Goal: Answer question/provide support

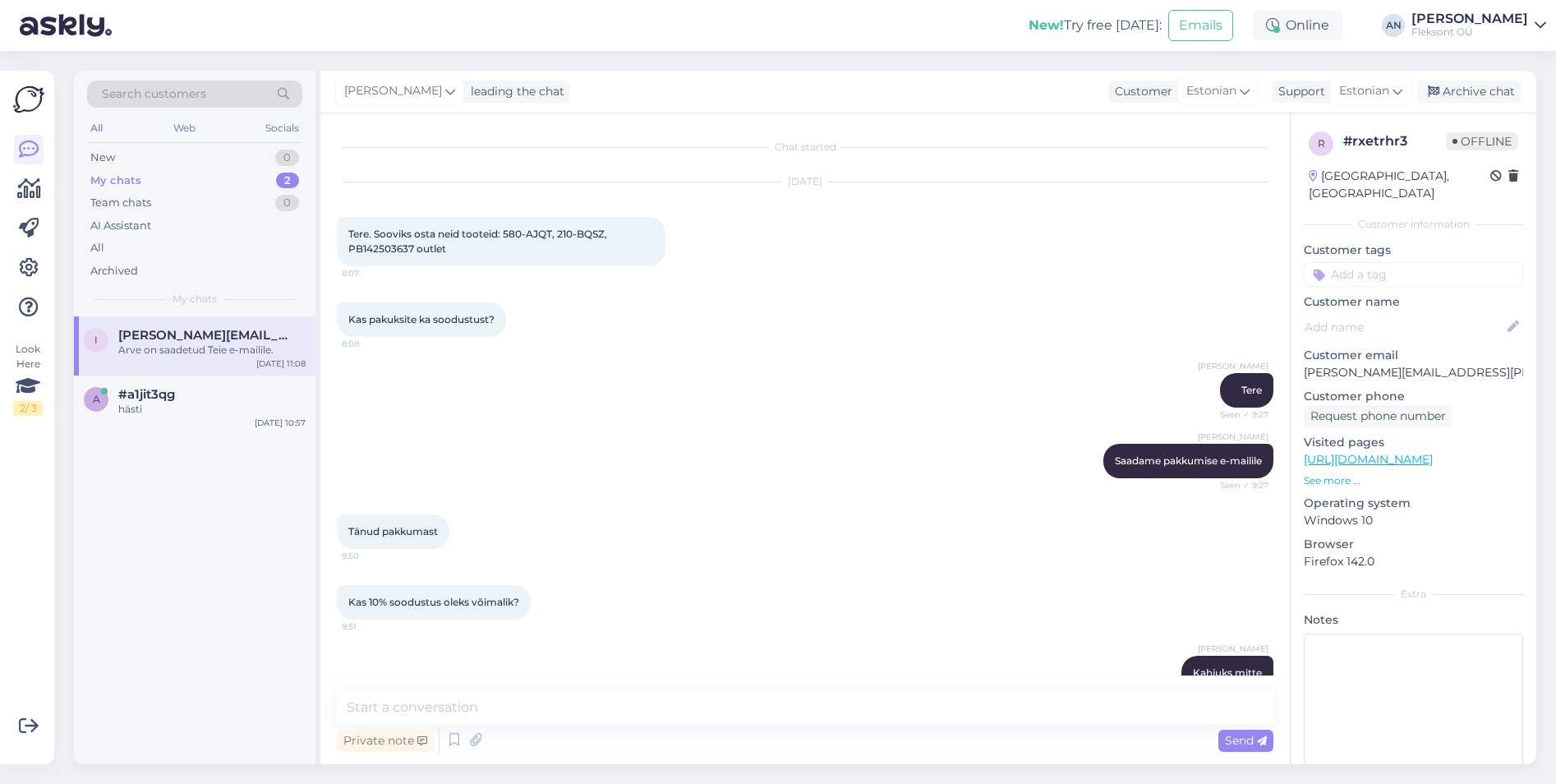
scroll to position [1531, 0]
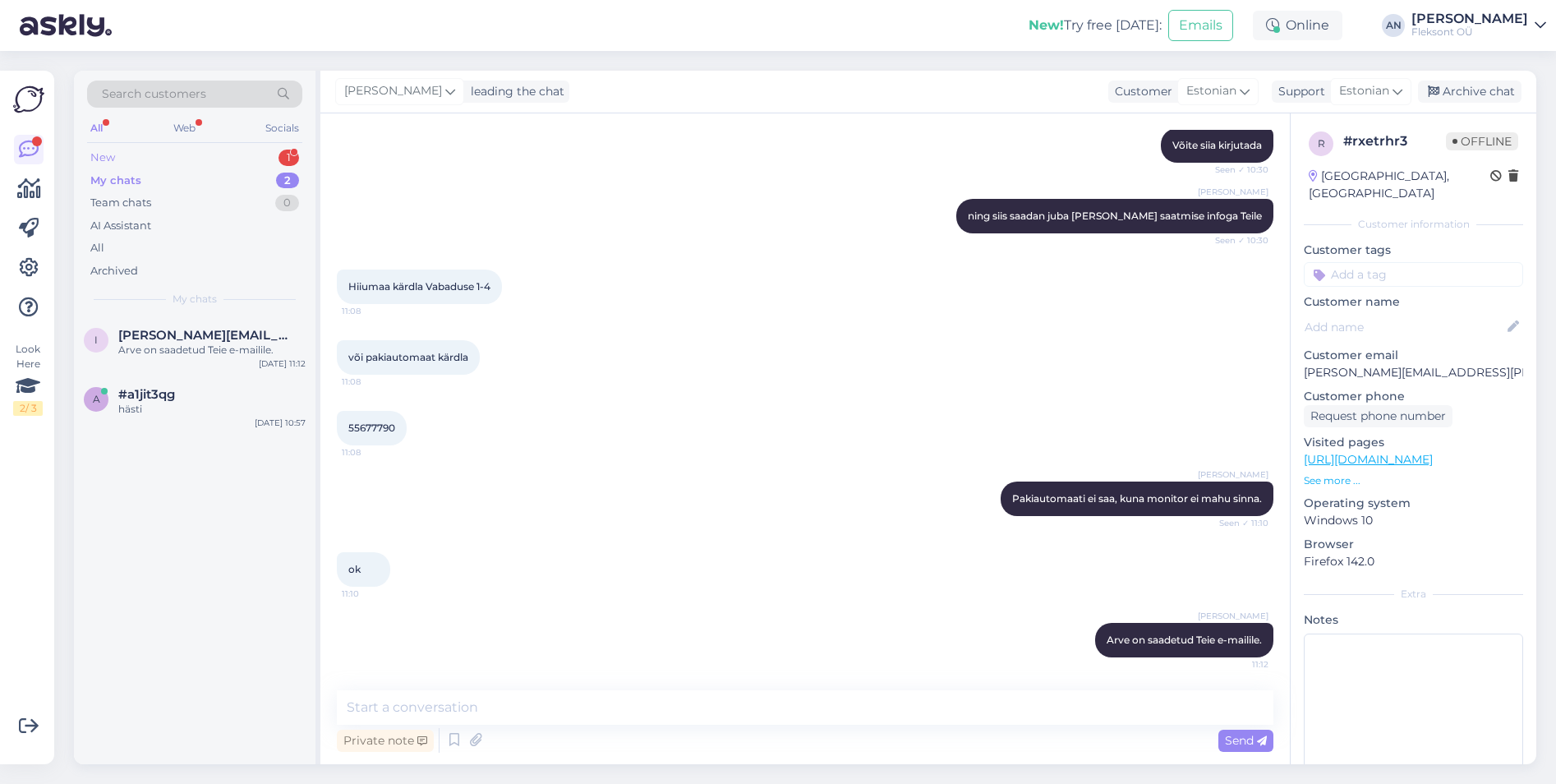
click at [137, 158] on div "New 1" at bounding box center [195, 157] width 215 height 23
click at [156, 340] on span "#ame5bob2" at bounding box center [156, 335] width 76 height 15
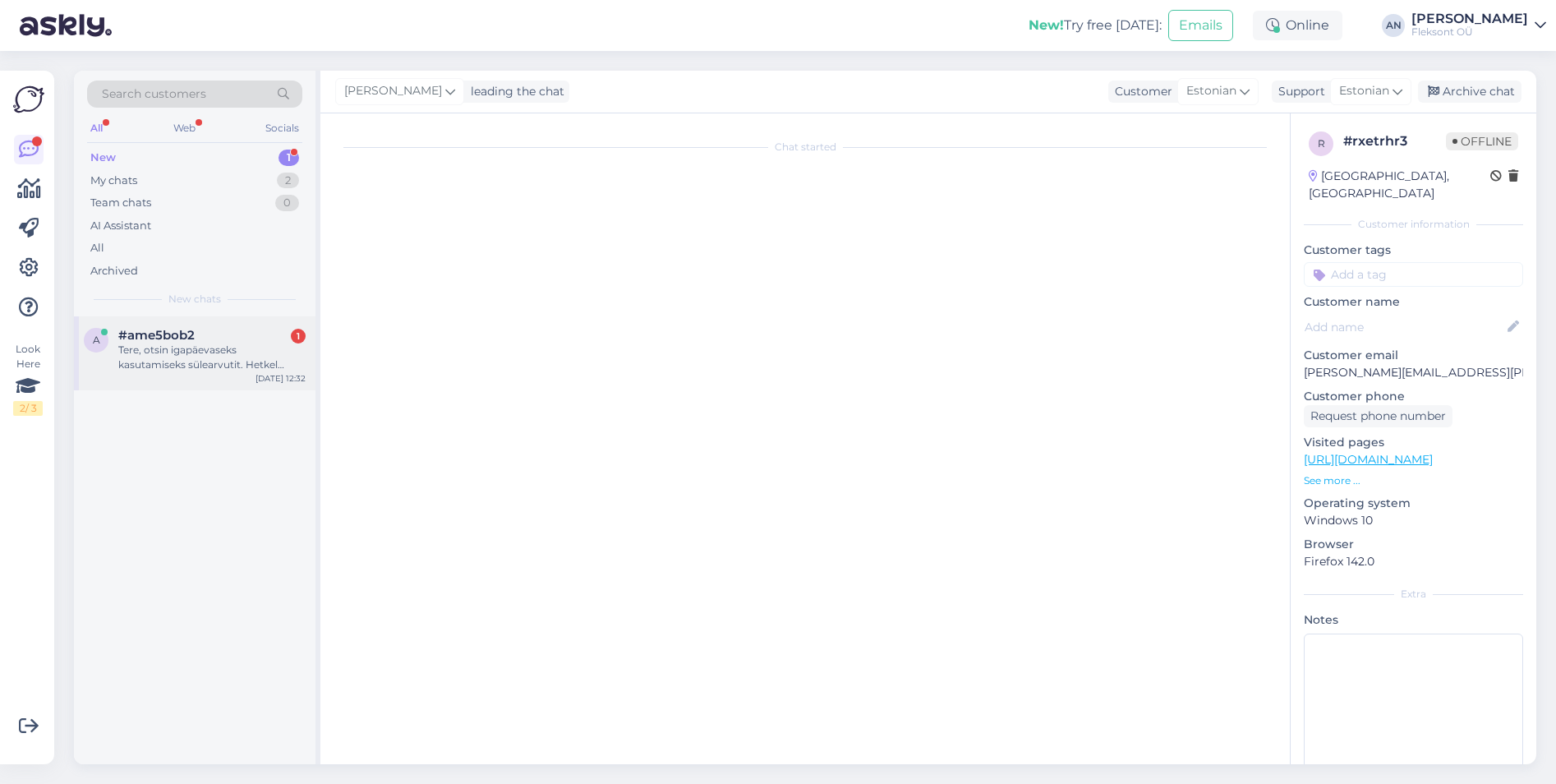
scroll to position [0, 0]
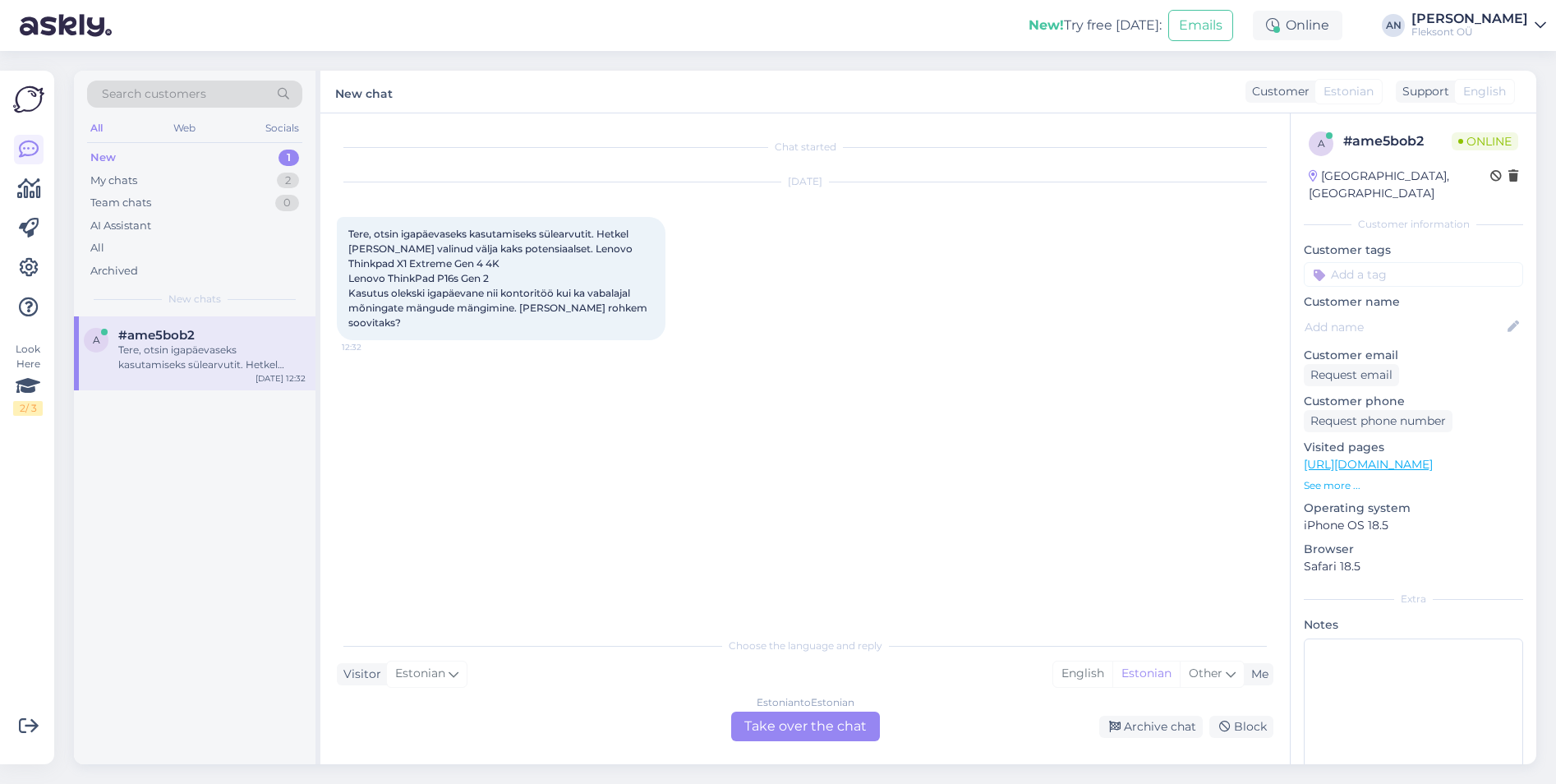
click at [696, 504] on div "Chat started [DATE] Tere, otsin igapäevaseks kasutamiseks sülearvutit. Hetkel […" at bounding box center [813, 372] width 951 height 484
click at [492, 267] on div "Tere, otsin igapäevaseks kasutamiseks sülearvutit. Hetkel [PERSON_NAME] valinud…" at bounding box center [501, 278] width 329 height 124
click at [475, 260] on div "Tere, otsin igapäevaseks kasutamiseks sülearvutit. Hetkel [PERSON_NAME] valinud…" at bounding box center [501, 278] width 329 height 124
click at [423, 301] on span "Tere, otsin igapäevaseks kasutamiseks sülearvutit. Hetkel [PERSON_NAME] valinud…" at bounding box center [499, 278] width 301 height 101
click at [140, 180] on div "My chats 2" at bounding box center [195, 180] width 215 height 23
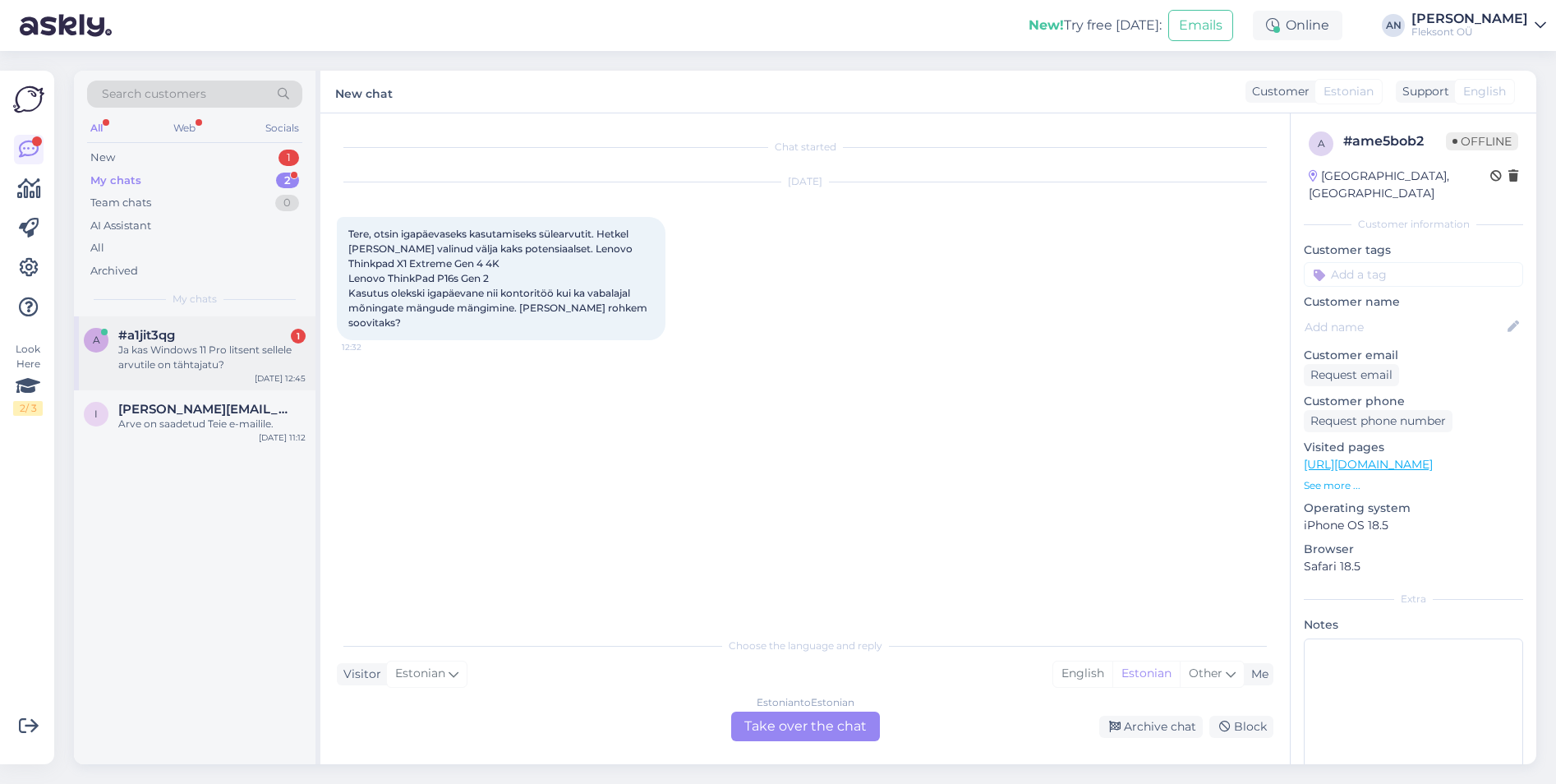
click at [180, 351] on div "Ja kas Windows 11 Pro litsent sellele arvutile on tähtajatu?" at bounding box center [212, 356] width 188 height 29
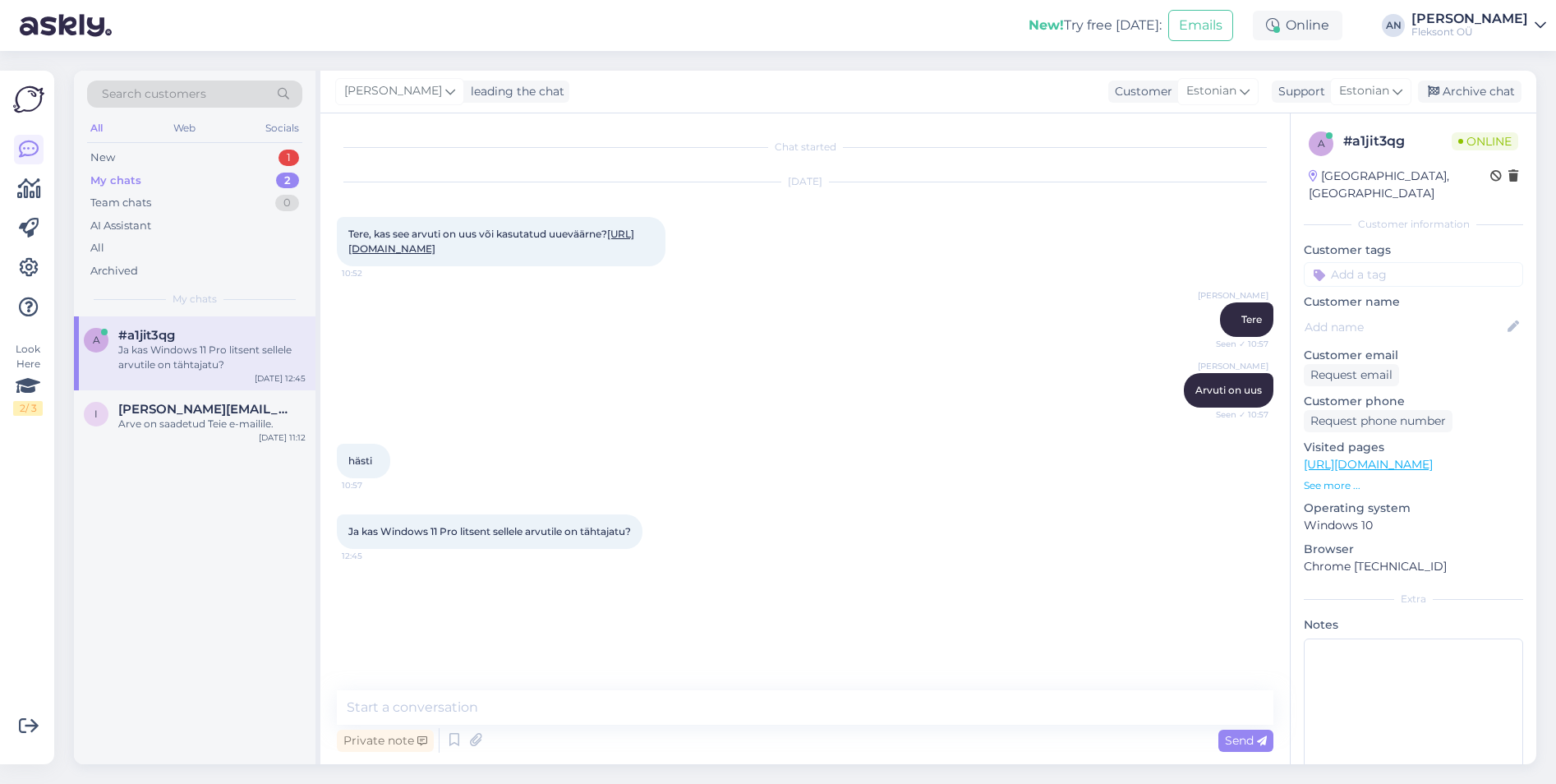
click at [731, 416] on div "[PERSON_NAME] on uus Seen ✓ 10:57" at bounding box center [805, 389] width 936 height 70
click at [488, 714] on textarea at bounding box center [805, 707] width 936 height 35
type textarea "N"
type textarea "Jah"
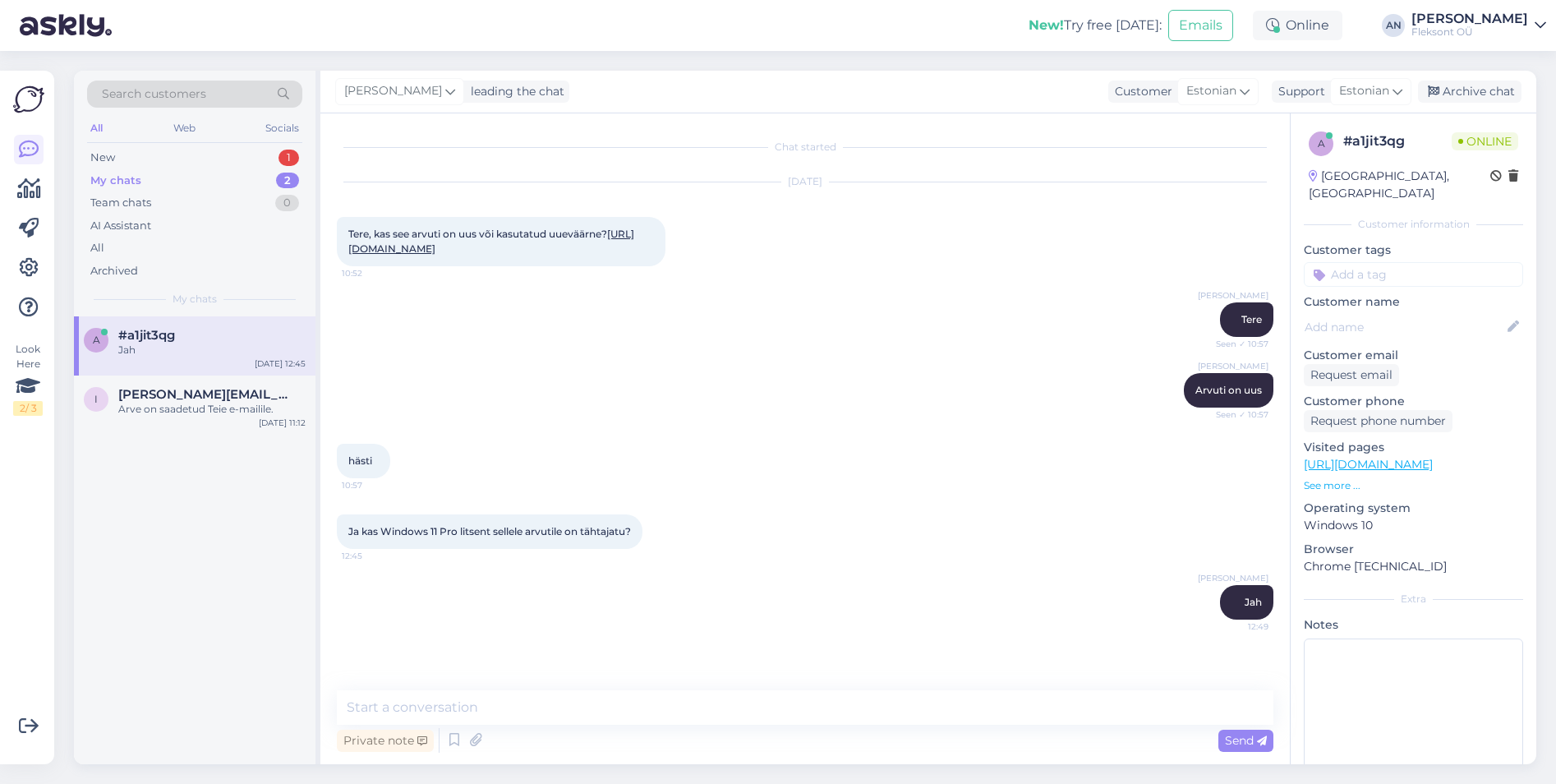
click at [513, 244] on link "[URL][DOMAIN_NAME]" at bounding box center [492, 241] width 286 height 27
click at [118, 156] on div "New 1" at bounding box center [195, 157] width 215 height 23
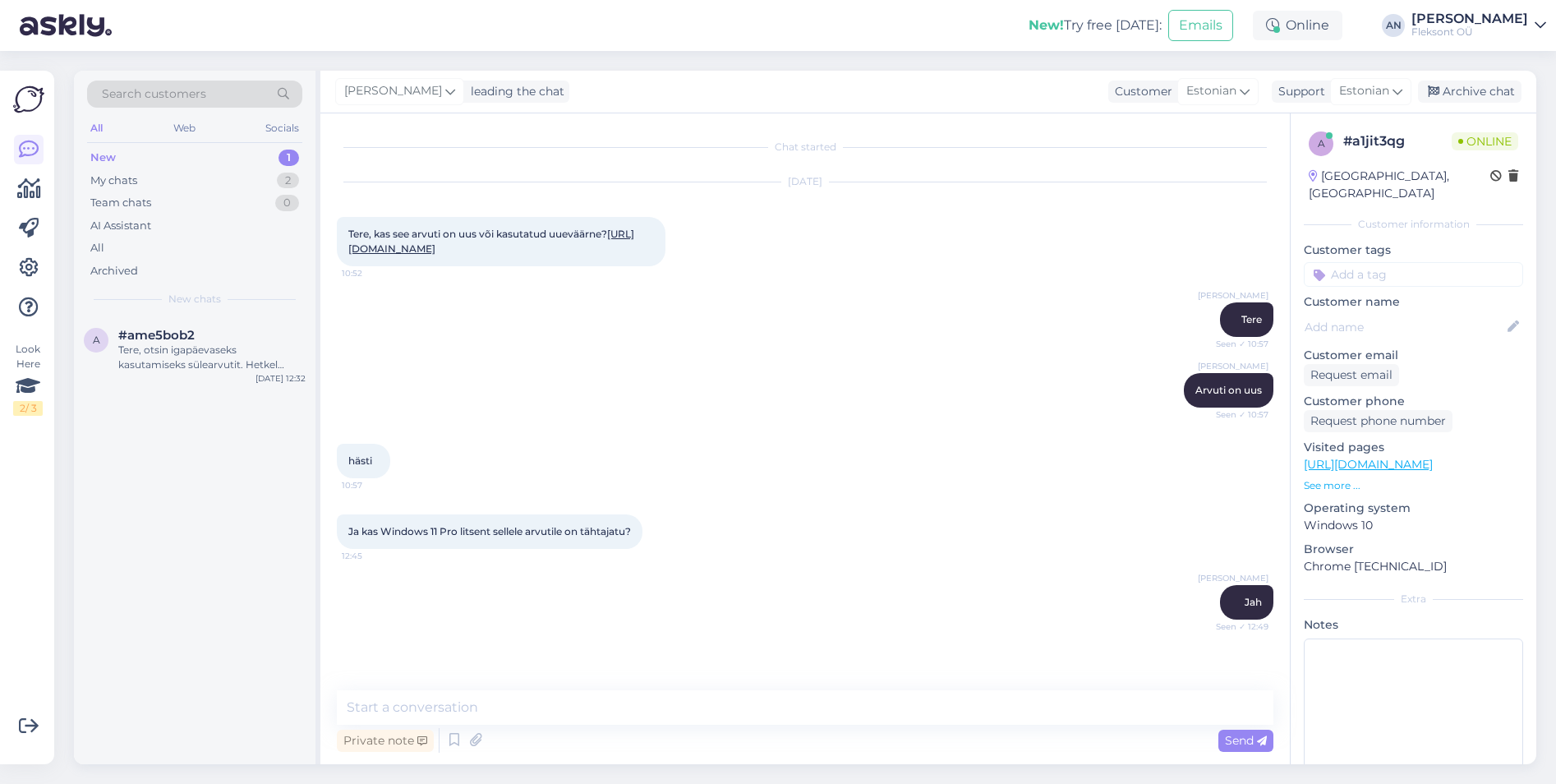
click at [687, 398] on div "[PERSON_NAME] on uus Seen ✓ 10:57" at bounding box center [805, 389] width 936 height 70
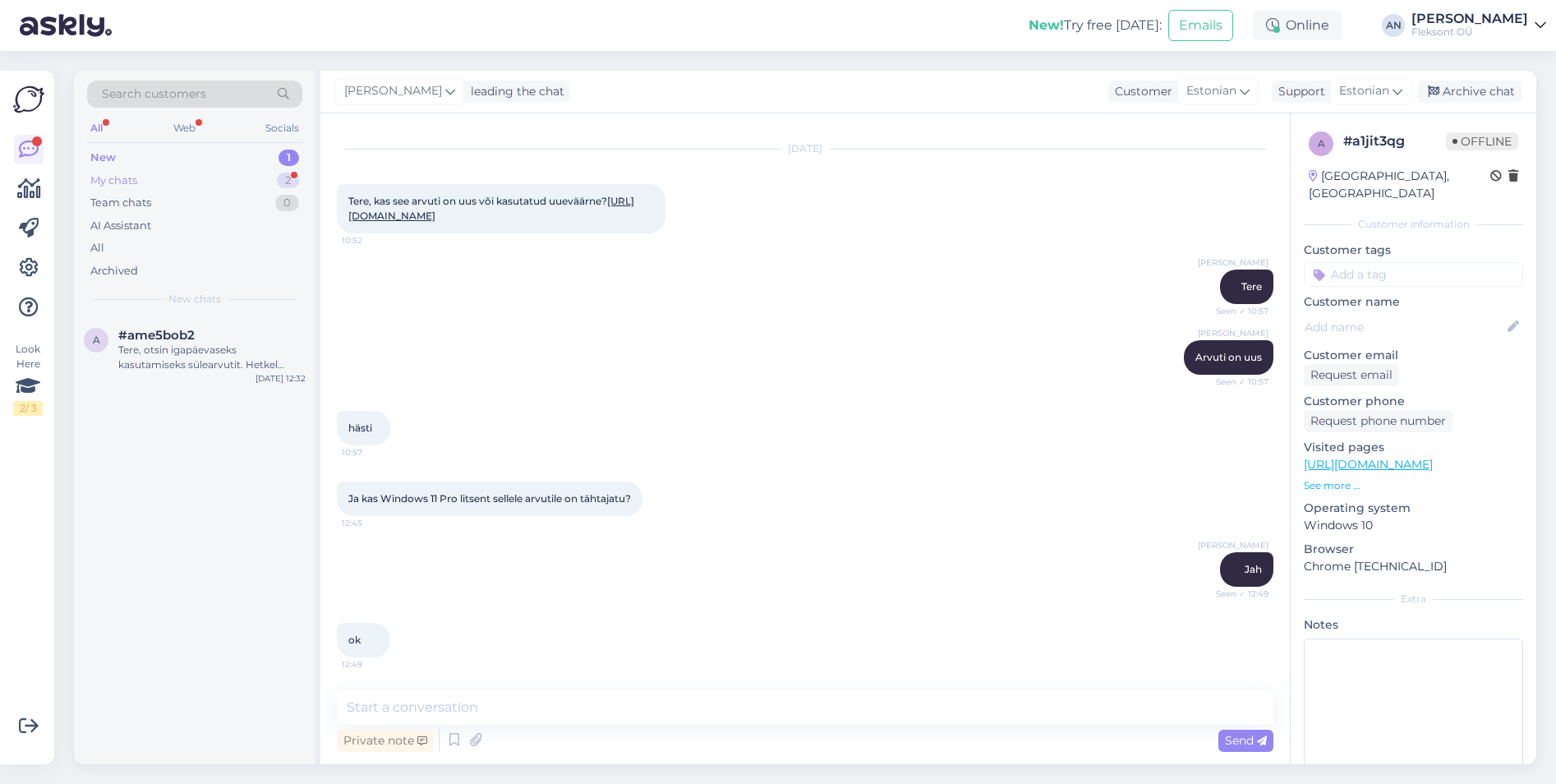
click at [164, 184] on div "My chats 2" at bounding box center [195, 180] width 215 height 23
click at [158, 350] on div "tegin makse ära" at bounding box center [212, 349] width 188 height 15
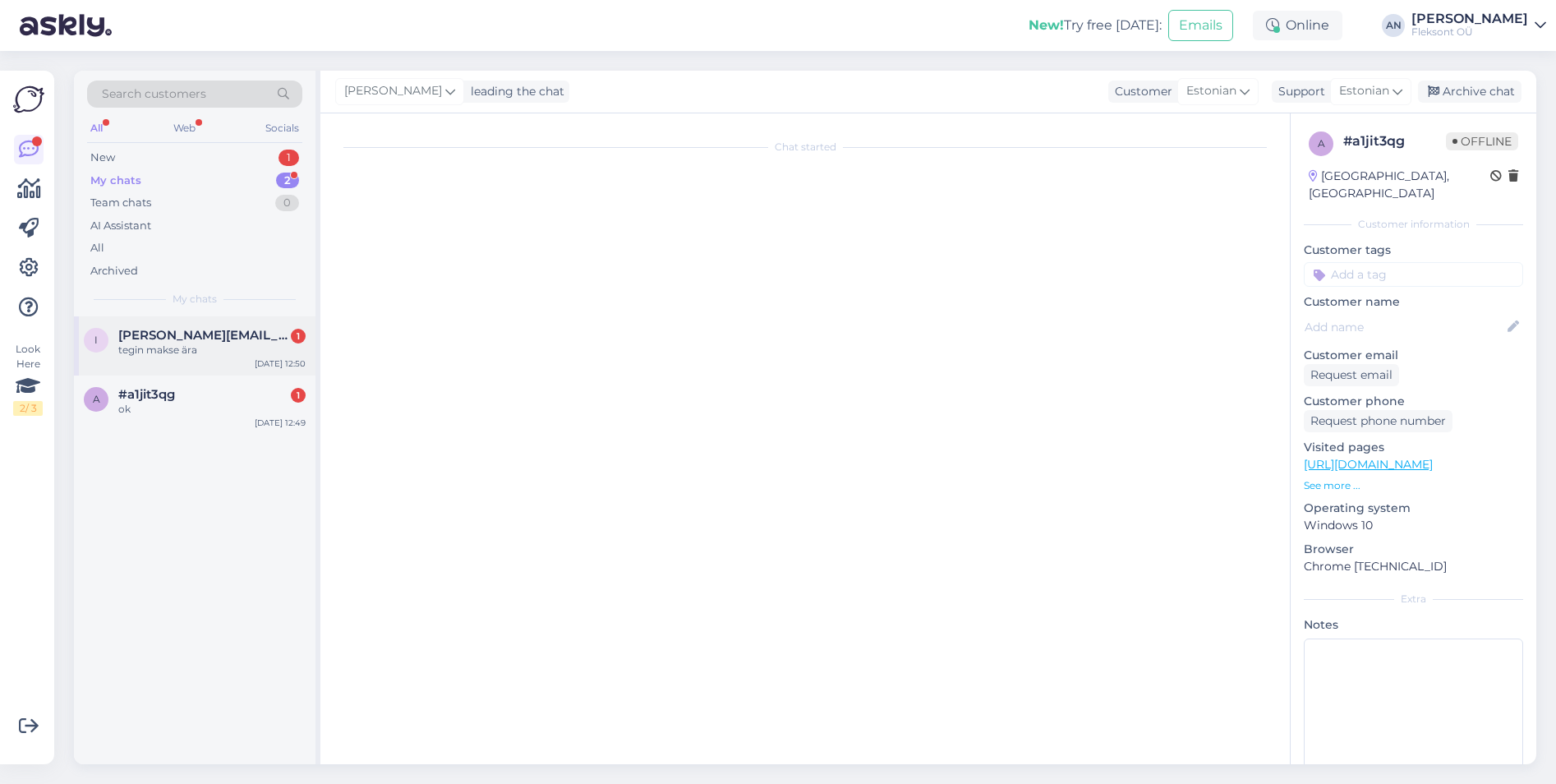
scroll to position [1602, 0]
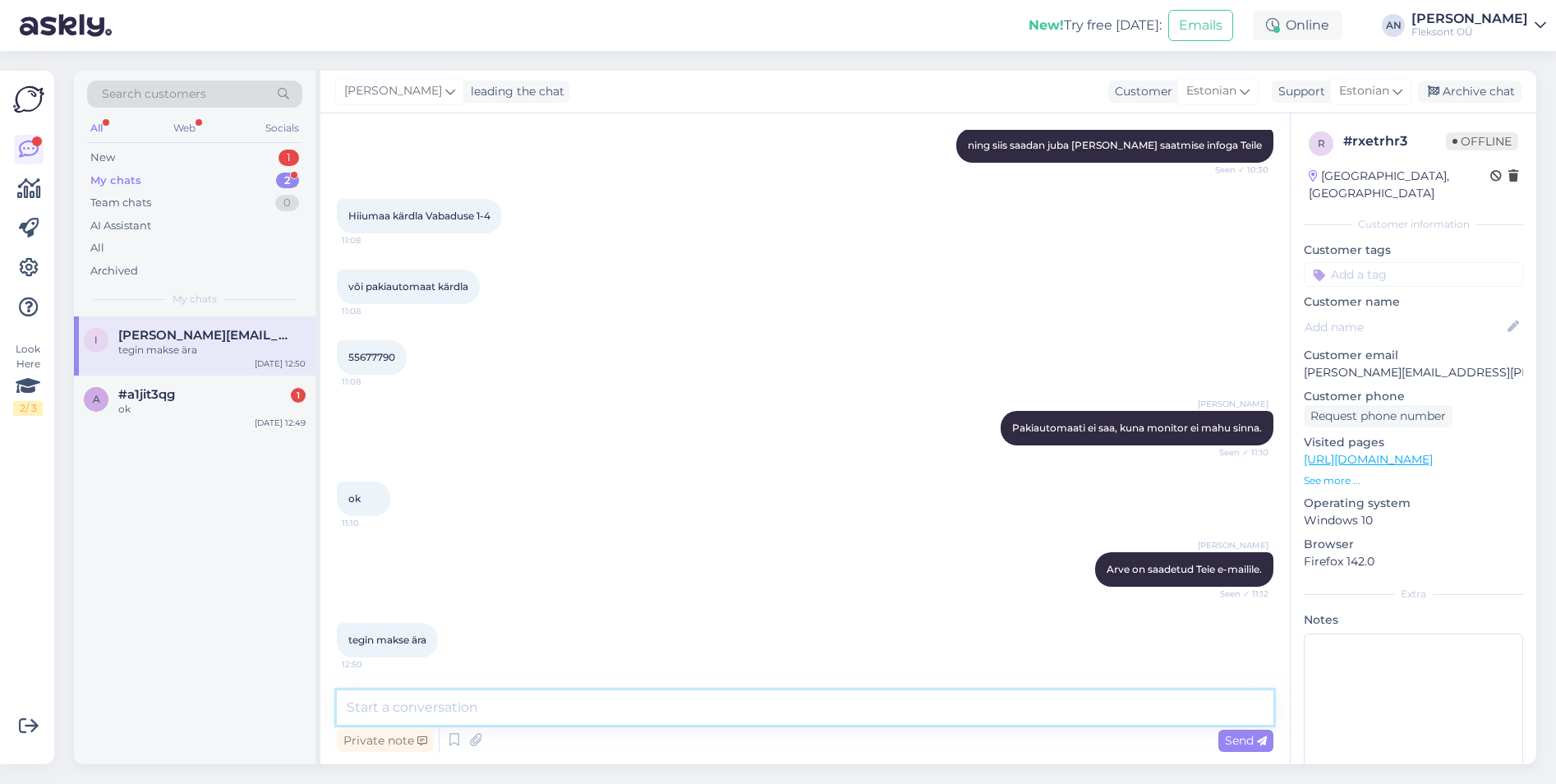
click at [596, 702] on textarea at bounding box center [805, 707] width 936 height 35
type textarea "Makse [PERSON_NAME]. [PERSON_NAME] pannakse tooted Tallinna poest [PERSON_NAME]."
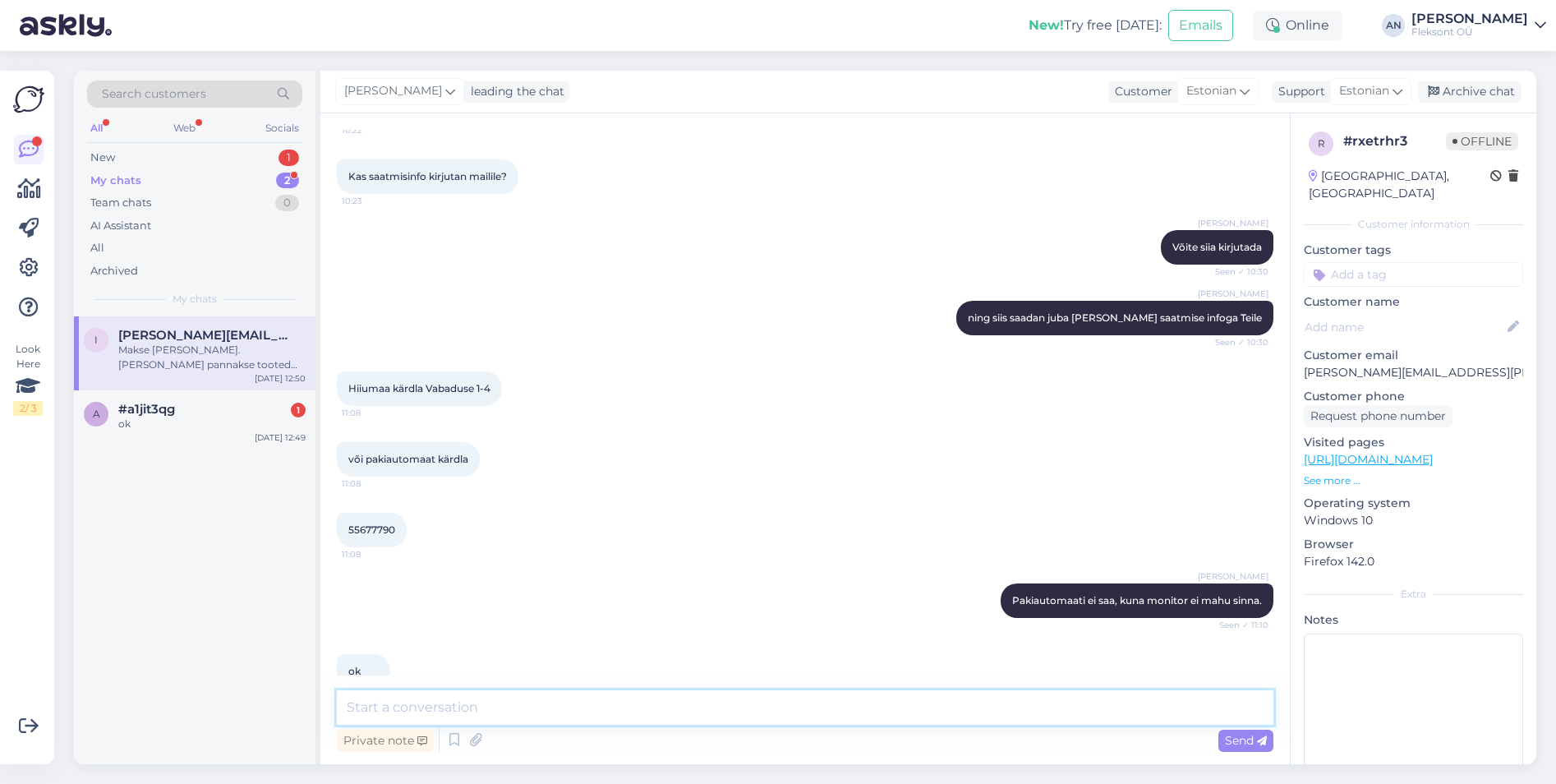
scroll to position [1426, 0]
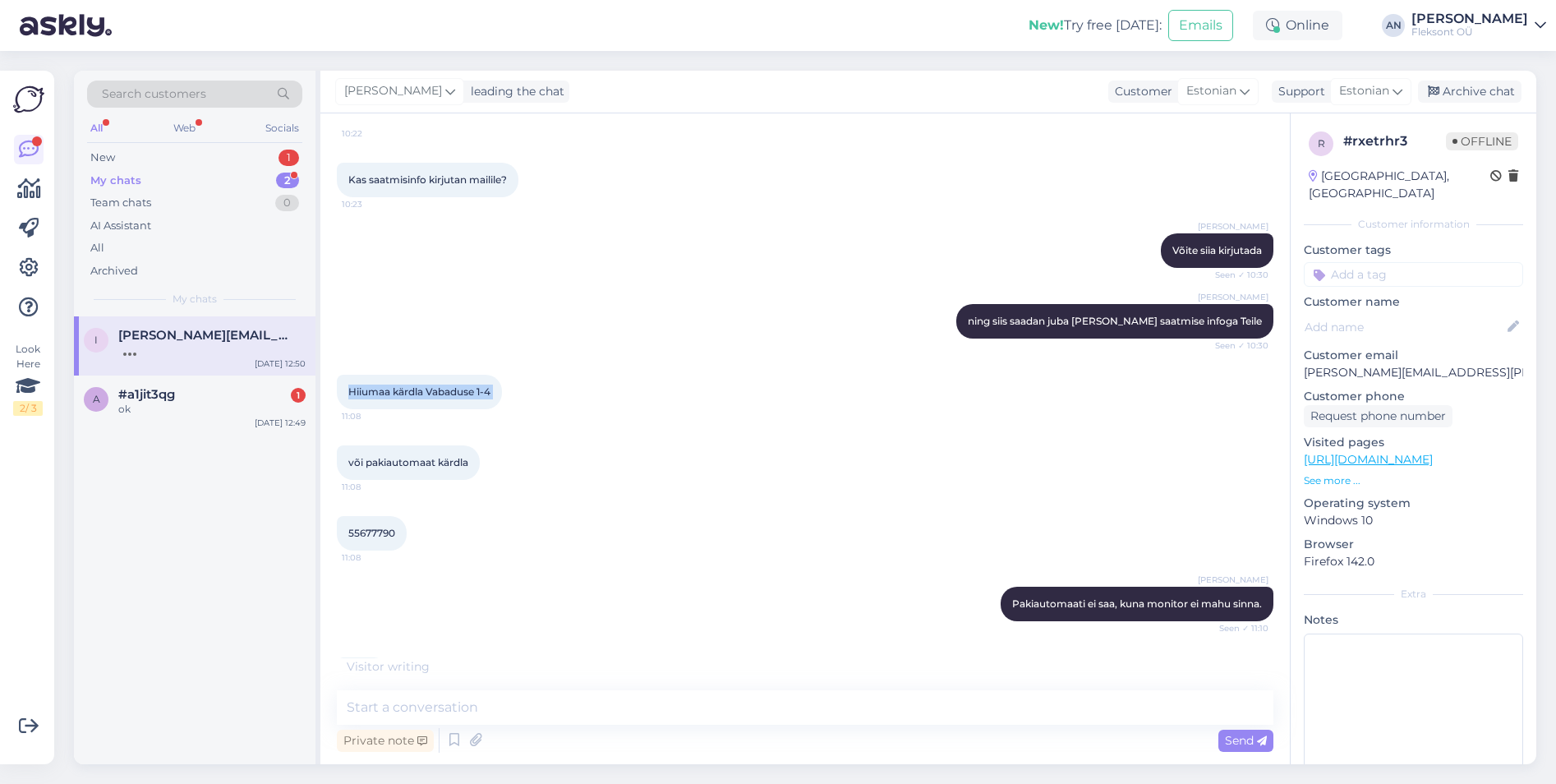
drag, startPoint x: 349, startPoint y: 393, endPoint x: 506, endPoint y: 387, distance: 157.1
click at [502, 387] on div "Hiiumaa kärdla Vabaduse 1-4 11:08" at bounding box center [420, 391] width 165 height 35
copy div "Hiiumaa kärdla Vabaduse 1-4 11:08"
drag, startPoint x: 402, startPoint y: 527, endPoint x: 330, endPoint y: 531, distance: 72.1
click at [330, 531] on div "Chat started [DATE] Tere. Sooviks osta neid tooteid: 580-AJQT, 210-BQSZ, PB1425…" at bounding box center [805, 439] width 969 height 651
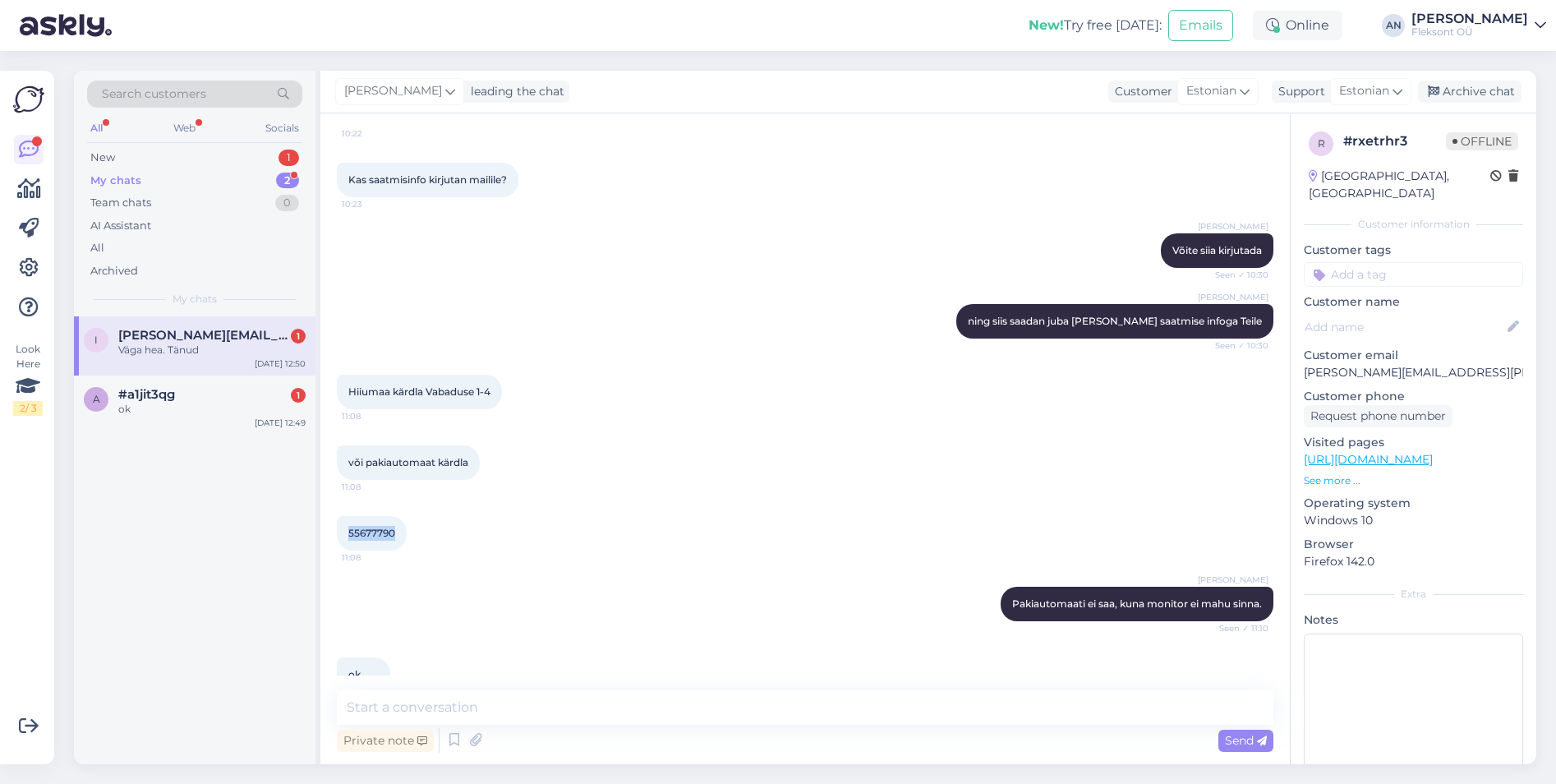
scroll to position [1743, 0]
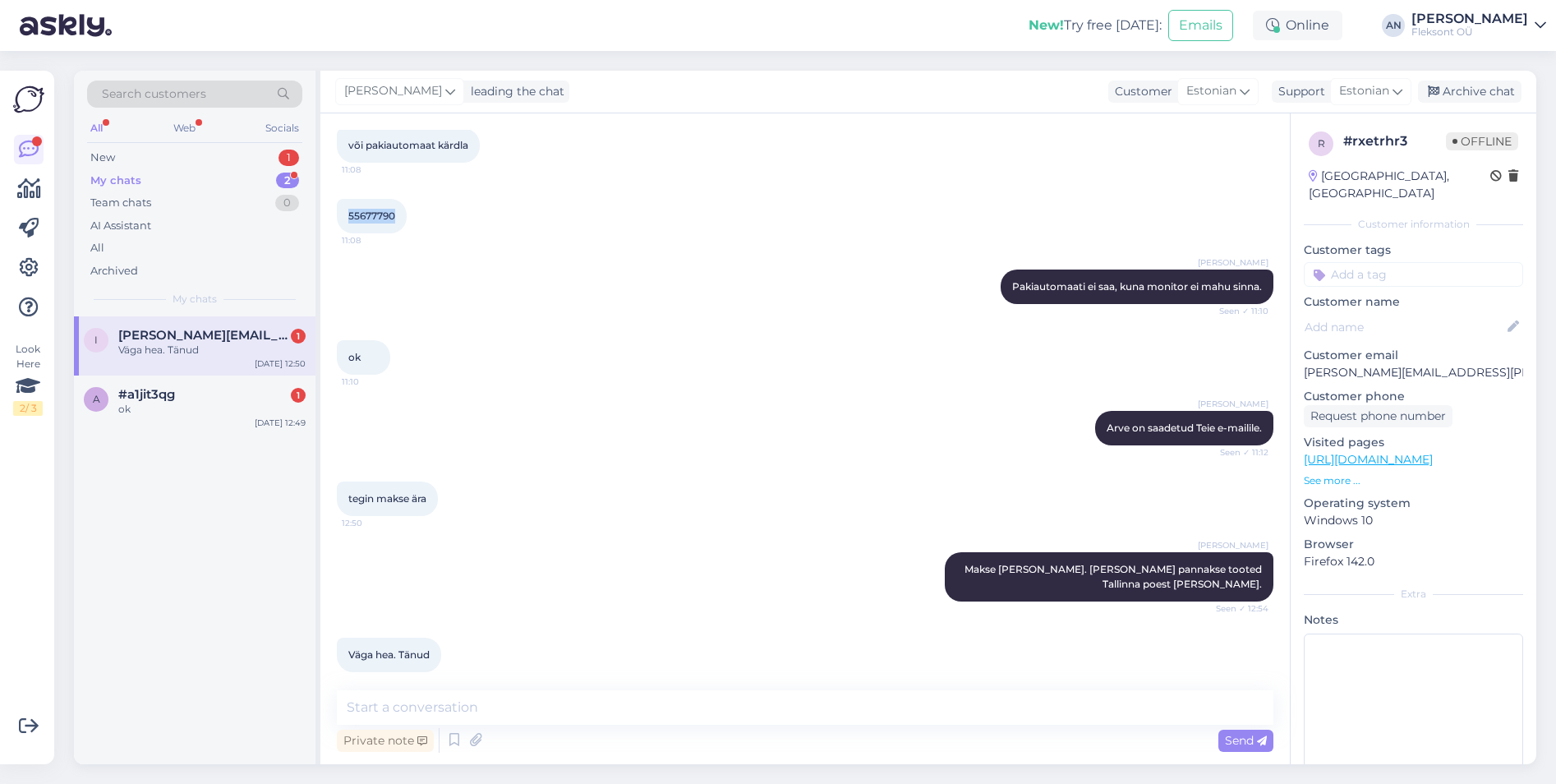
copy span "55677790"
drag, startPoint x: 1301, startPoint y: 353, endPoint x: 1357, endPoint y: 348, distance: 56.2
click at [1357, 348] on div "r # rxetrhr3 Offline [GEOGRAPHIC_DATA], [GEOGRAPHIC_DATA] Customer information …" at bounding box center [1414, 460] width 245 height 692
copy p "[PERSON_NAME].[PERSON_NAME]"
click at [129, 400] on span "#a1jit3qg" at bounding box center [147, 394] width 57 height 15
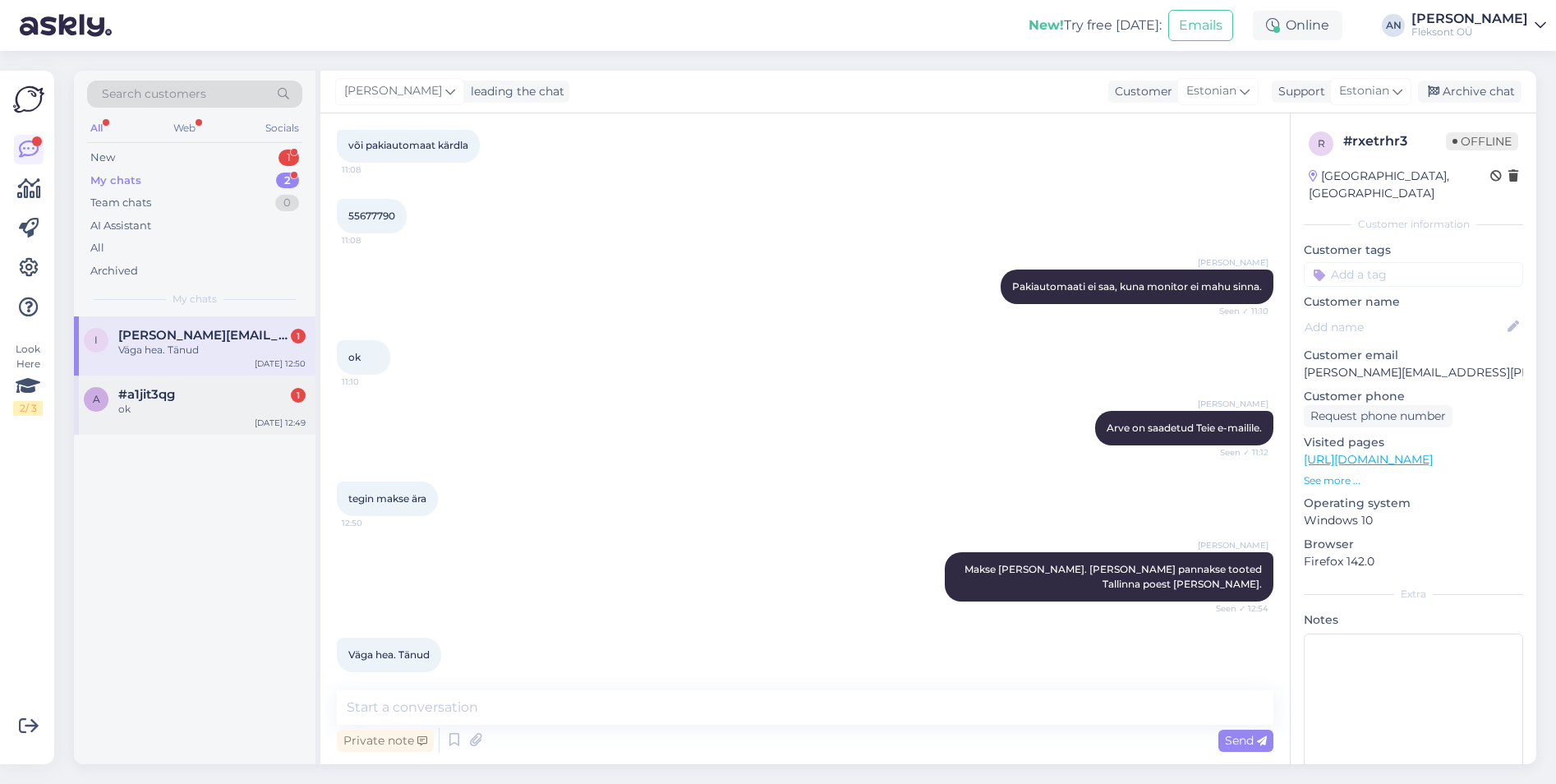
scroll to position [33, 0]
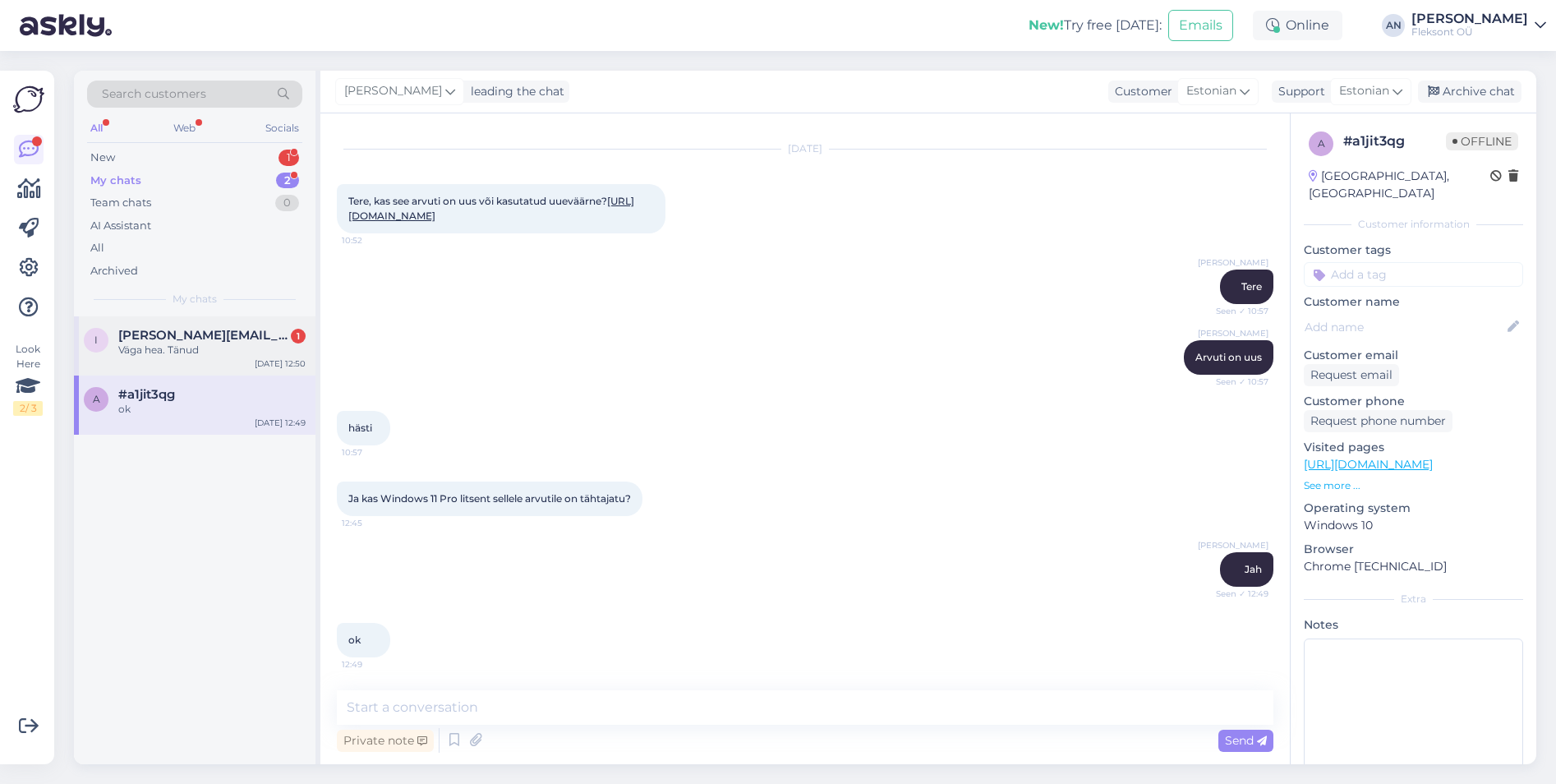
click at [179, 325] on div "i [PERSON_NAME][EMAIL_ADDRESS][PERSON_NAME][DOMAIN_NAME] 1 Väga hea. Tänud [DAT…" at bounding box center [195, 346] width 242 height 60
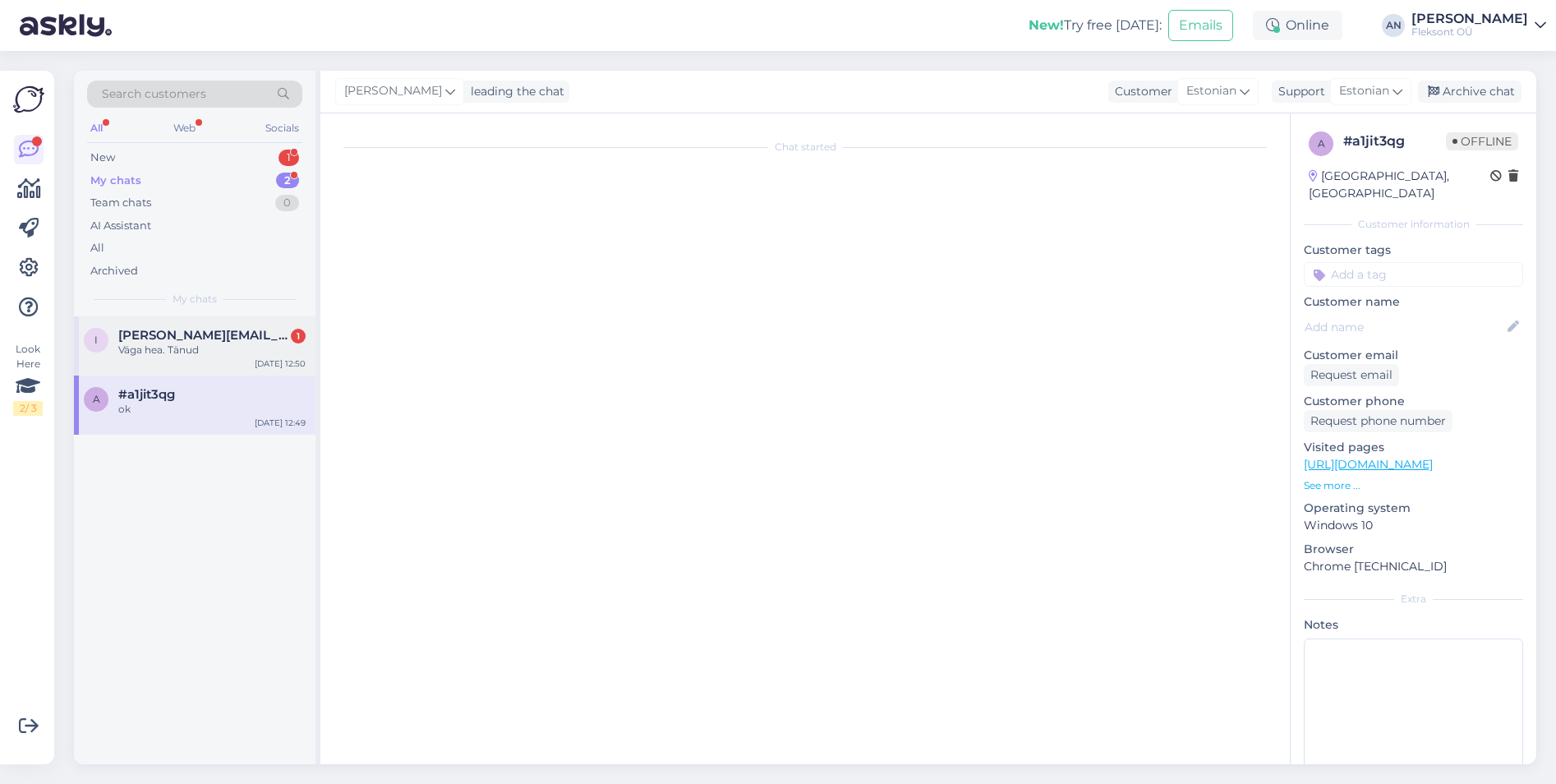
scroll to position [1743, 0]
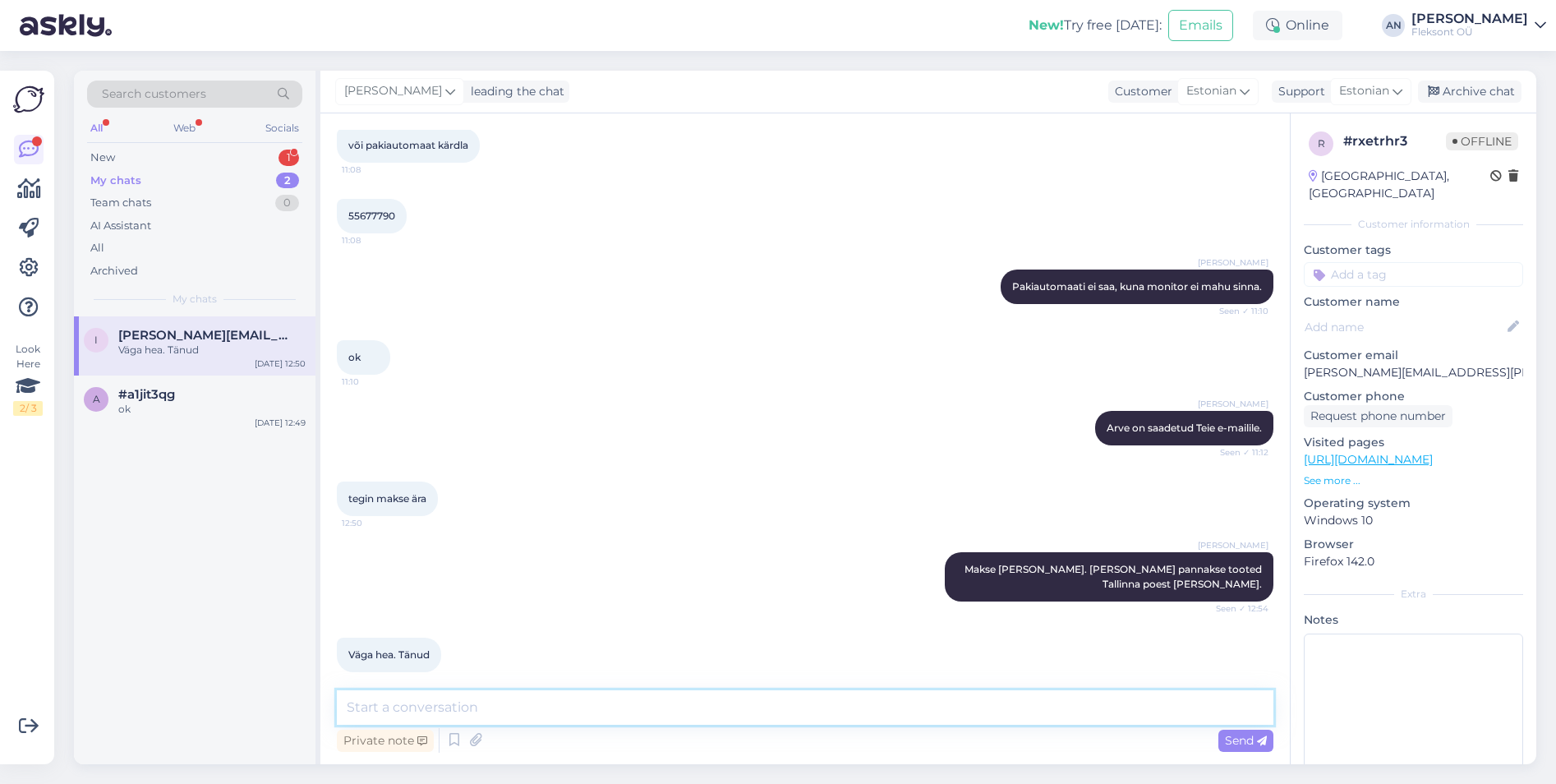
click at [640, 713] on textarea at bounding box center [805, 707] width 936 height 35
click at [122, 156] on div "New 1" at bounding box center [195, 157] width 215 height 23
click at [169, 329] on span "#ame5bob2" at bounding box center [156, 335] width 76 height 15
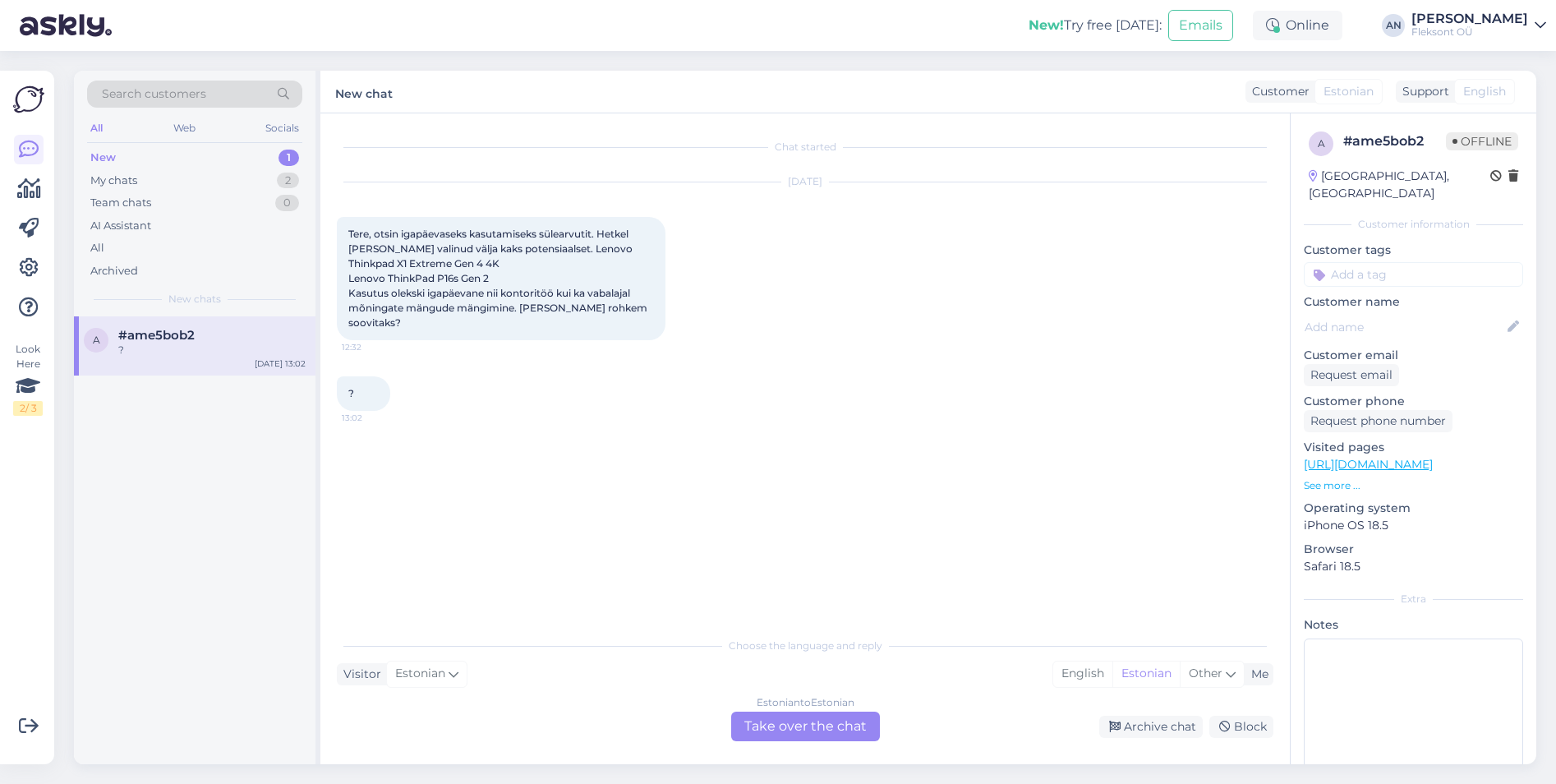
click at [669, 439] on div "Chat started [DATE] Tere, otsin igapäevaseks kasutamiseks sülearvutit. Hetkel […" at bounding box center [813, 372] width 951 height 484
click at [814, 717] on div "Estonian to Estonian Take over the chat" at bounding box center [805, 725] width 148 height 29
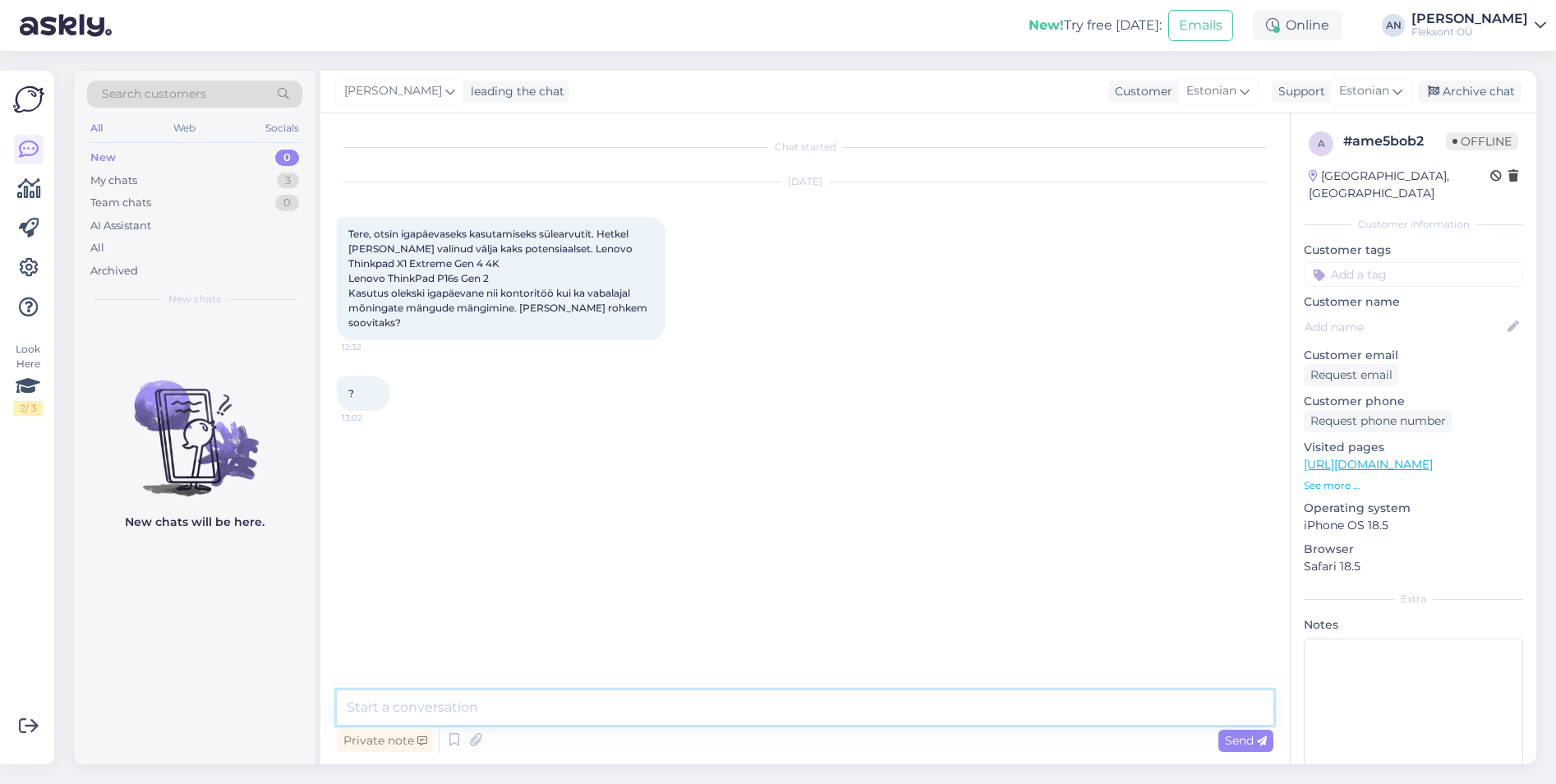
click at [607, 703] on textarea at bounding box center [805, 707] width 936 height 35
type textarea "Tere"
click at [750, 698] on textarea "Mängimiseks mõeldud sülearvuteid me ei paku." at bounding box center [805, 707] width 936 height 35
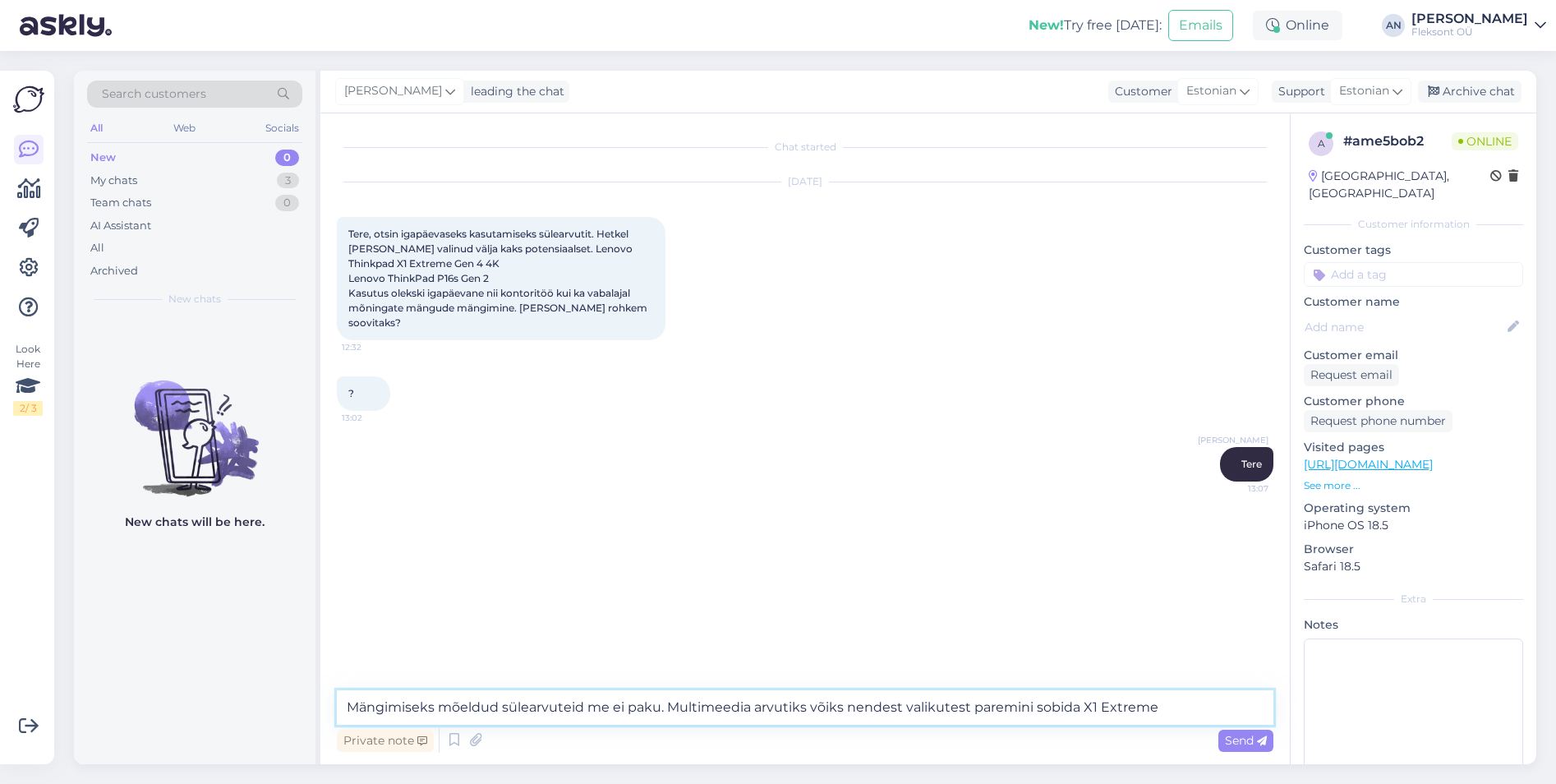
type textarea "Mängimiseks mõeldud sülearvuteid me ei paku. Multimeedia arvutiks võiks nendest…"
drag, startPoint x: 348, startPoint y: 265, endPoint x: 428, endPoint y: 267, distance: 80.0
click at [428, 267] on div "Tere, otsin igapäevaseks kasutamiseks sülearvutit. Hetkel [PERSON_NAME] valinud…" at bounding box center [501, 278] width 329 height 124
copy span "Extreme Gen 4"
click at [1184, 709] on textarea "Mängimiseks mõeldud sülearvuteid me ei paku. Multimeedia arvutiks võiks nendest…" at bounding box center [805, 707] width 936 height 35
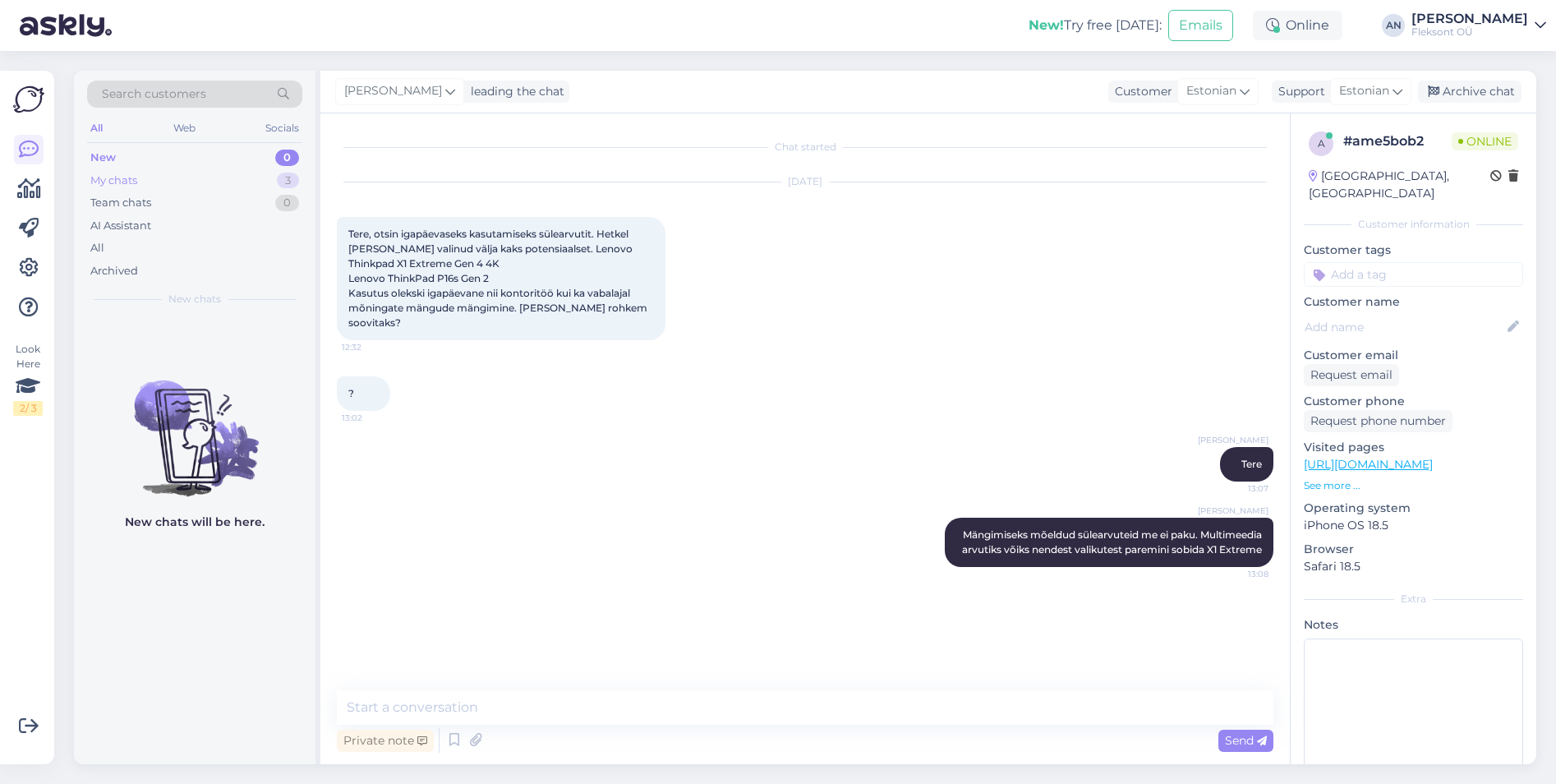
click at [149, 184] on div "My chats 3" at bounding box center [195, 180] width 215 height 23
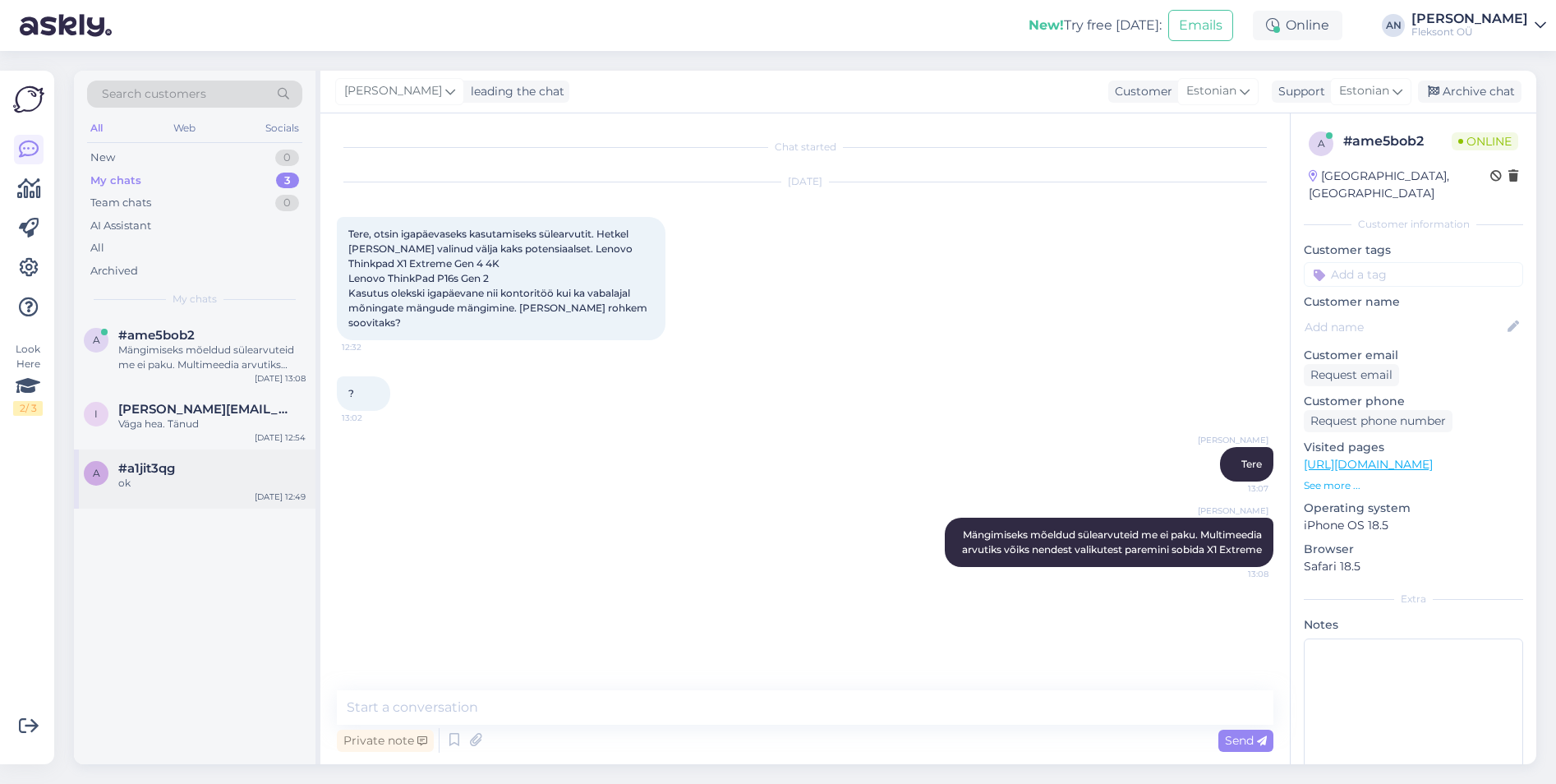
click at [166, 481] on div "ok" at bounding box center [212, 483] width 188 height 15
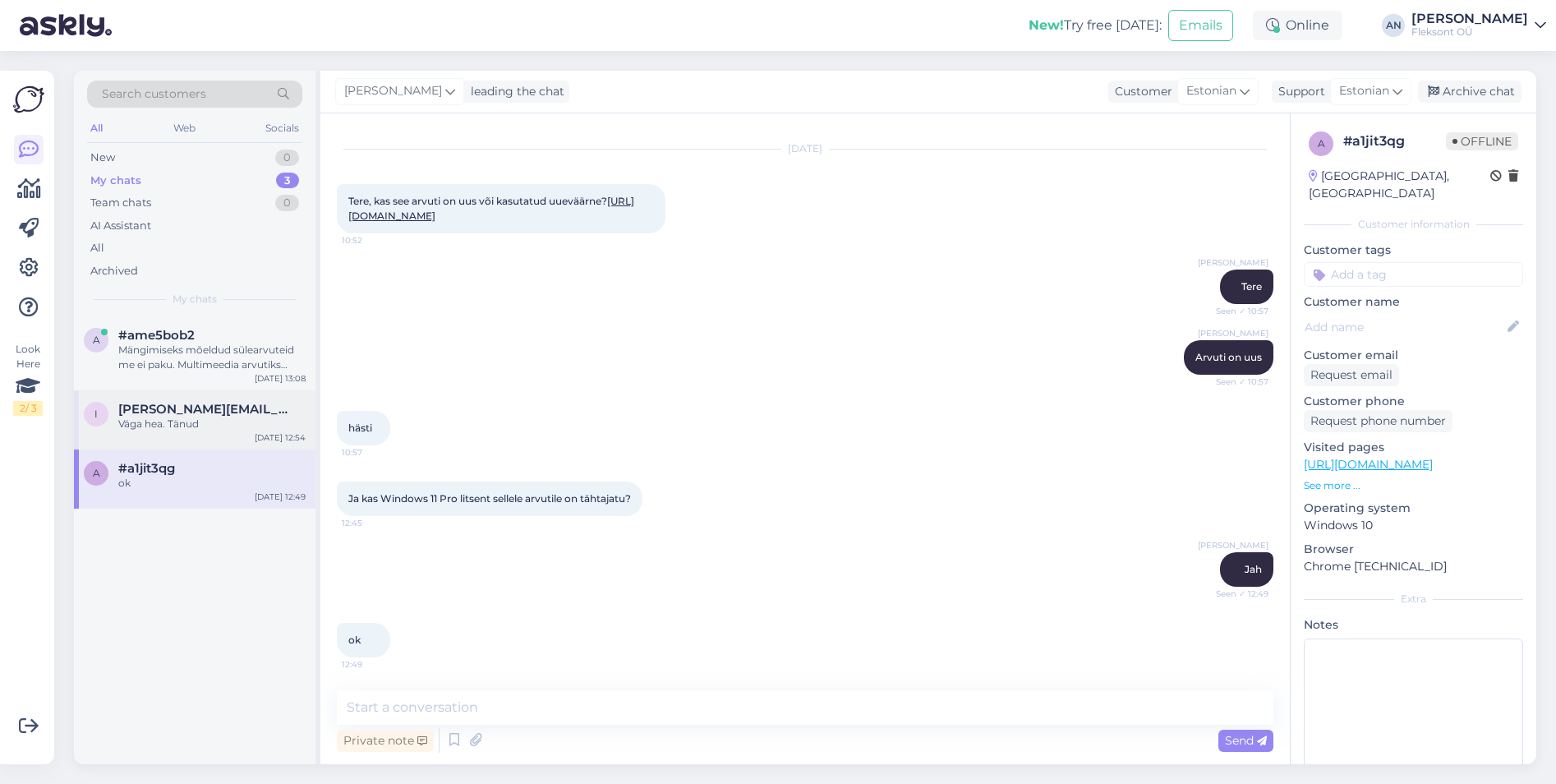
click at [173, 418] on div "Väga hea. Tänud" at bounding box center [212, 423] width 188 height 15
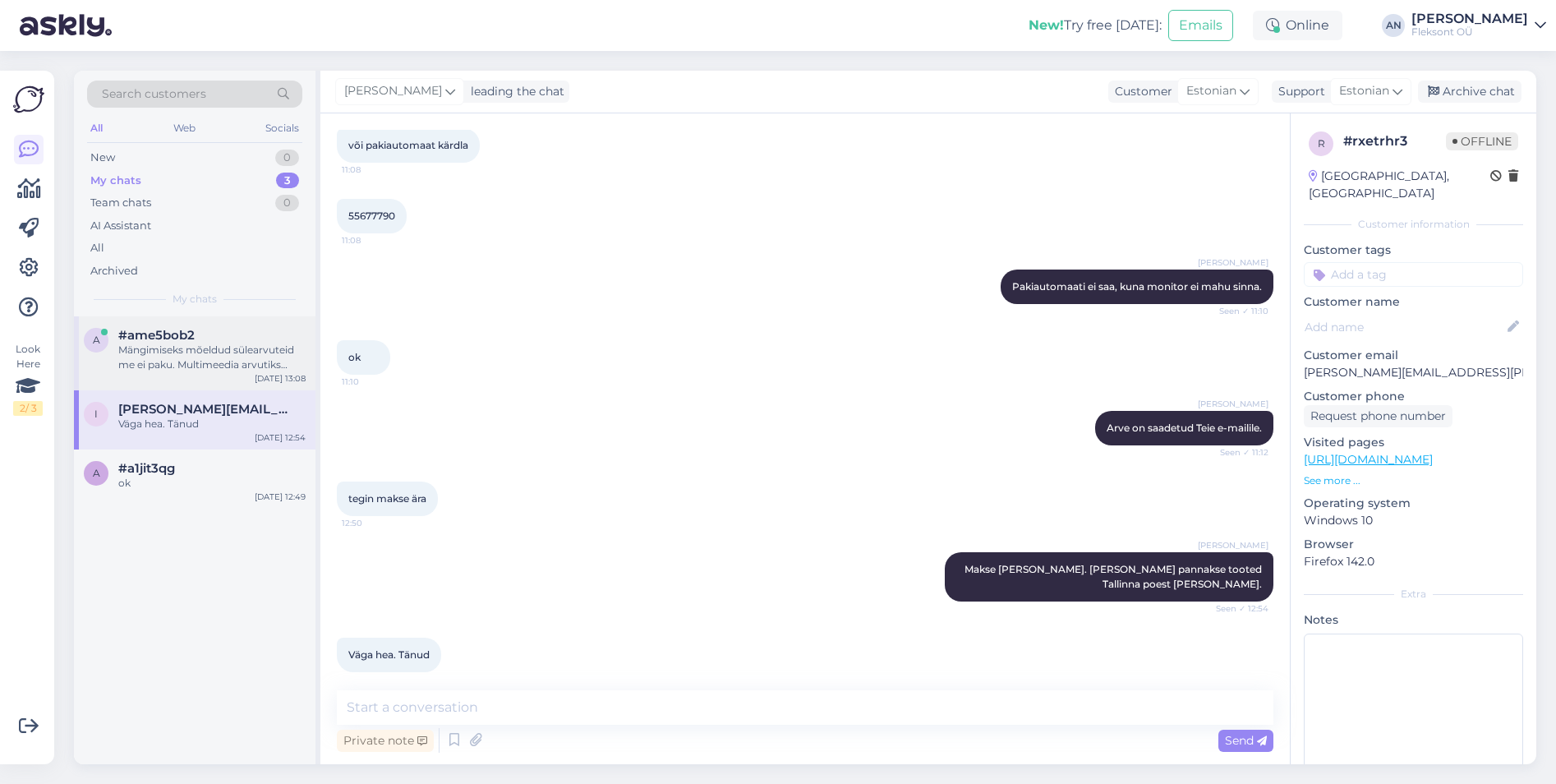
click at [199, 350] on div "Mängimiseks mõeldud sülearvuteid me ei paku. Multimeedia arvutiks võiks nendest…" at bounding box center [212, 356] width 188 height 29
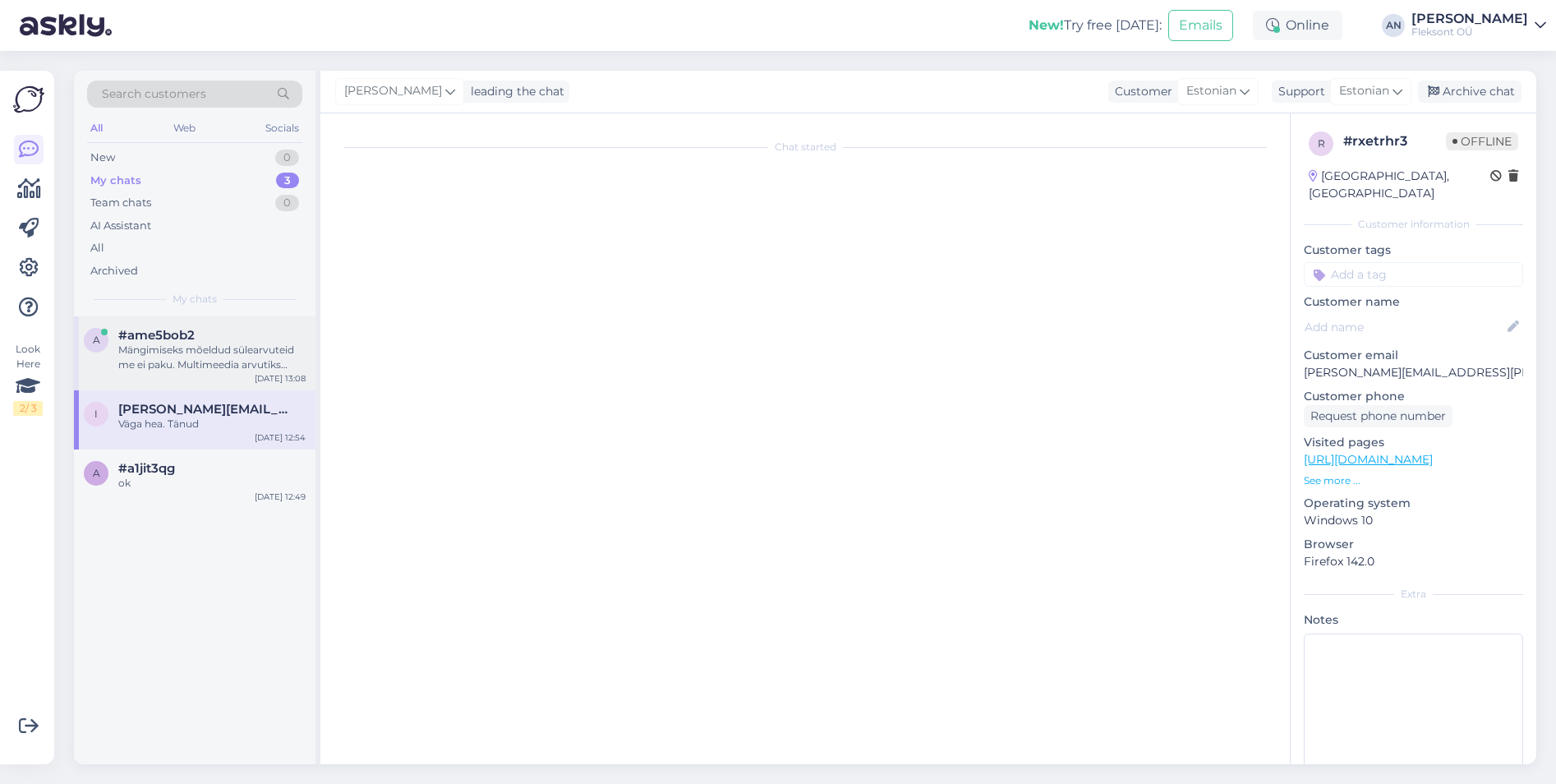
scroll to position [0, 0]
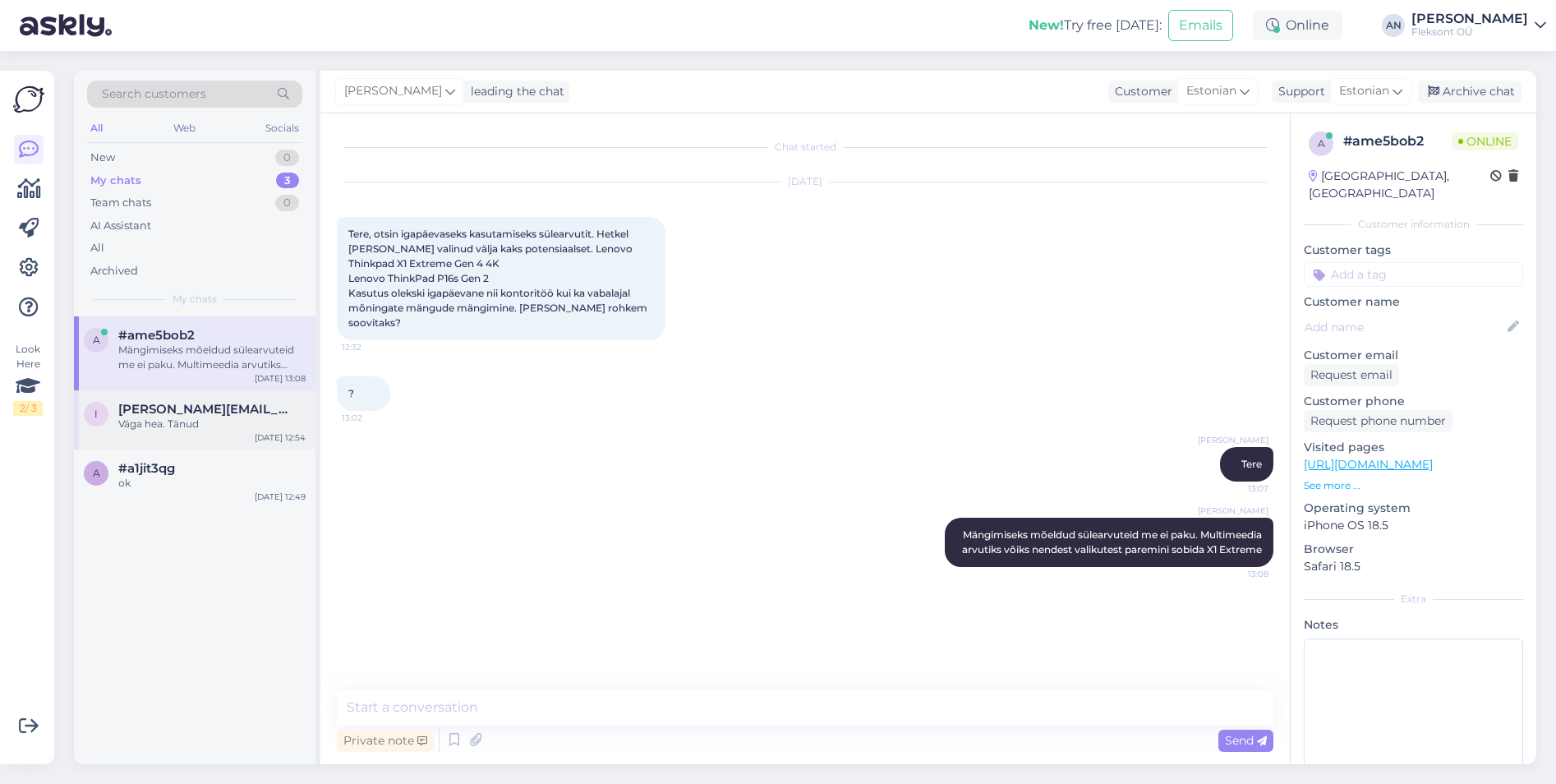
click at [181, 419] on div "Väga hea. Tänud" at bounding box center [212, 423] width 188 height 15
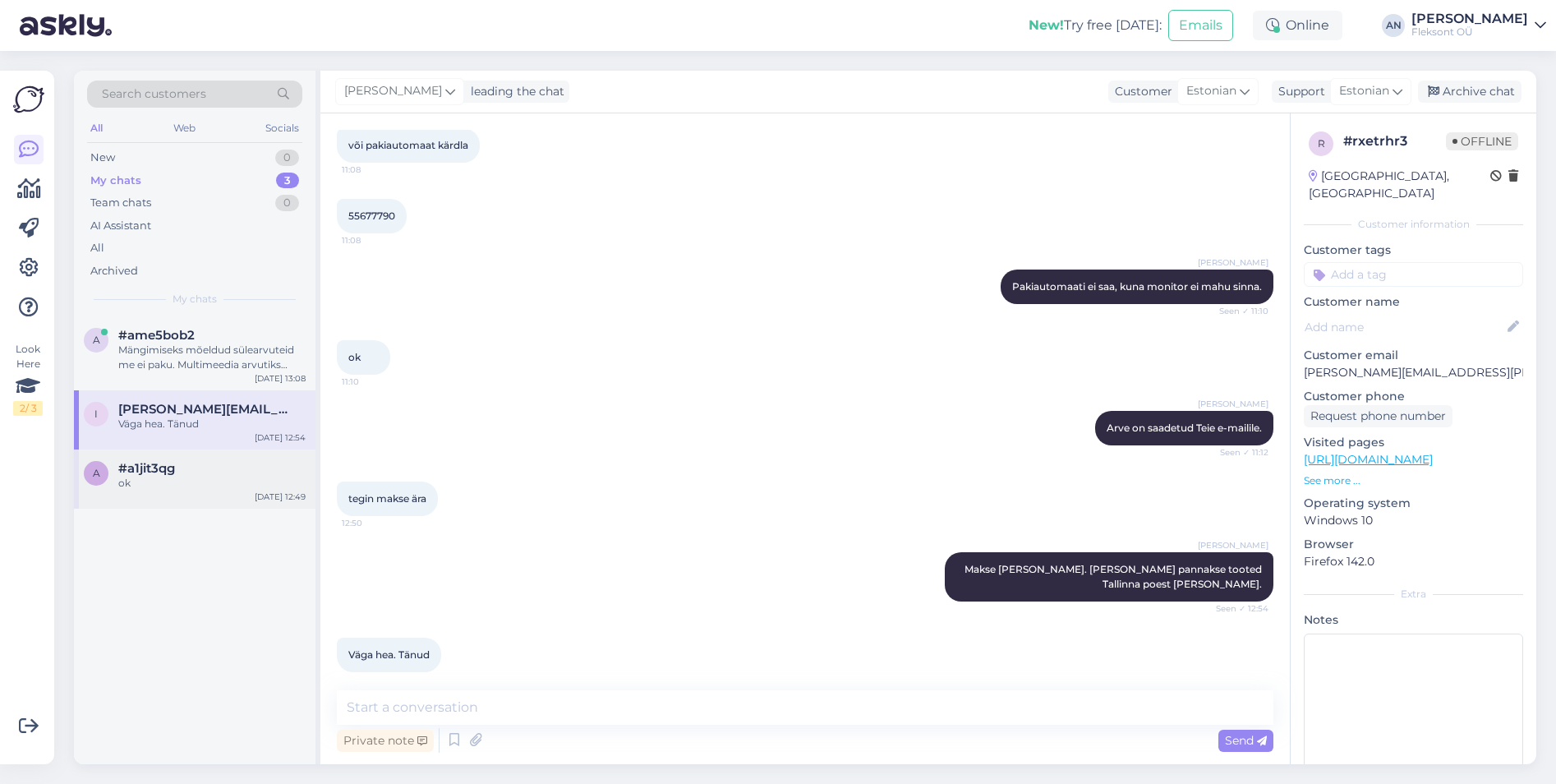
click at [158, 485] on div "ok" at bounding box center [212, 483] width 188 height 15
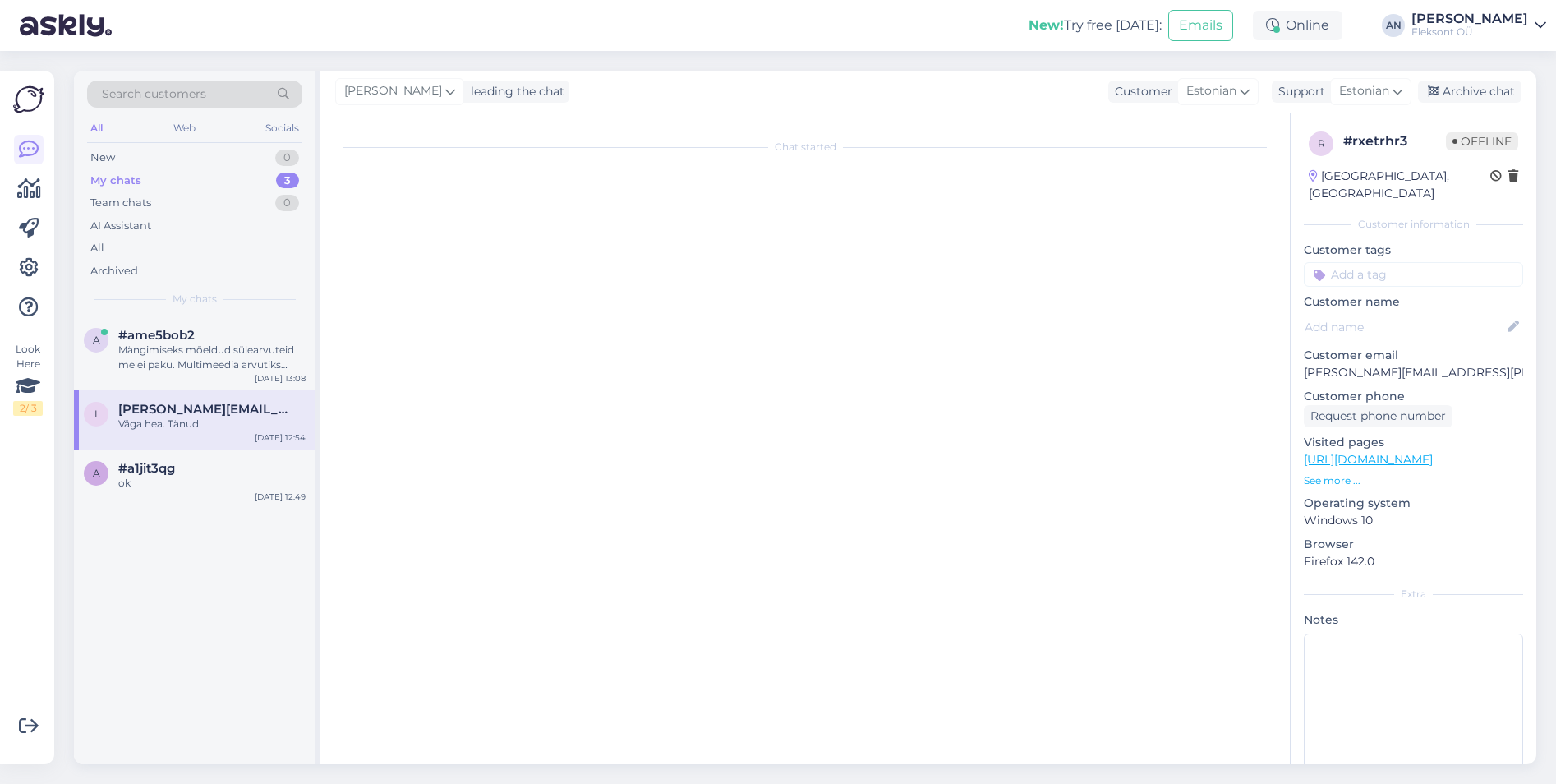
scroll to position [33, 0]
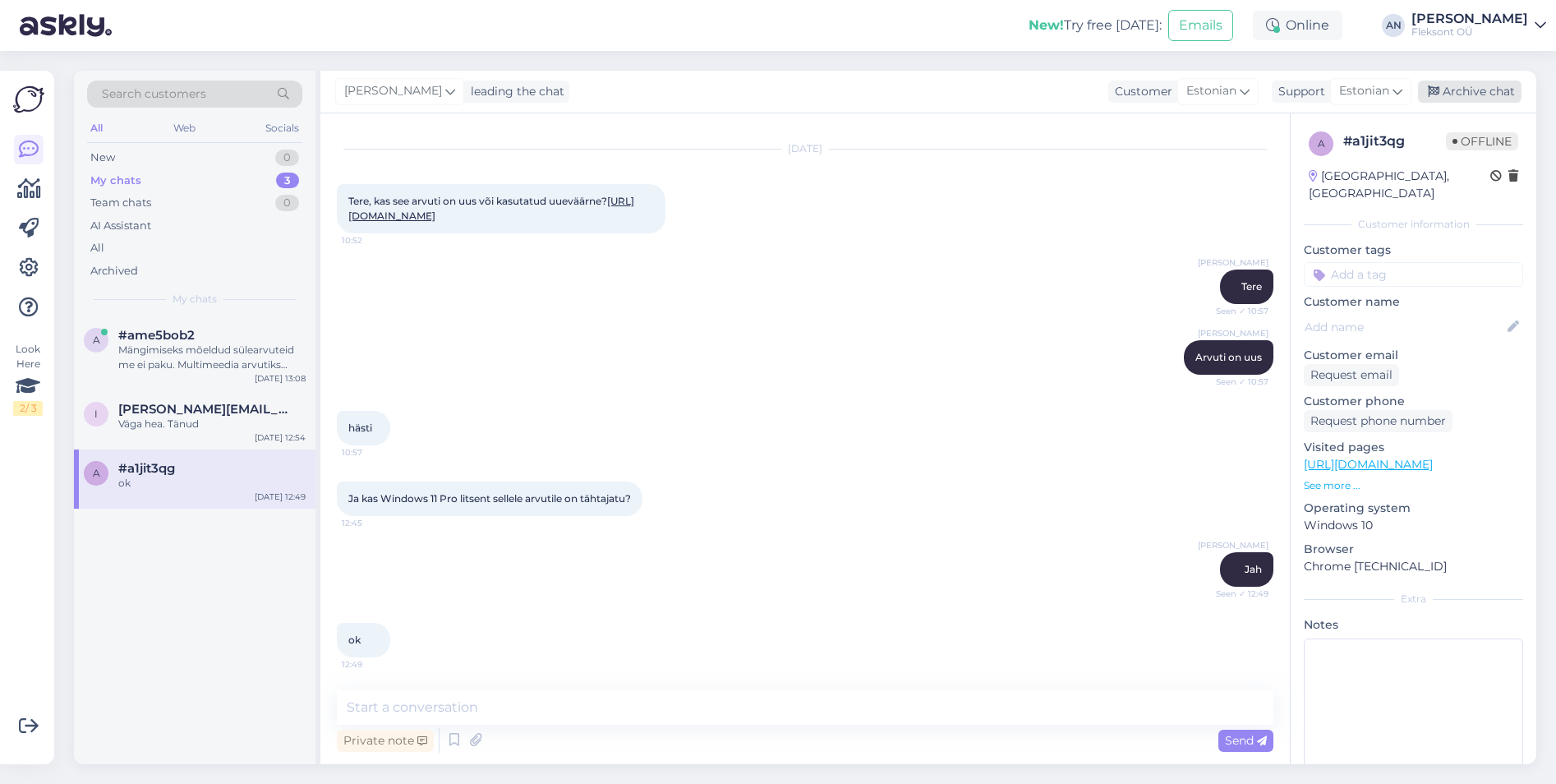
click at [1498, 91] on div "Archive chat" at bounding box center [1470, 92] width 103 height 22
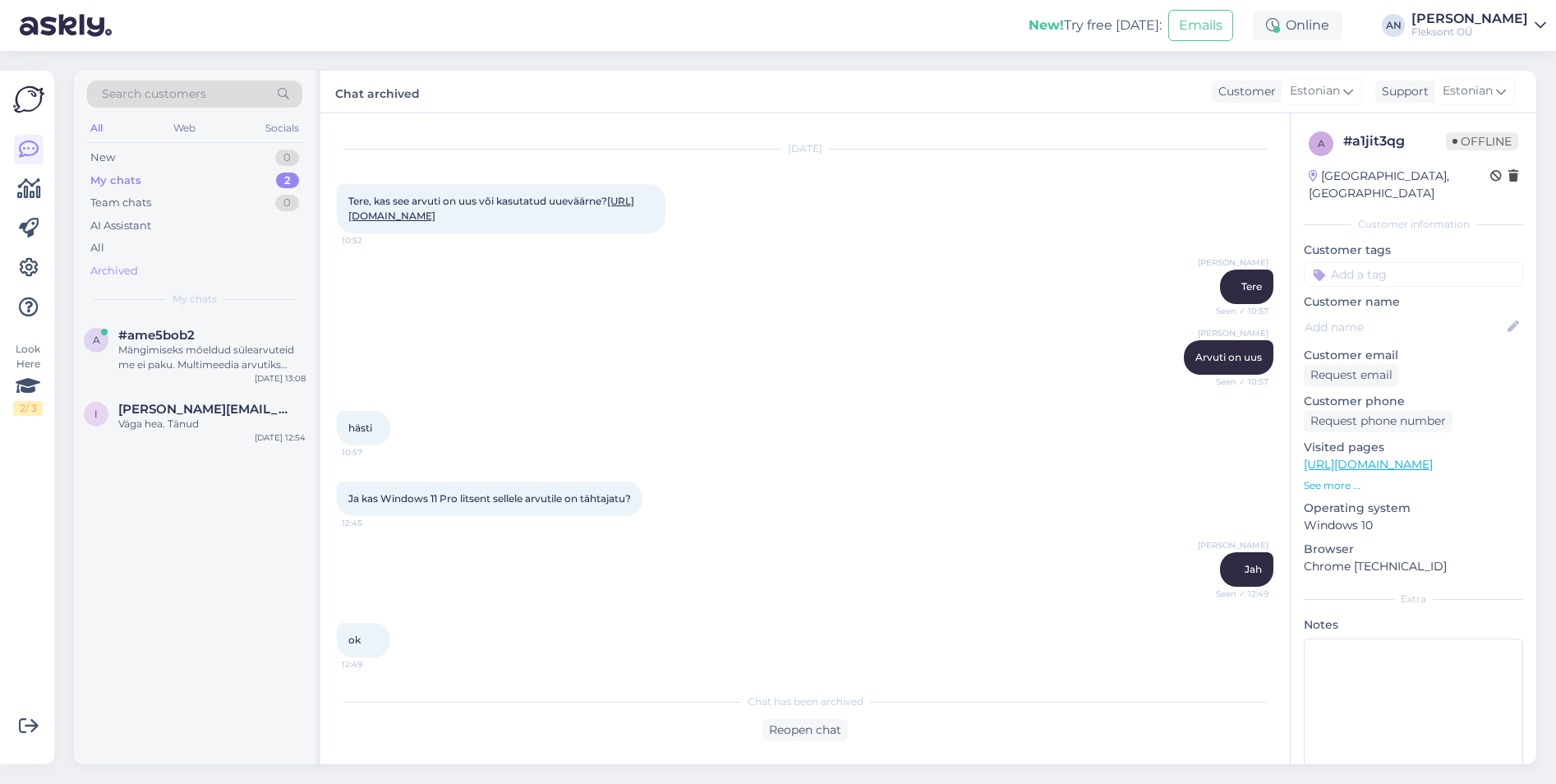
click at [124, 267] on div "Archived" at bounding box center [115, 271] width 48 height 16
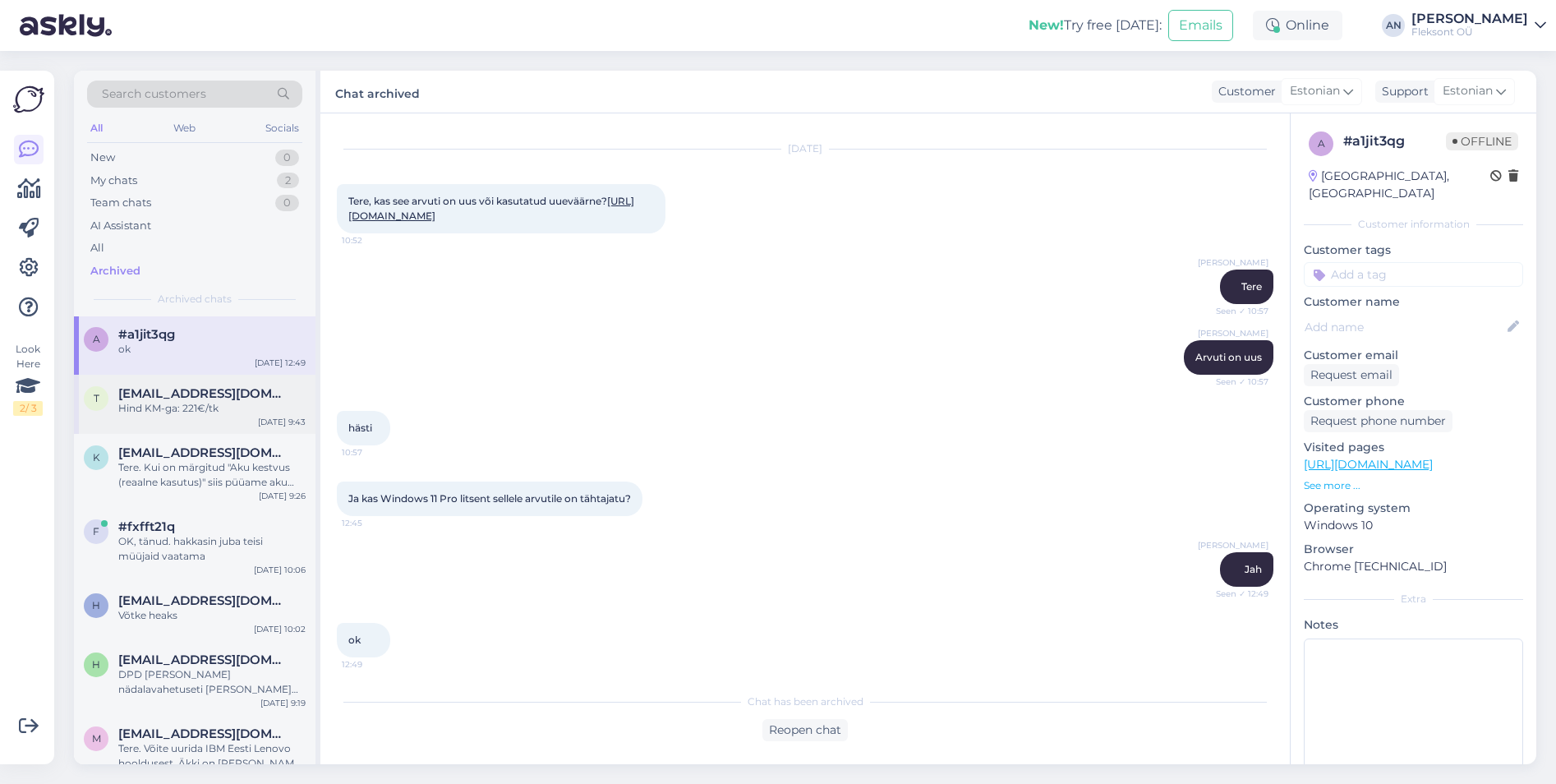
scroll to position [0, 0]
click at [170, 459] on span "[EMAIL_ADDRESS][DOMAIN_NAME]" at bounding box center [204, 453] width 171 height 15
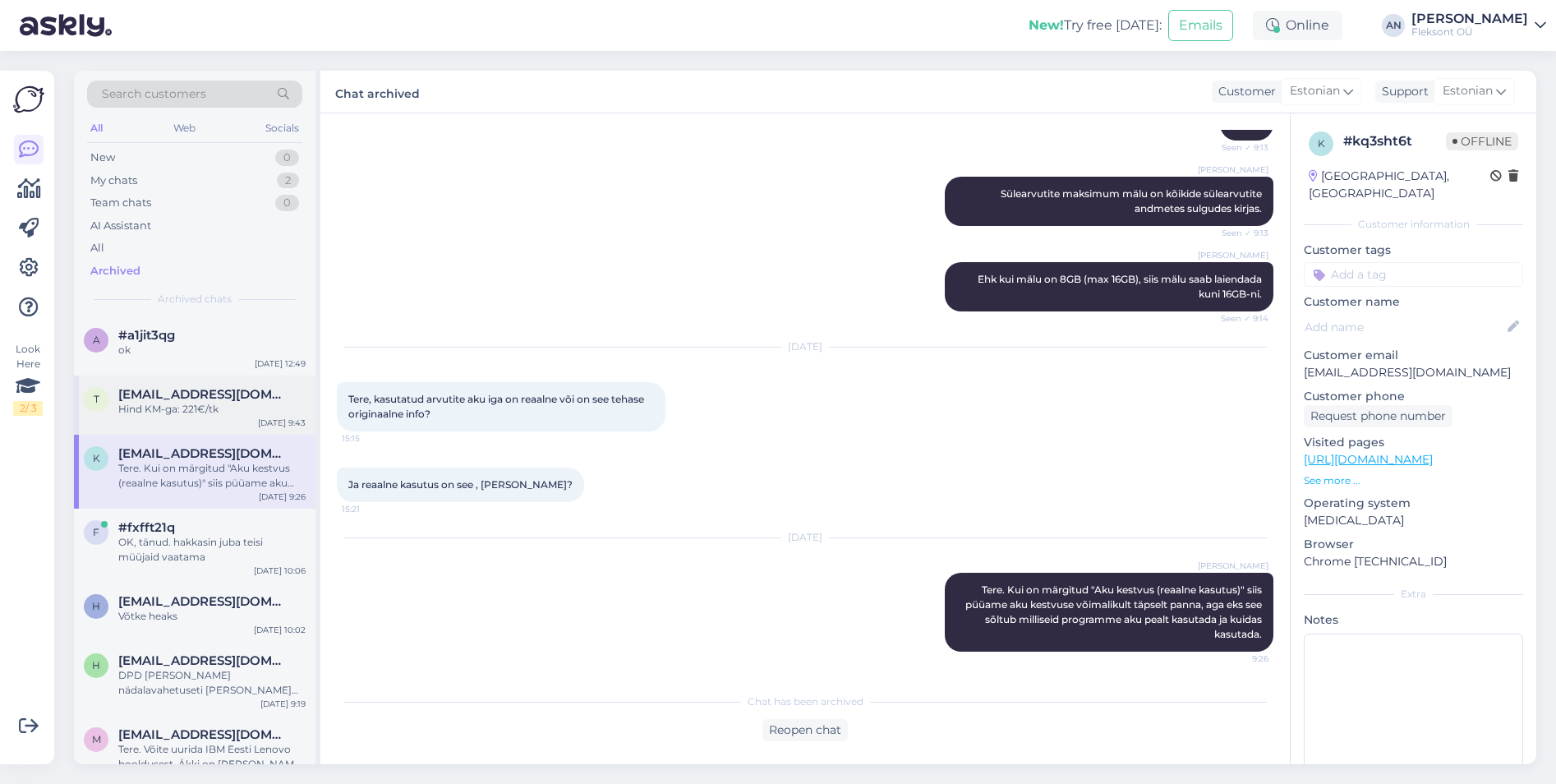
click at [173, 401] on span "[EMAIL_ADDRESS][DOMAIN_NAME]" at bounding box center [204, 394] width 171 height 15
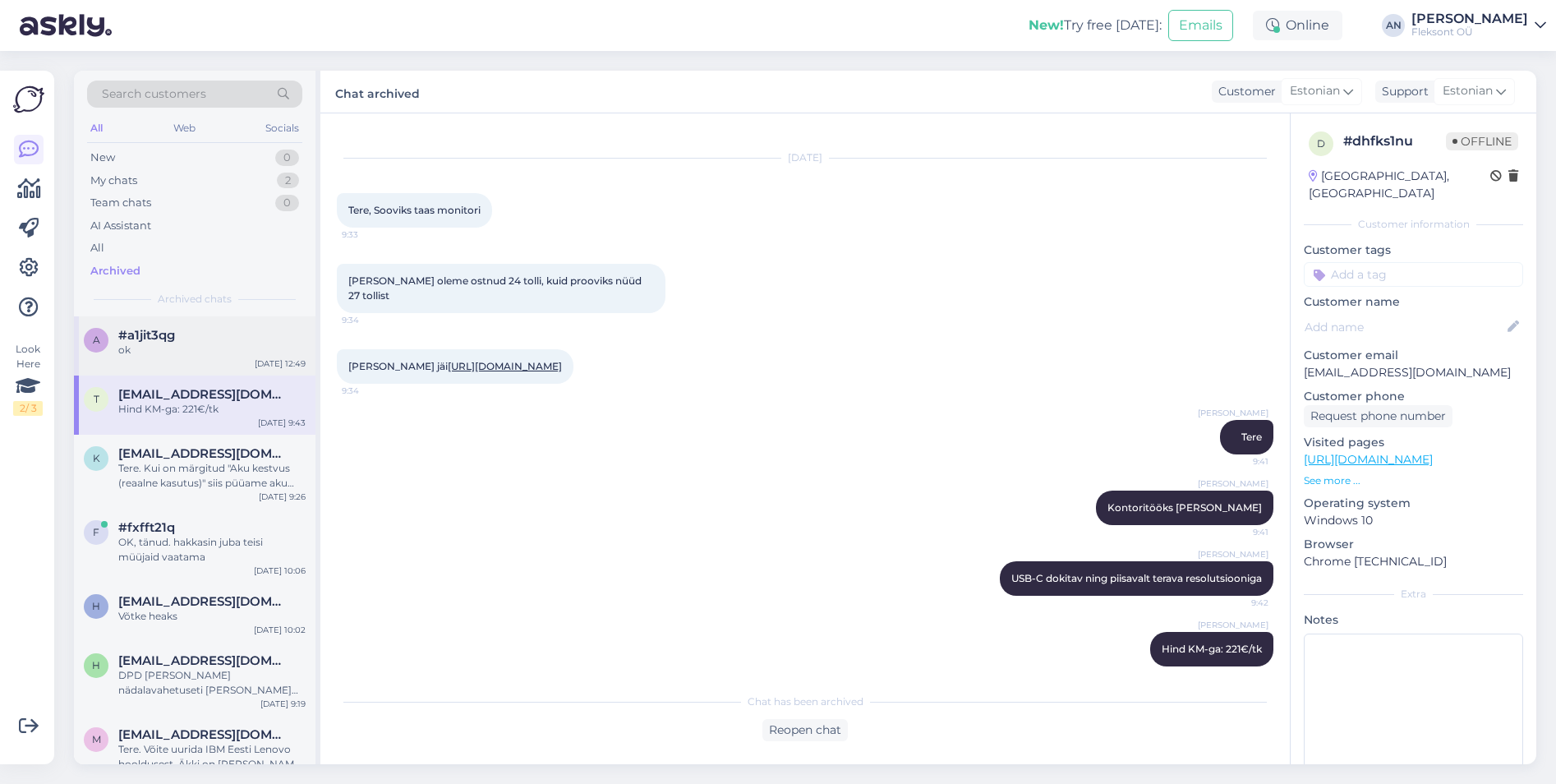
click at [179, 358] on div "a #a1jit3qg ok [DATE] 12:49" at bounding box center [195, 346] width 242 height 60
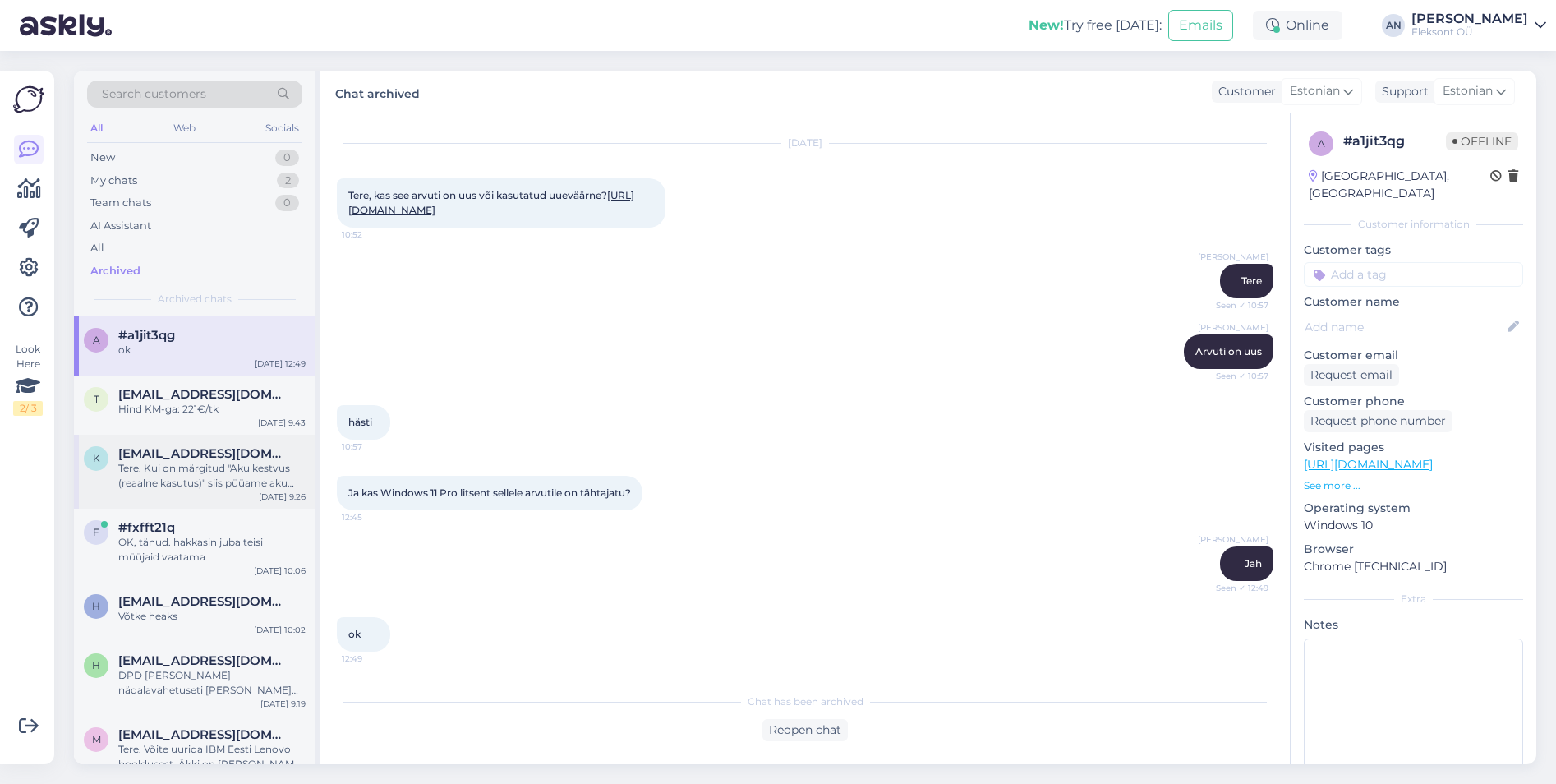
click at [205, 460] on div "Tere. Kui on märgitud "Aku kestvus (reaalne kasutus)" siis püüame aku kestvuse …" at bounding box center [212, 475] width 188 height 29
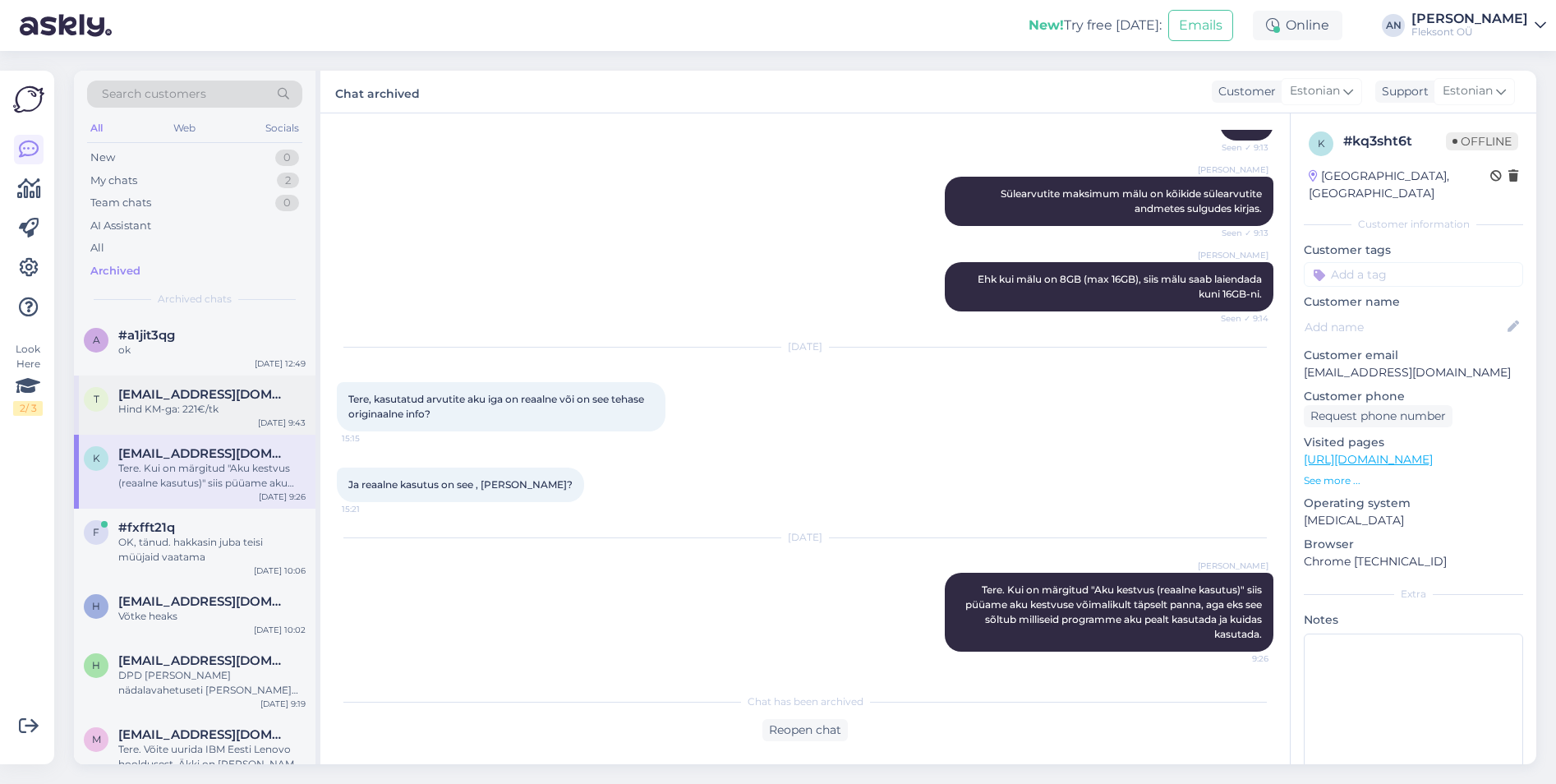
click at [179, 418] on div "t [EMAIL_ADDRESS][DOMAIN_NAME] Hind KM-ga: 221€/tk [DATE] 9:43" at bounding box center [195, 404] width 242 height 60
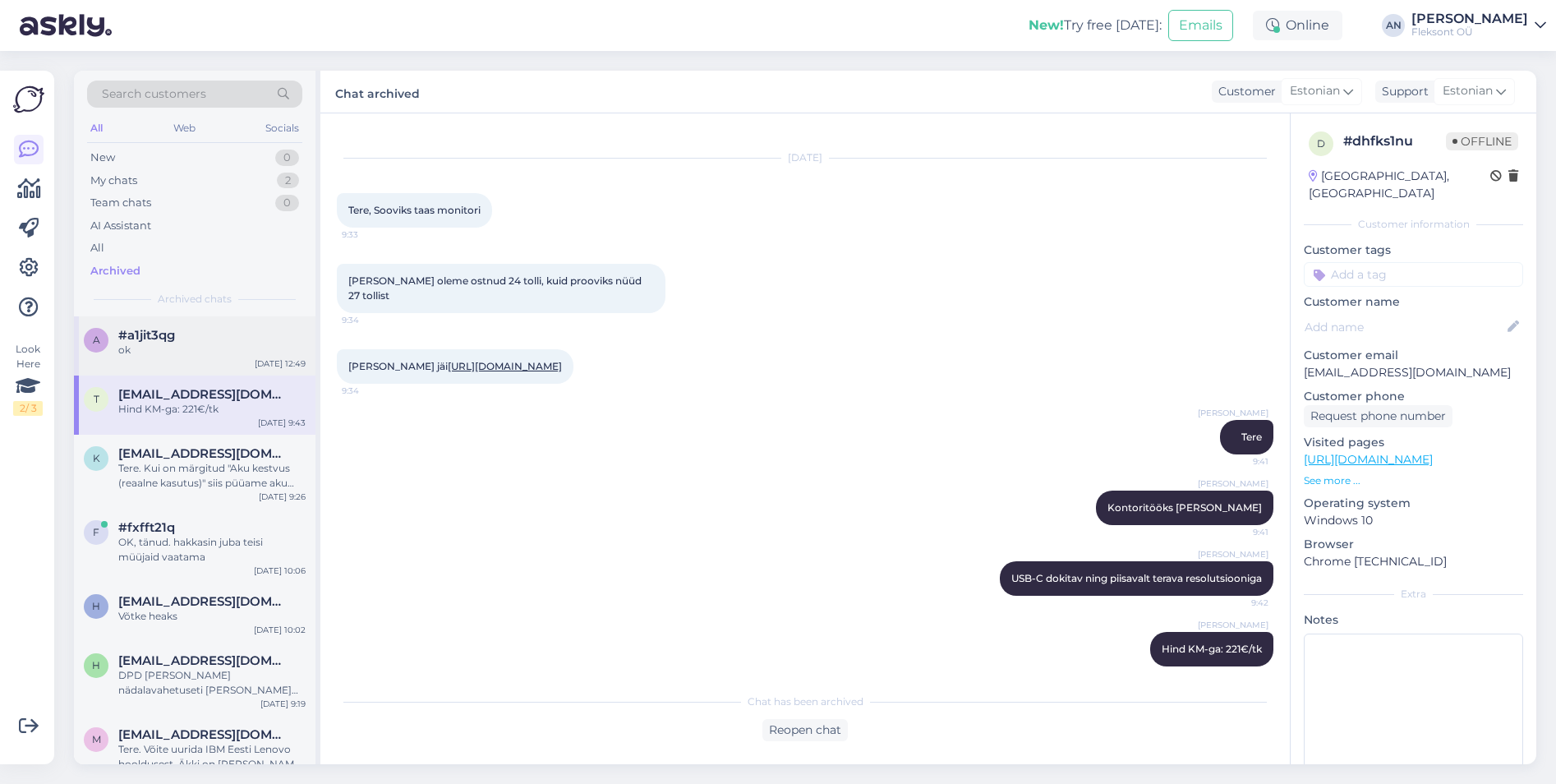
click at [175, 348] on div "ok" at bounding box center [212, 349] width 188 height 15
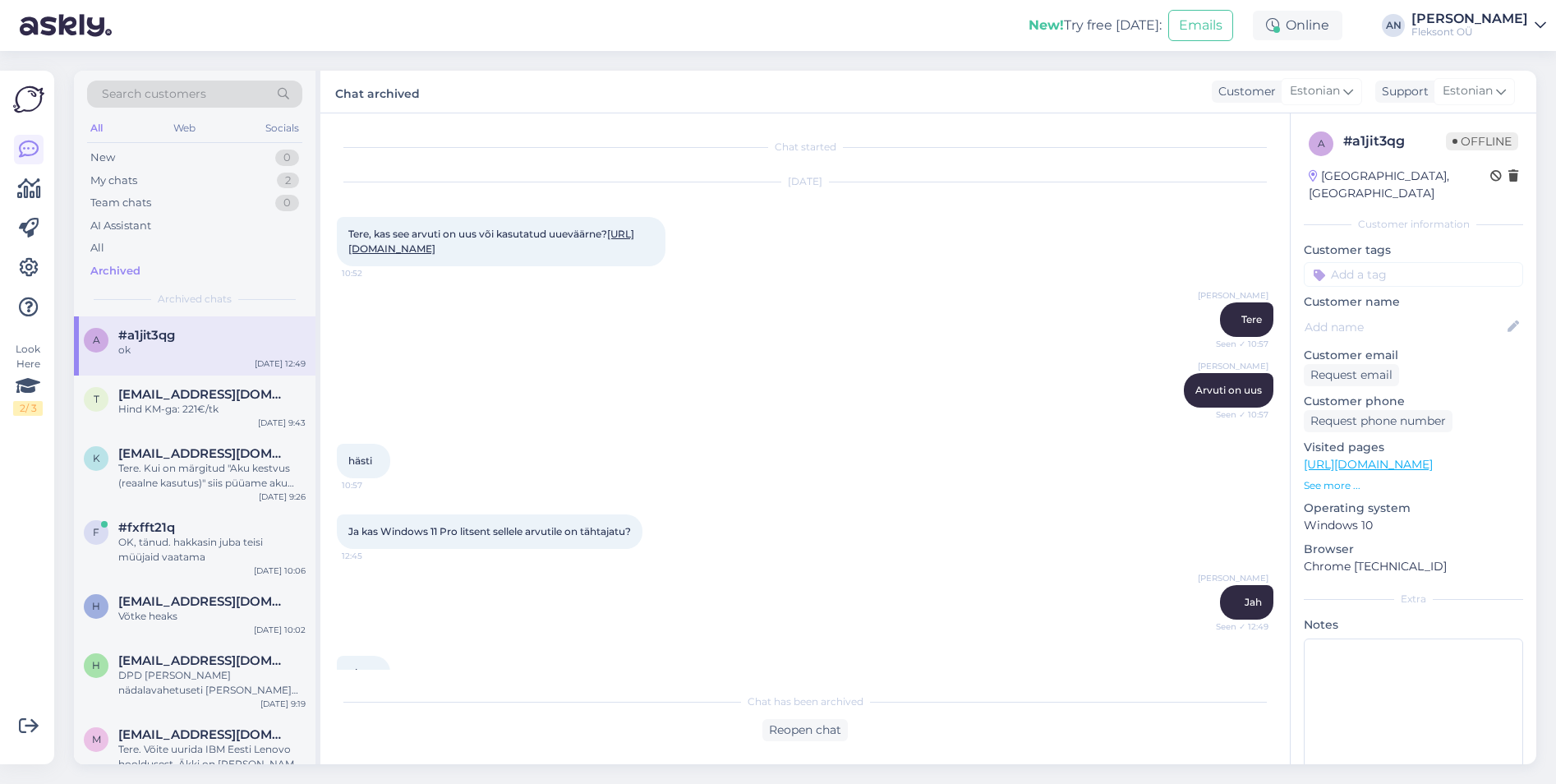
scroll to position [38, 0]
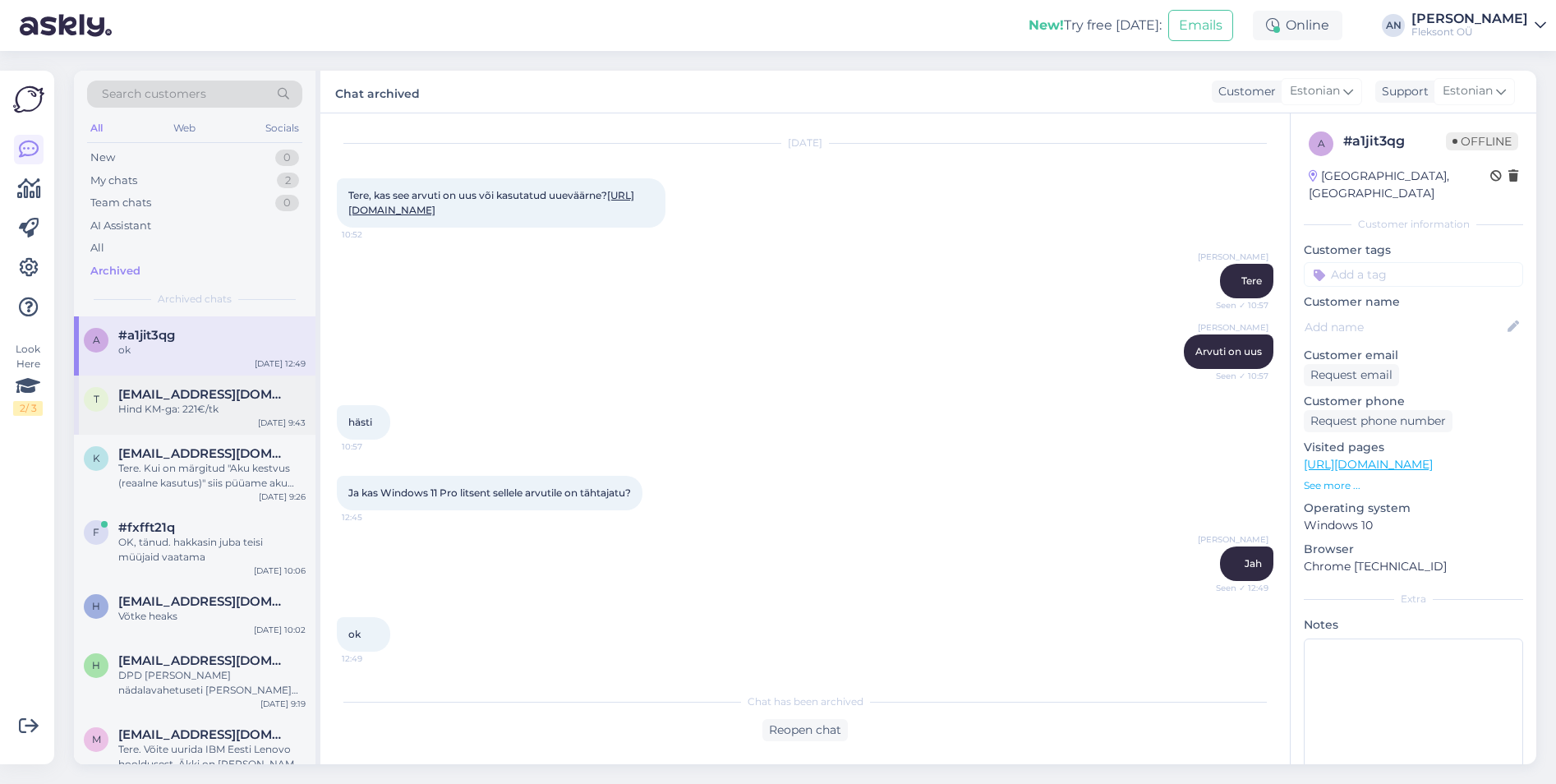
click at [148, 402] on div "Hind KM-ga: 221€/tk" at bounding box center [212, 409] width 188 height 15
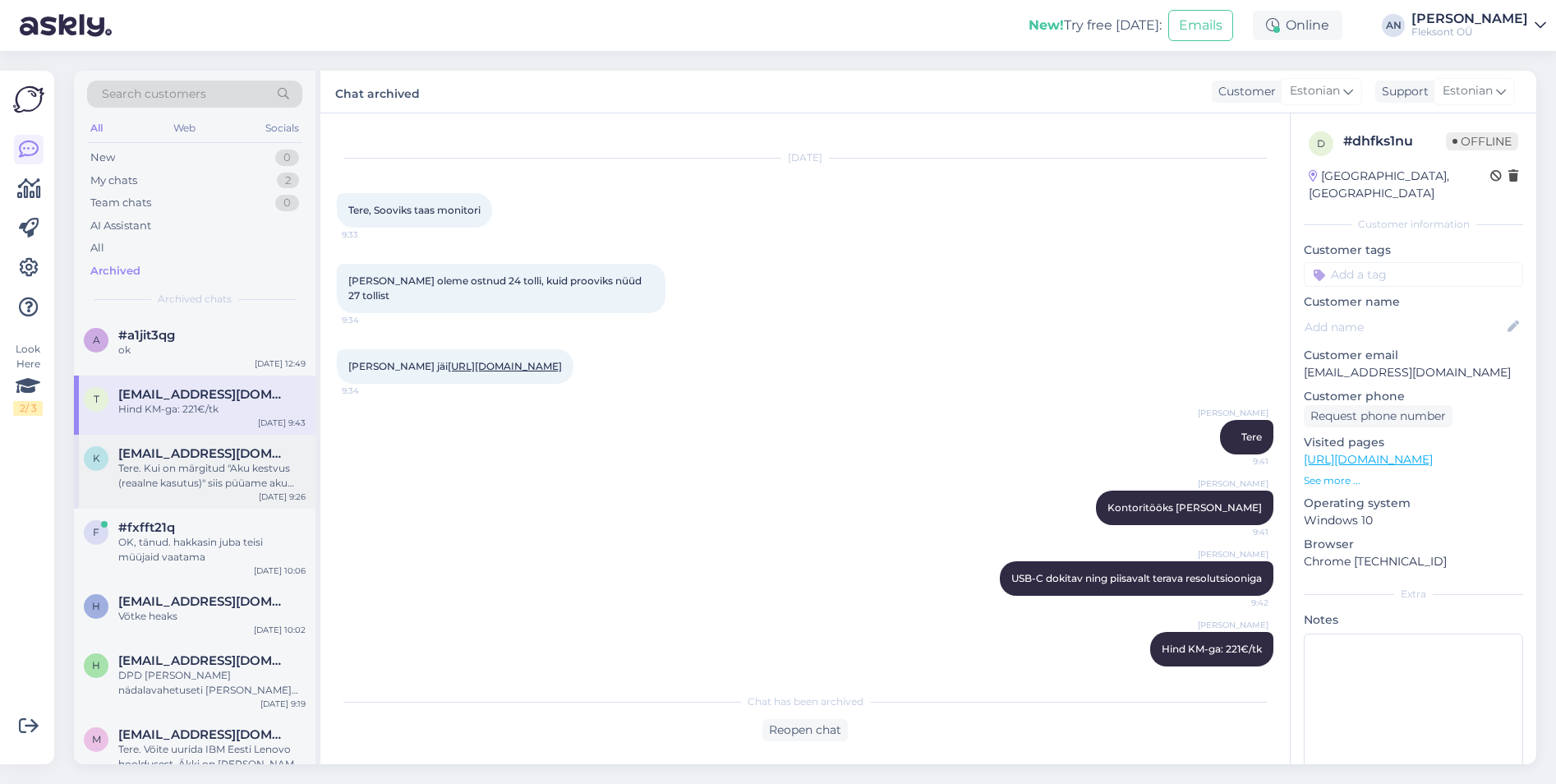
click at [176, 464] on div "Tere. Kui on märgitud "Aku kestvus (reaalne kasutus)" siis püüame aku kestvuse …" at bounding box center [212, 475] width 188 height 29
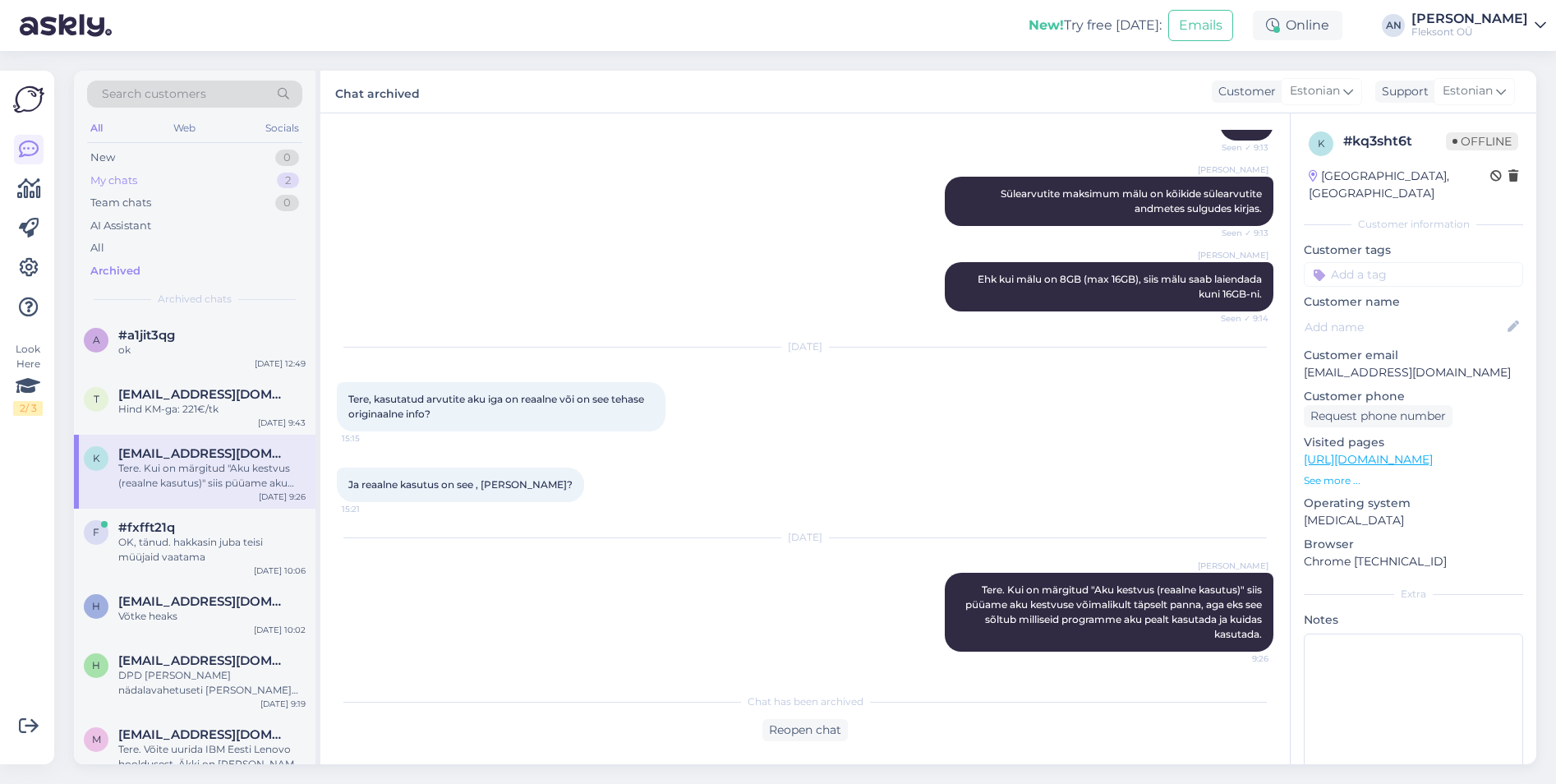
click at [115, 176] on div "My chats" at bounding box center [114, 180] width 47 height 16
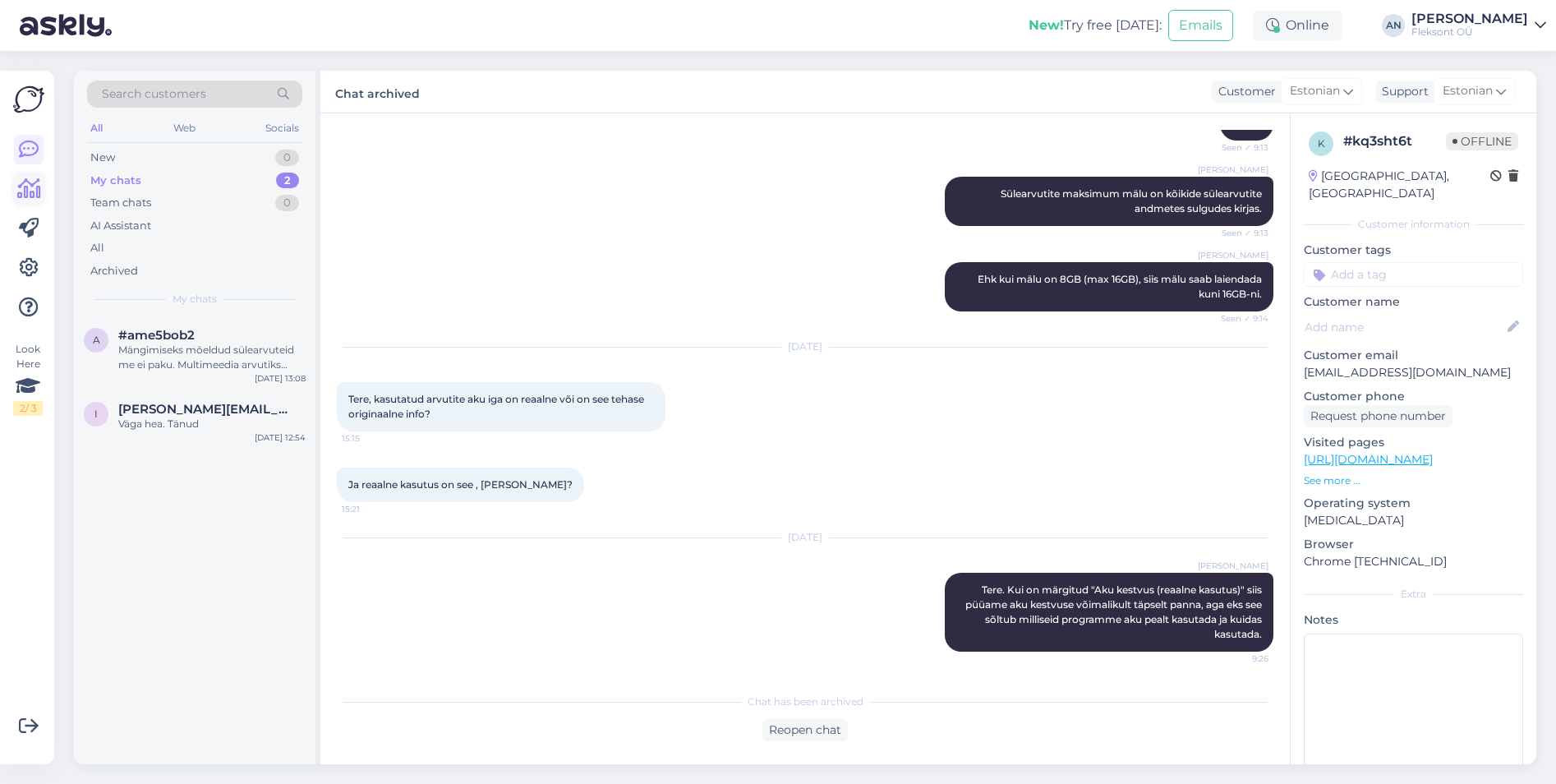
click at [27, 195] on icon at bounding box center [28, 188] width 24 height 20
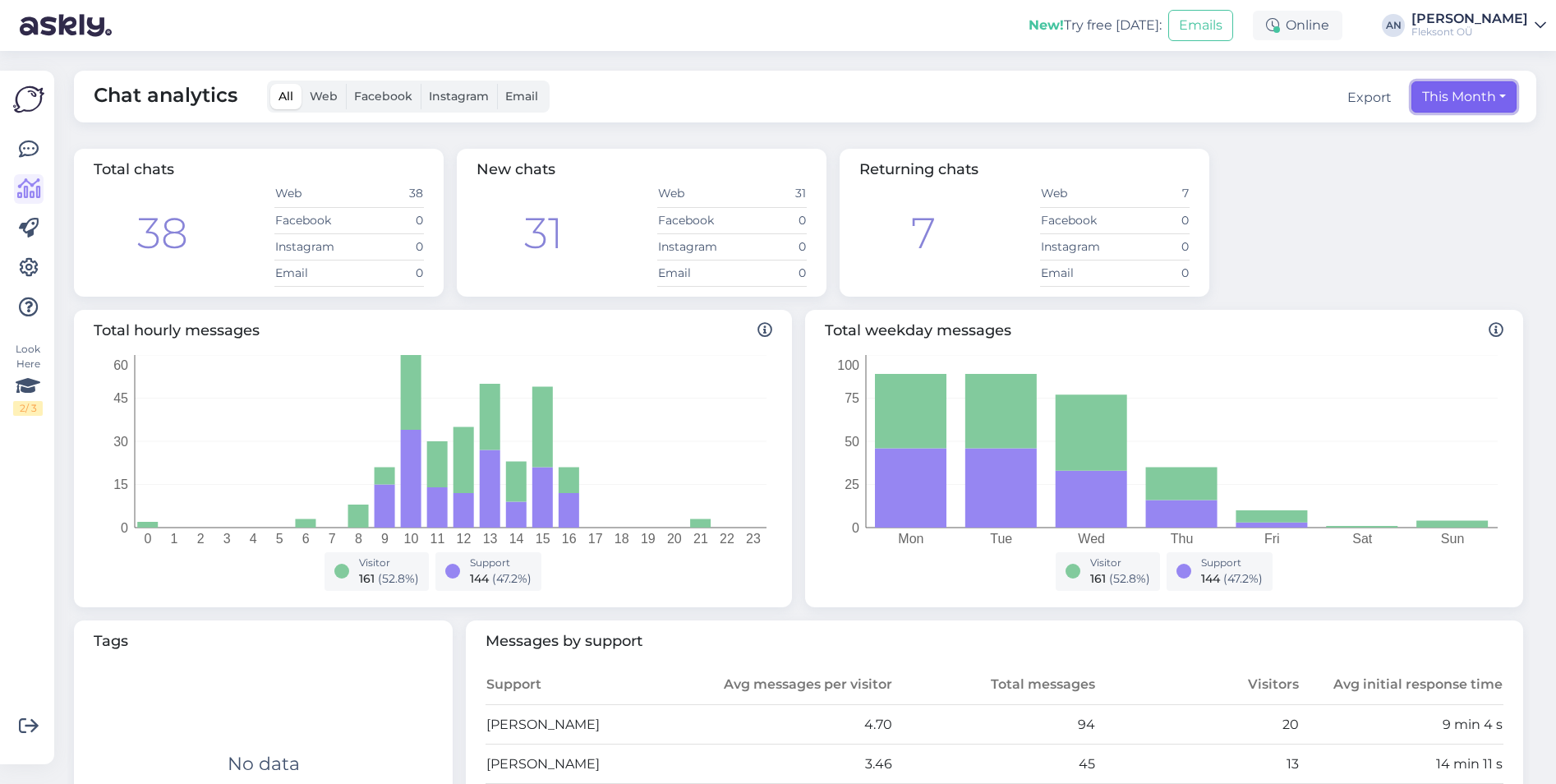
click at [1473, 106] on button "This Month" at bounding box center [1464, 96] width 105 height 31
select select "8"
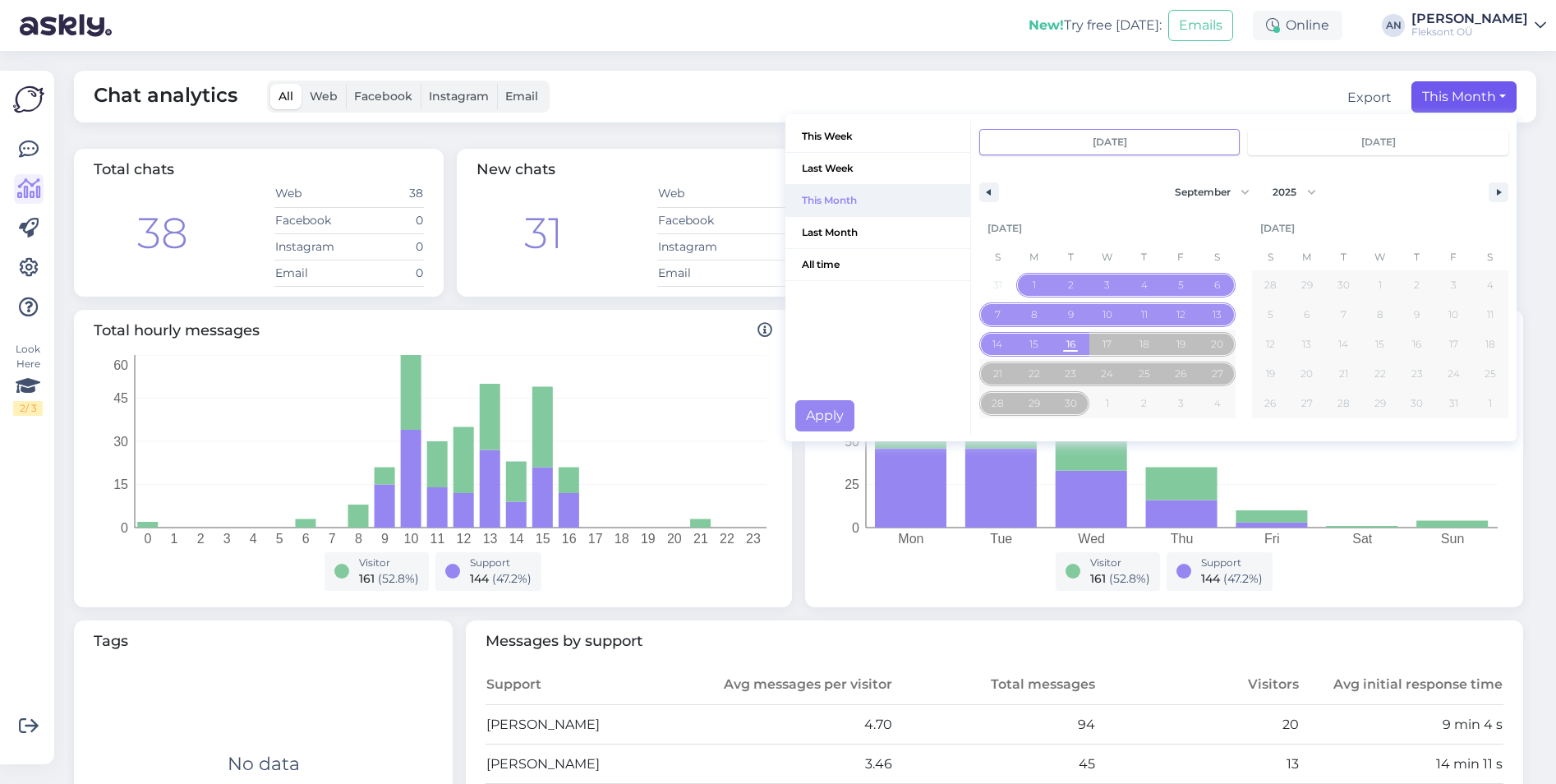
click at [809, 195] on span "This Month" at bounding box center [878, 200] width 185 height 31
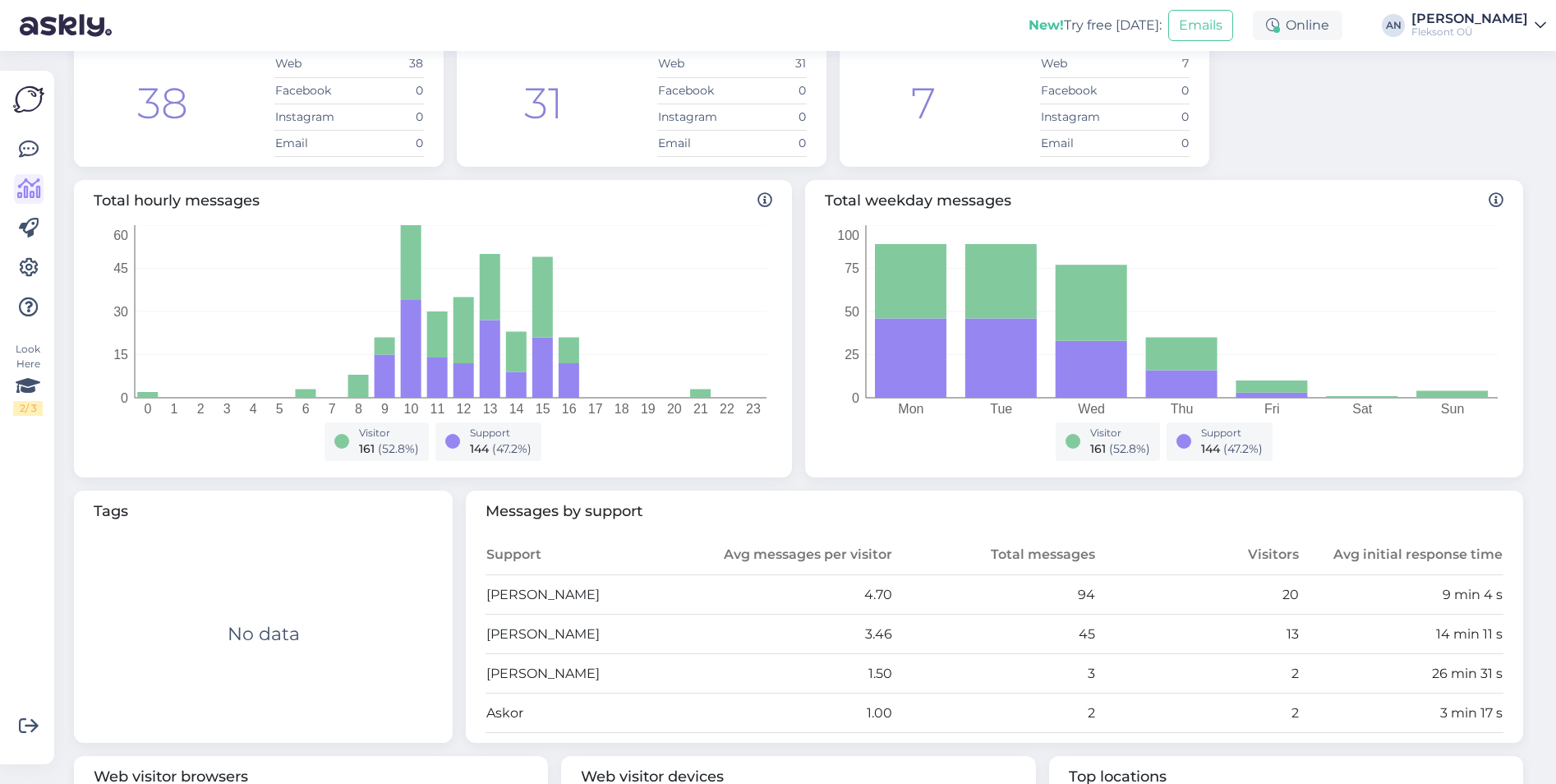
scroll to position [128, 0]
click at [35, 151] on icon at bounding box center [28, 149] width 20 height 20
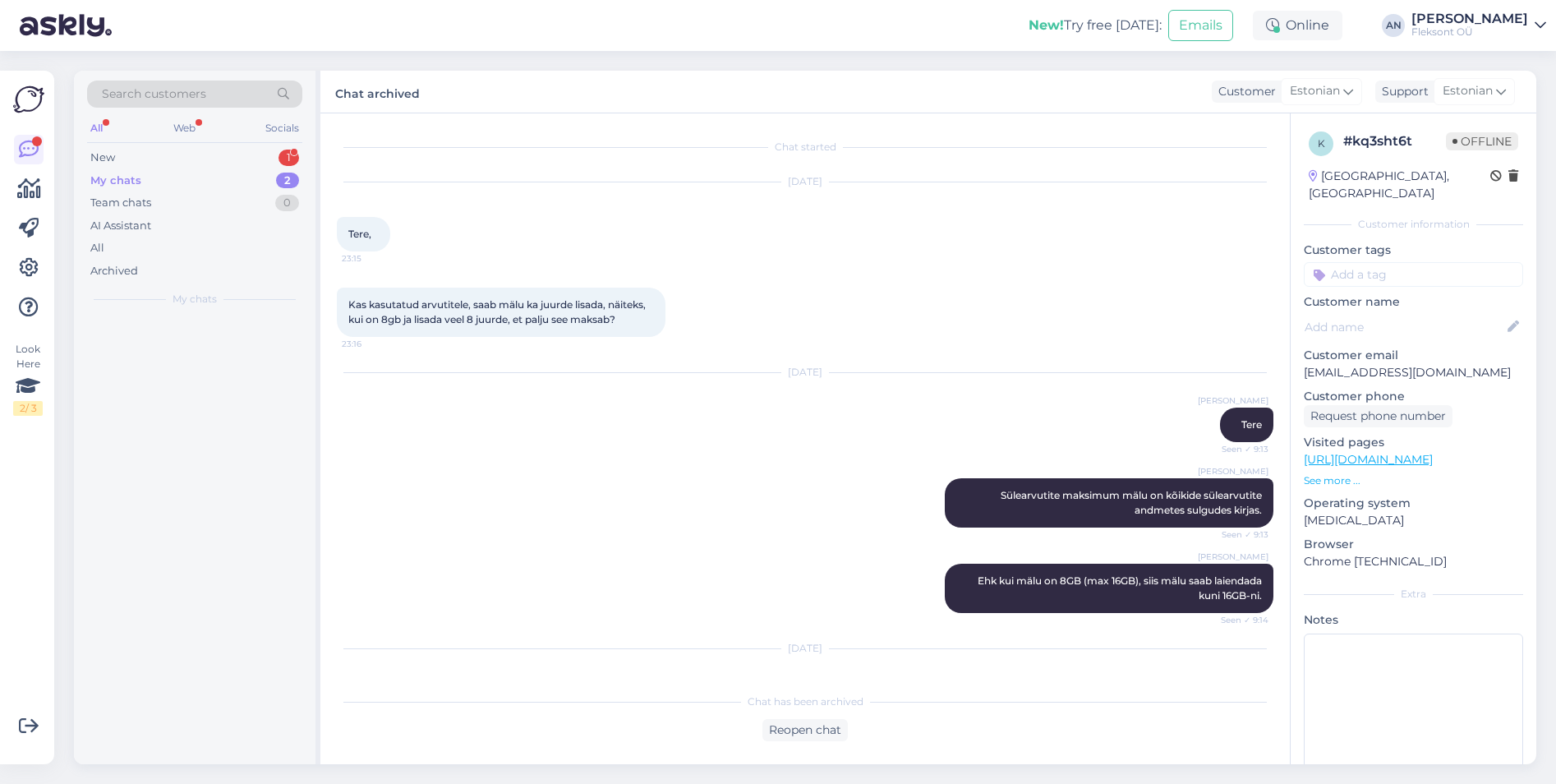
scroll to position [301, 0]
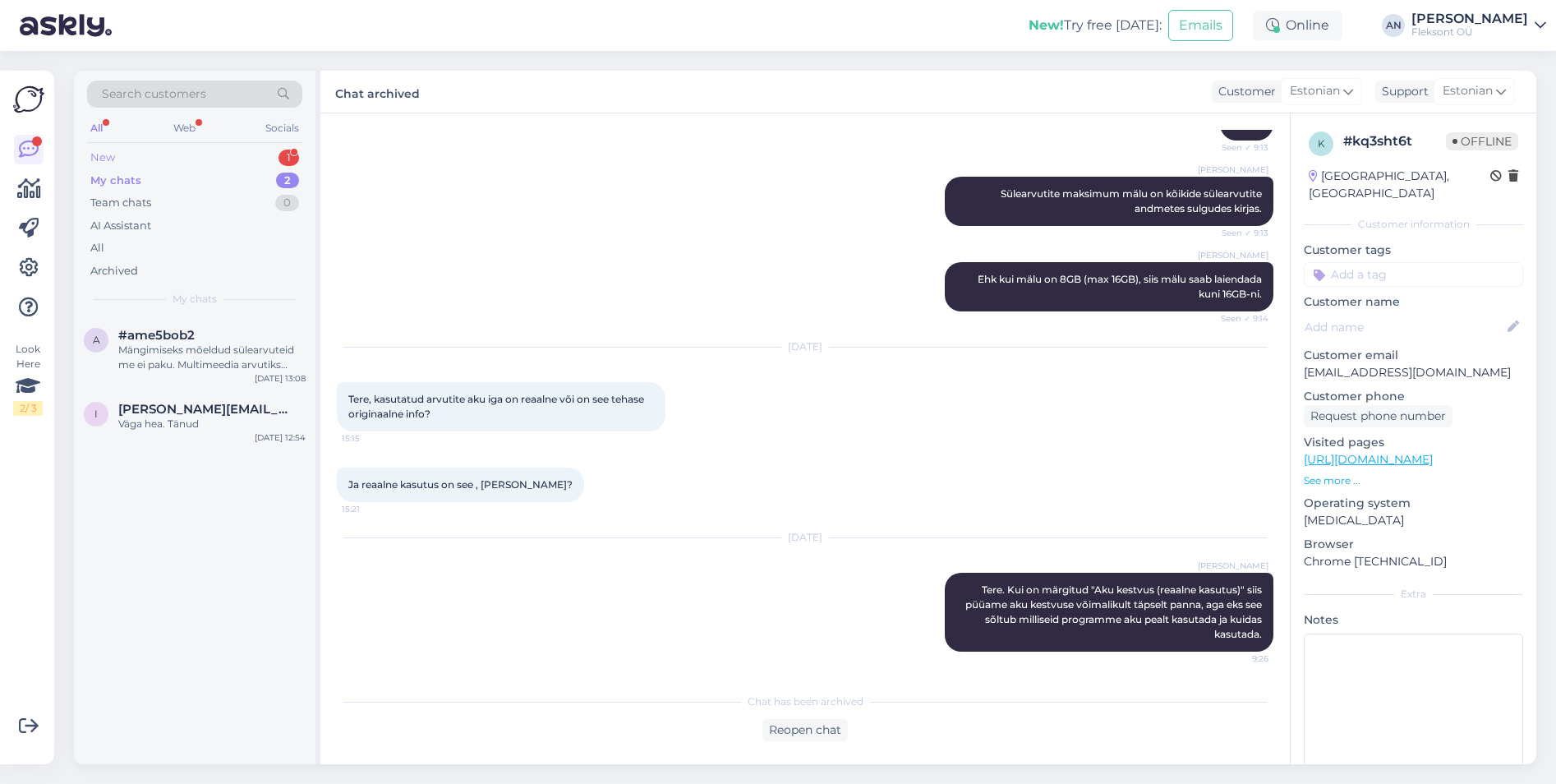
click at [153, 148] on div "New 1" at bounding box center [195, 157] width 215 height 23
click at [182, 351] on div "Tere, Ostsin eelmine nädal teilt ühe arvuti Krustor OÜ-le. Nüüd oleks järgmist …" at bounding box center [212, 356] width 188 height 29
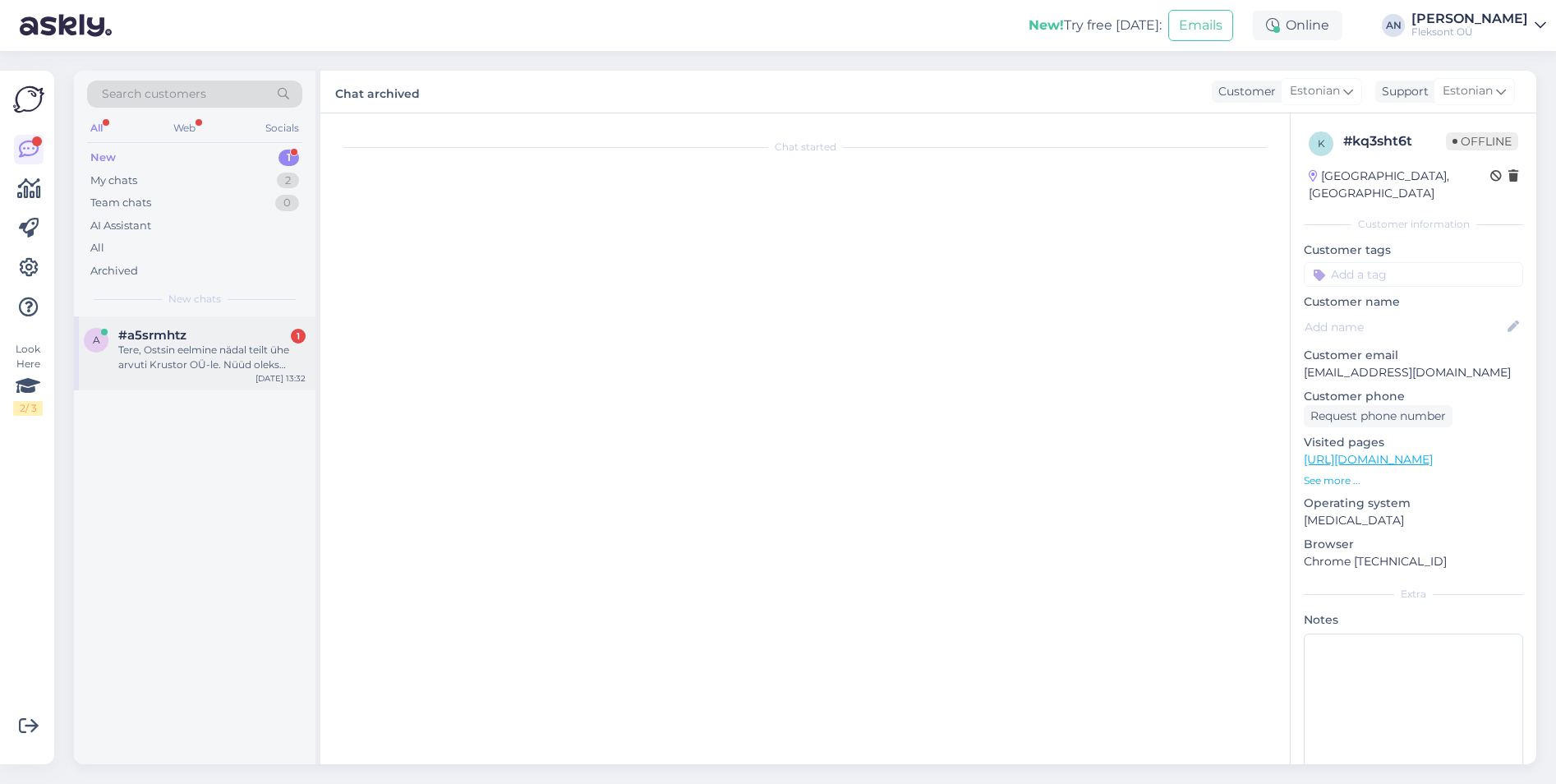
scroll to position [0, 0]
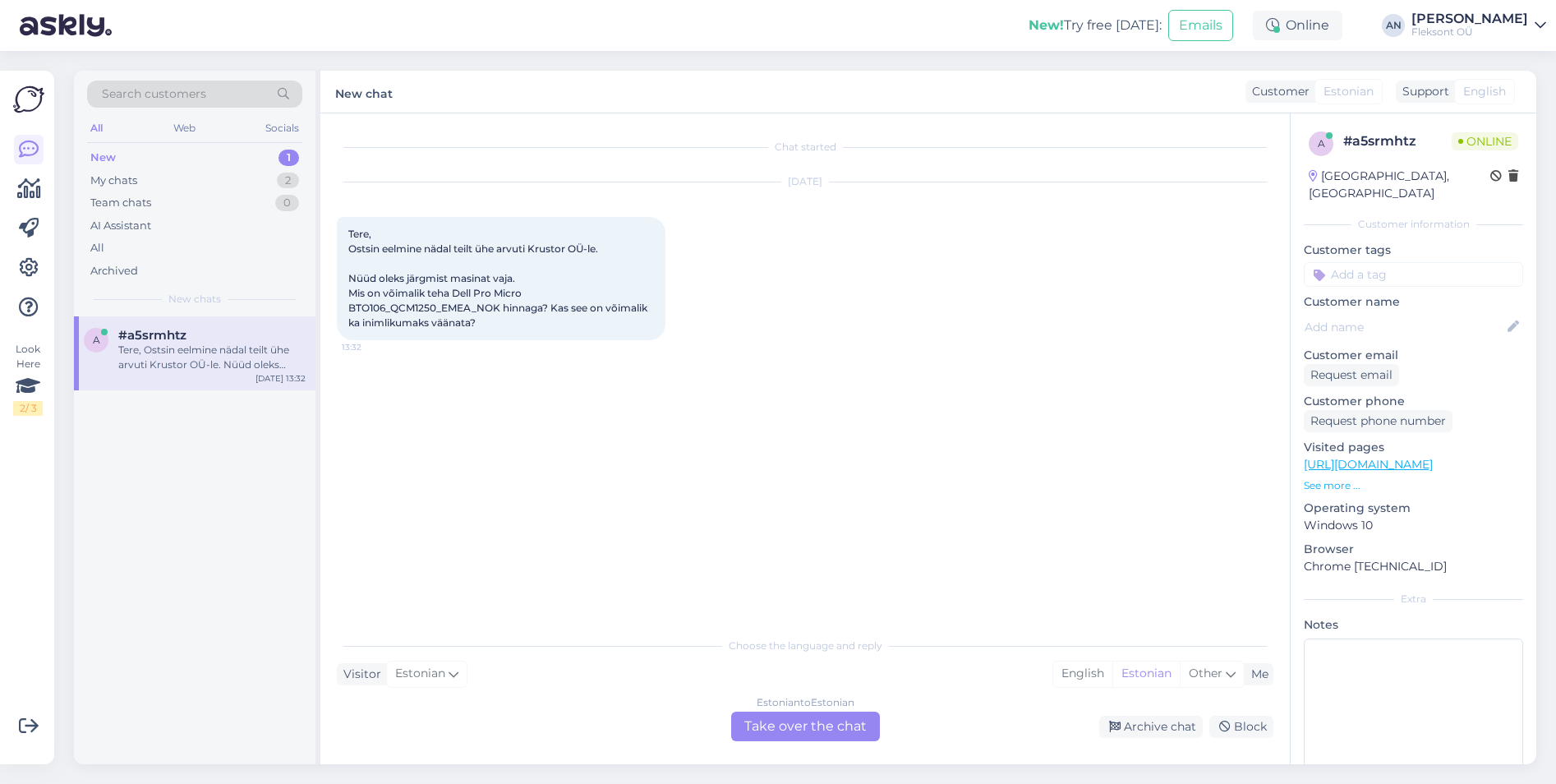
click at [719, 488] on div "Chat started [DATE] Tere, Ostsin eelmine nädal teilt ühe arvuti Krustor OÜ-le. …" at bounding box center [813, 372] width 951 height 484
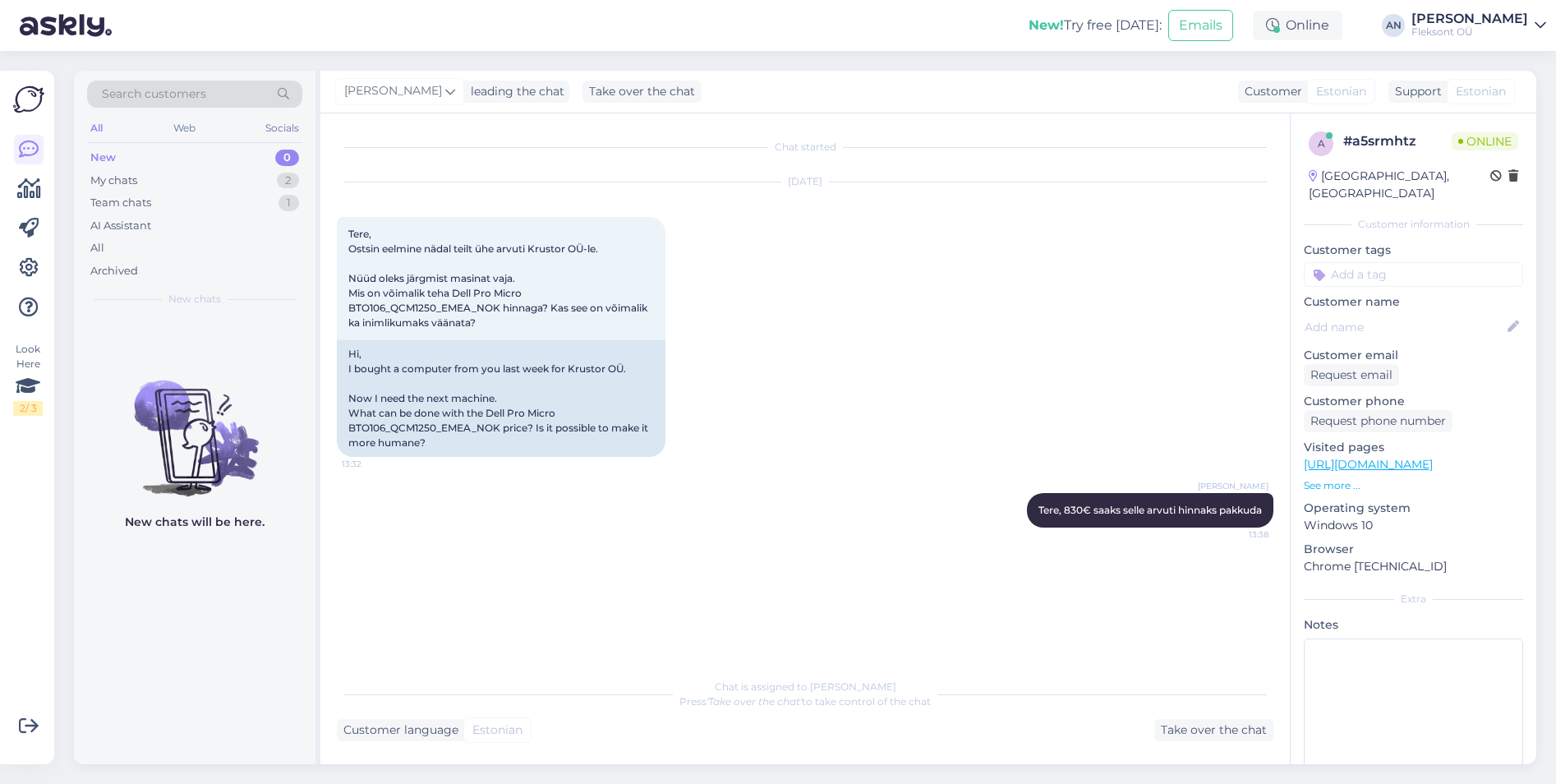
click at [703, 508] on div "[PERSON_NAME] Tere, 830€ saaks selle arvuti hinnaks pakkuda 13:38" at bounding box center [805, 509] width 936 height 70
click at [118, 180] on div "My chats" at bounding box center [114, 180] width 47 height 16
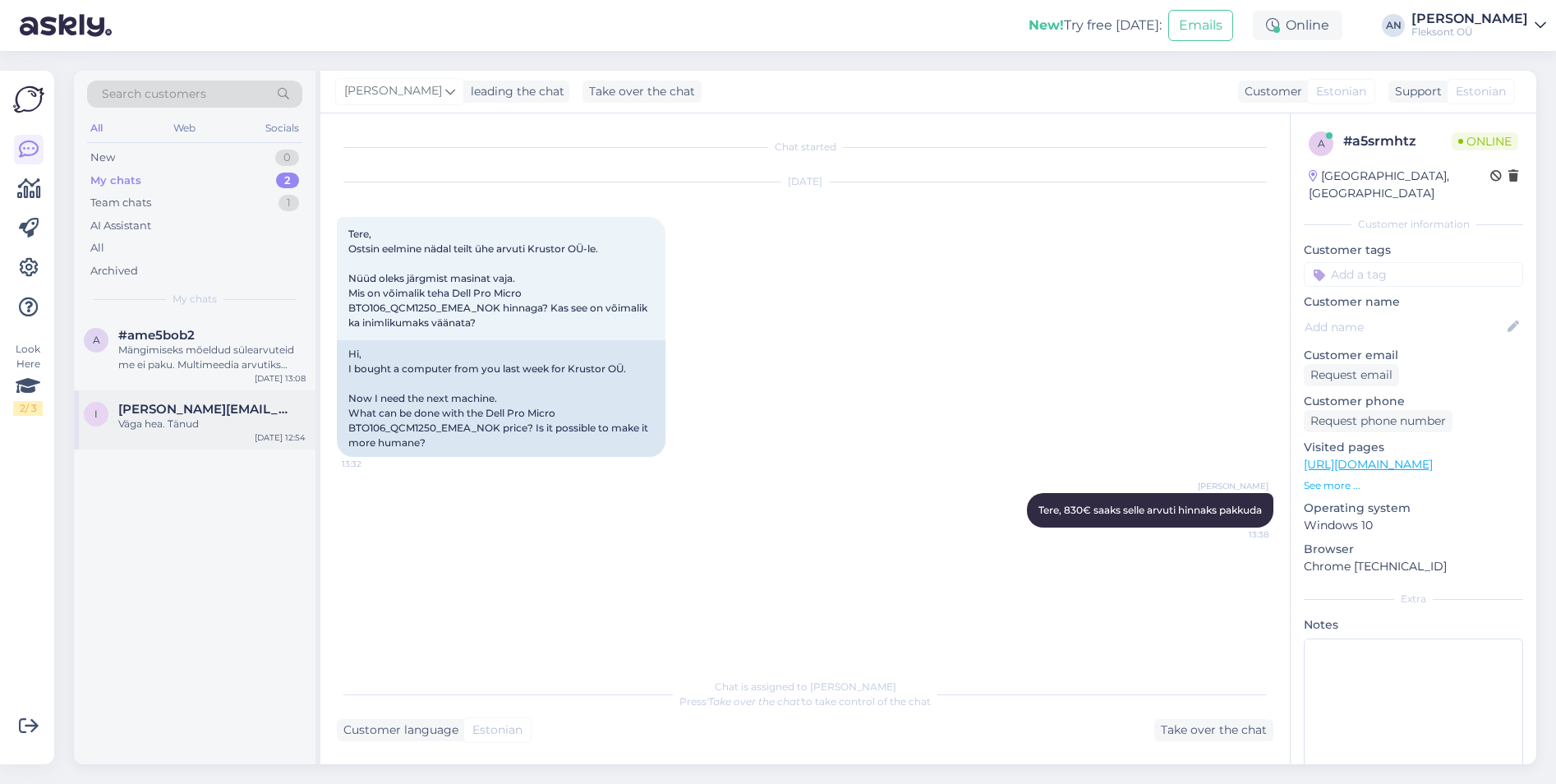
click at [148, 417] on div "Väga hea. Tänud" at bounding box center [212, 423] width 188 height 15
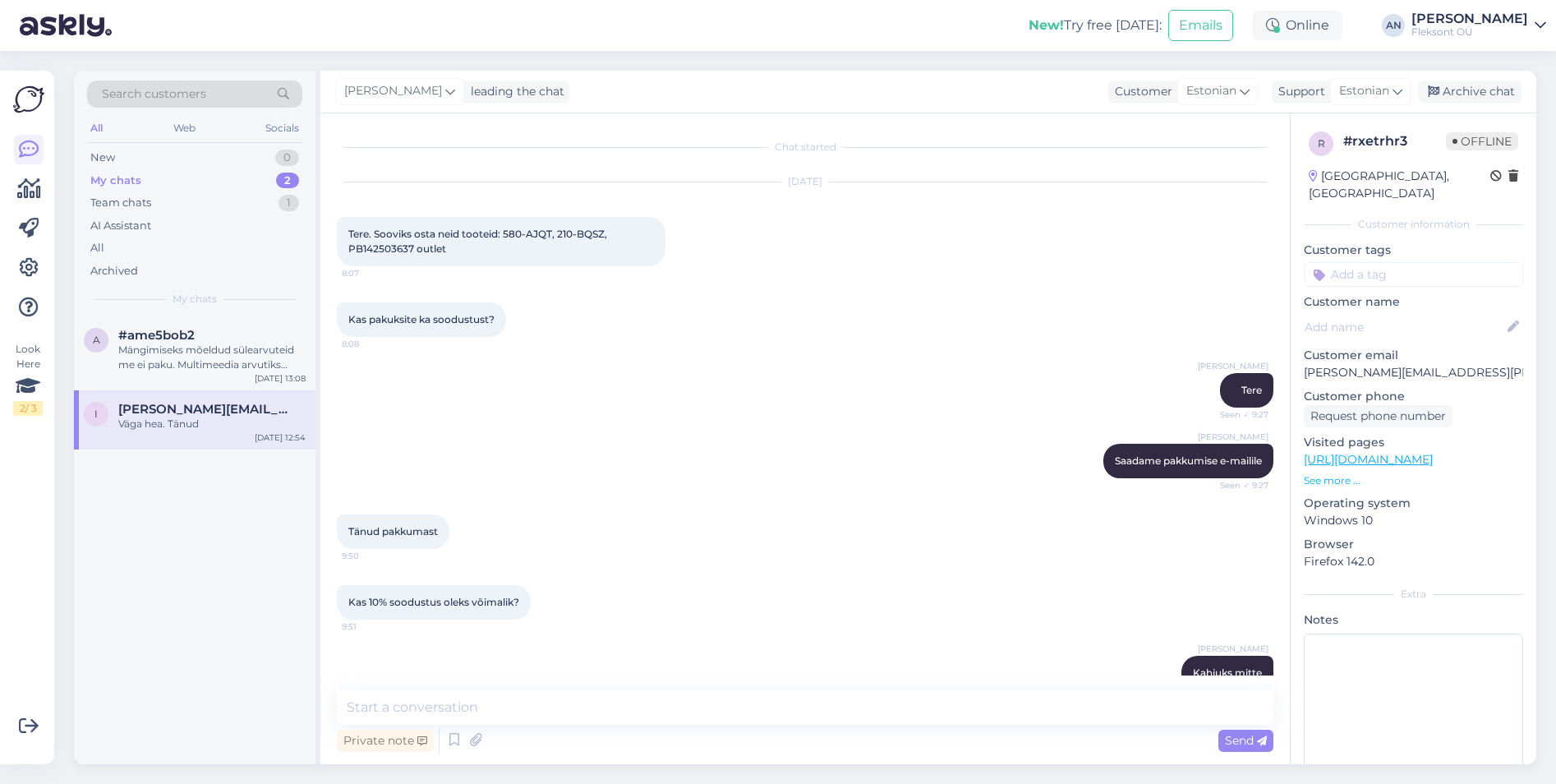
scroll to position [1743, 0]
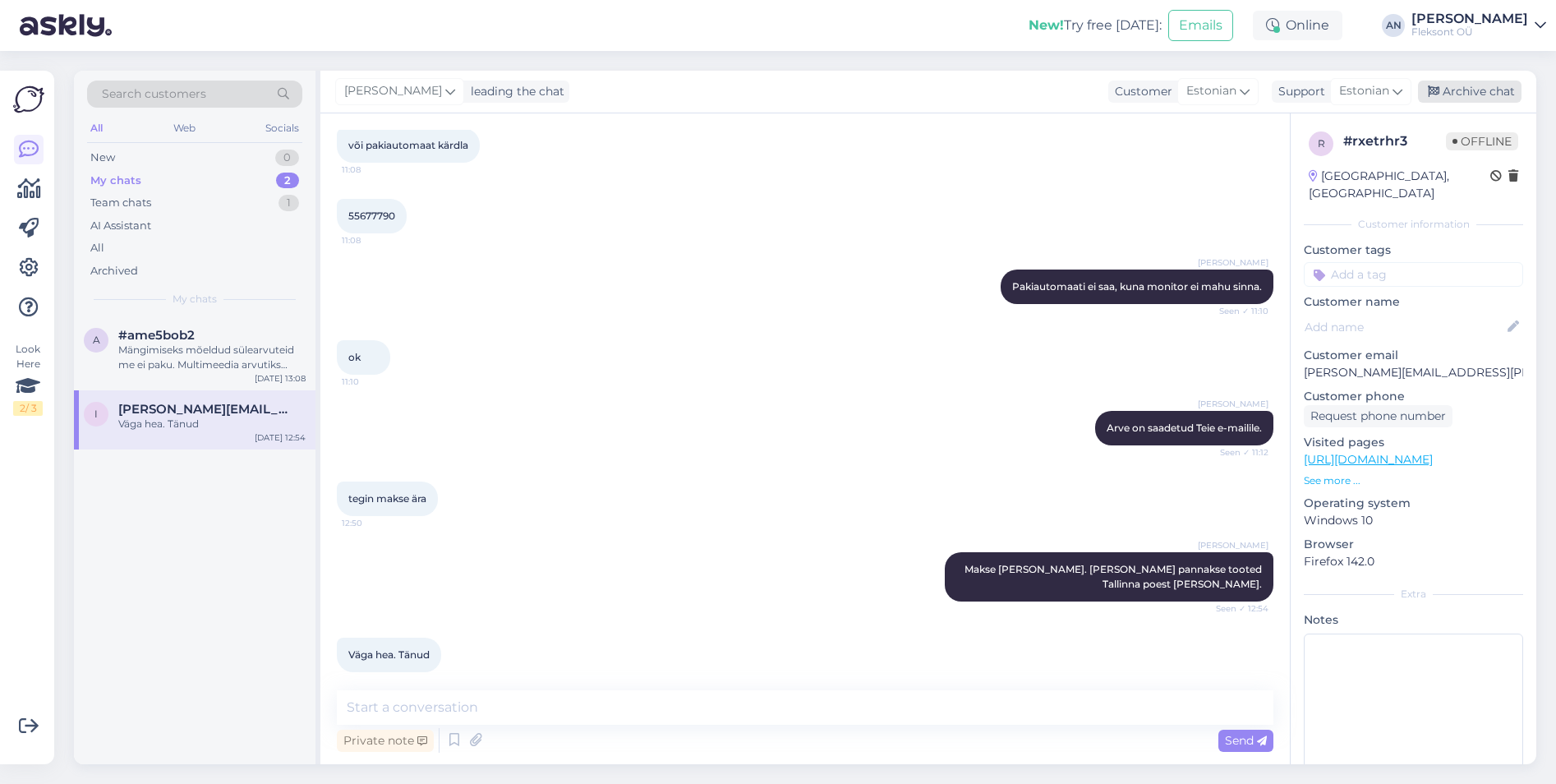
click at [1504, 85] on div "Archive chat" at bounding box center [1470, 92] width 103 height 22
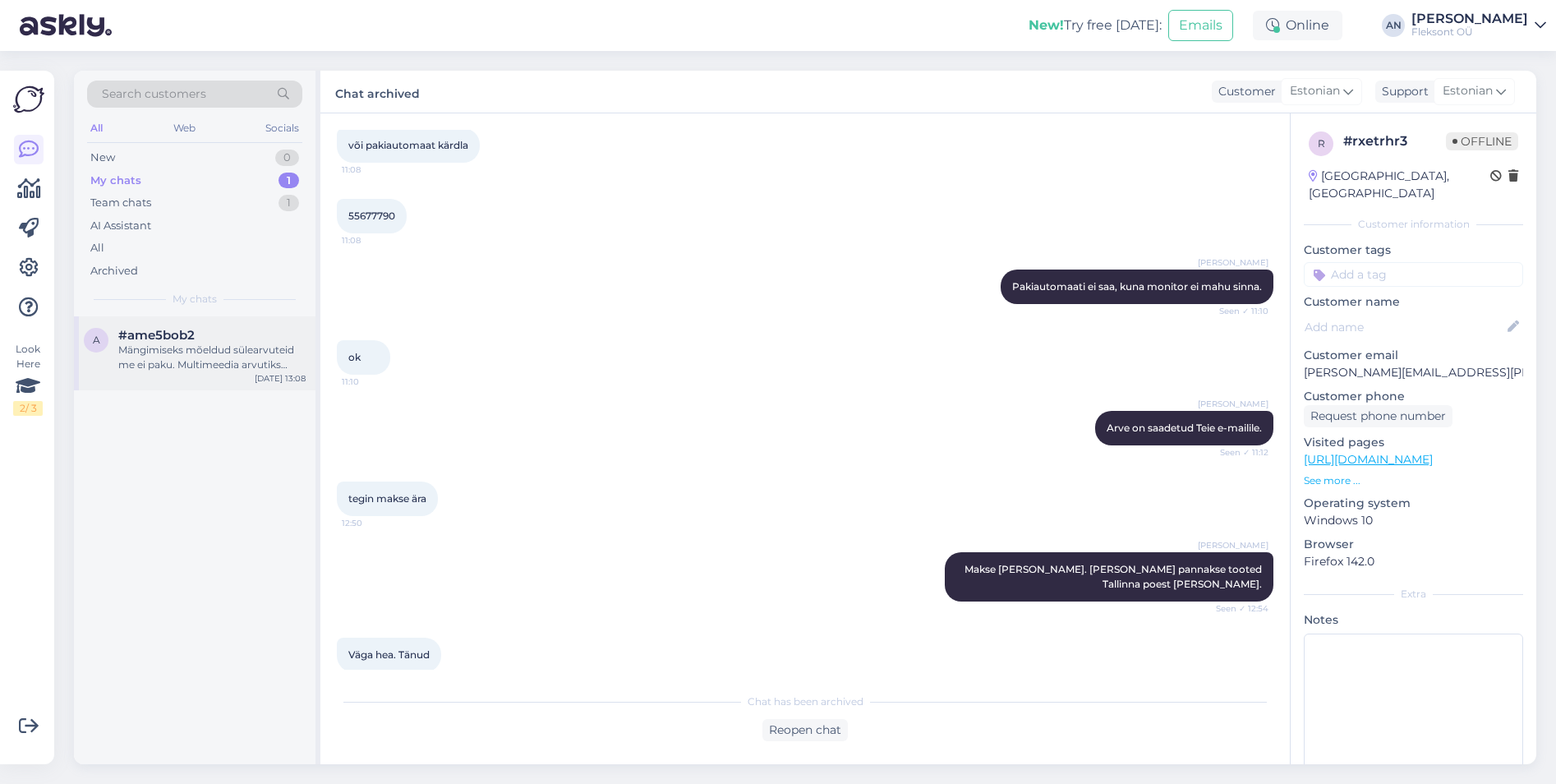
click at [146, 331] on span "#ame5bob2" at bounding box center [156, 335] width 76 height 15
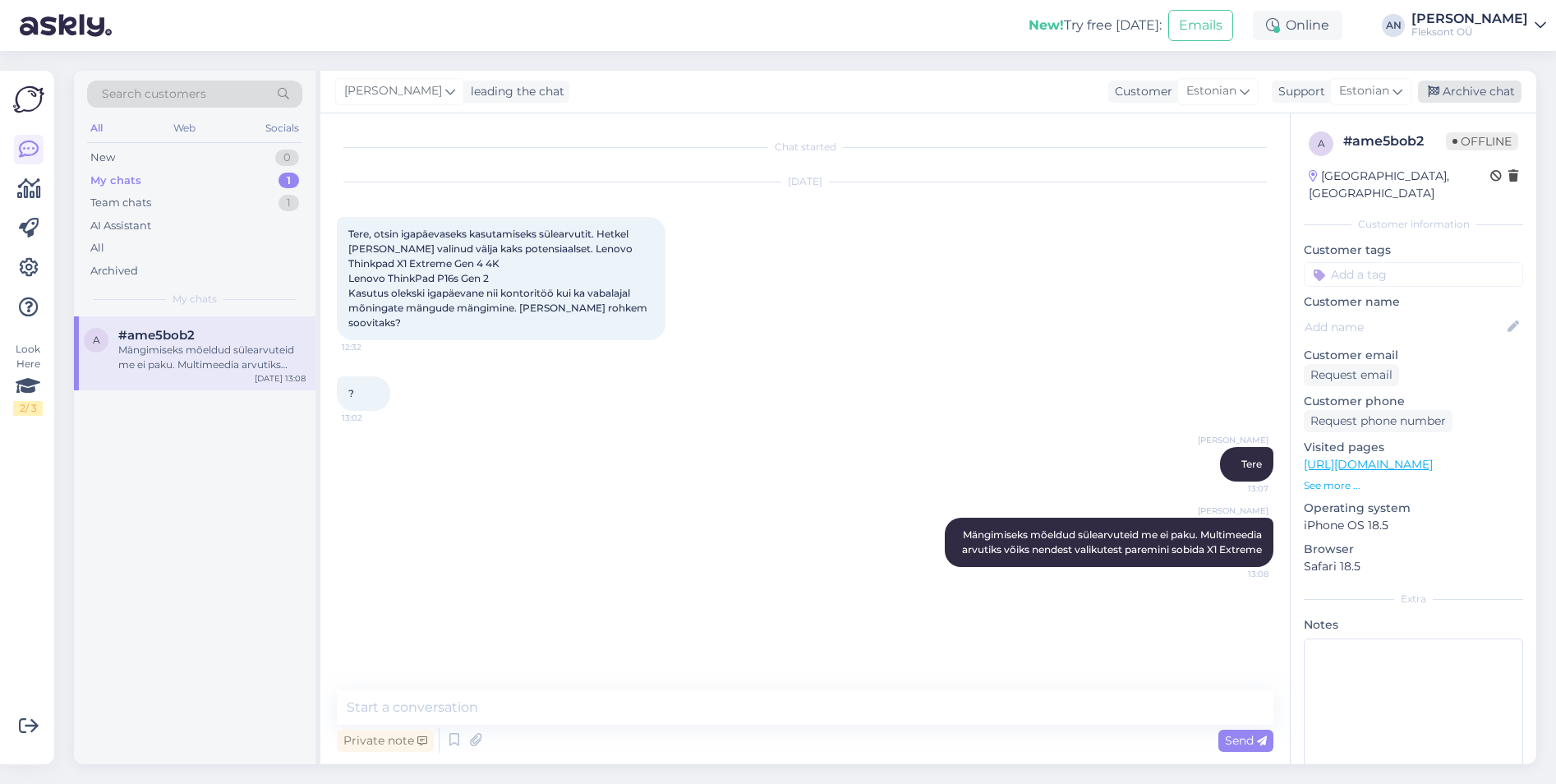
click at [1495, 87] on div "Archive chat" at bounding box center [1470, 92] width 103 height 22
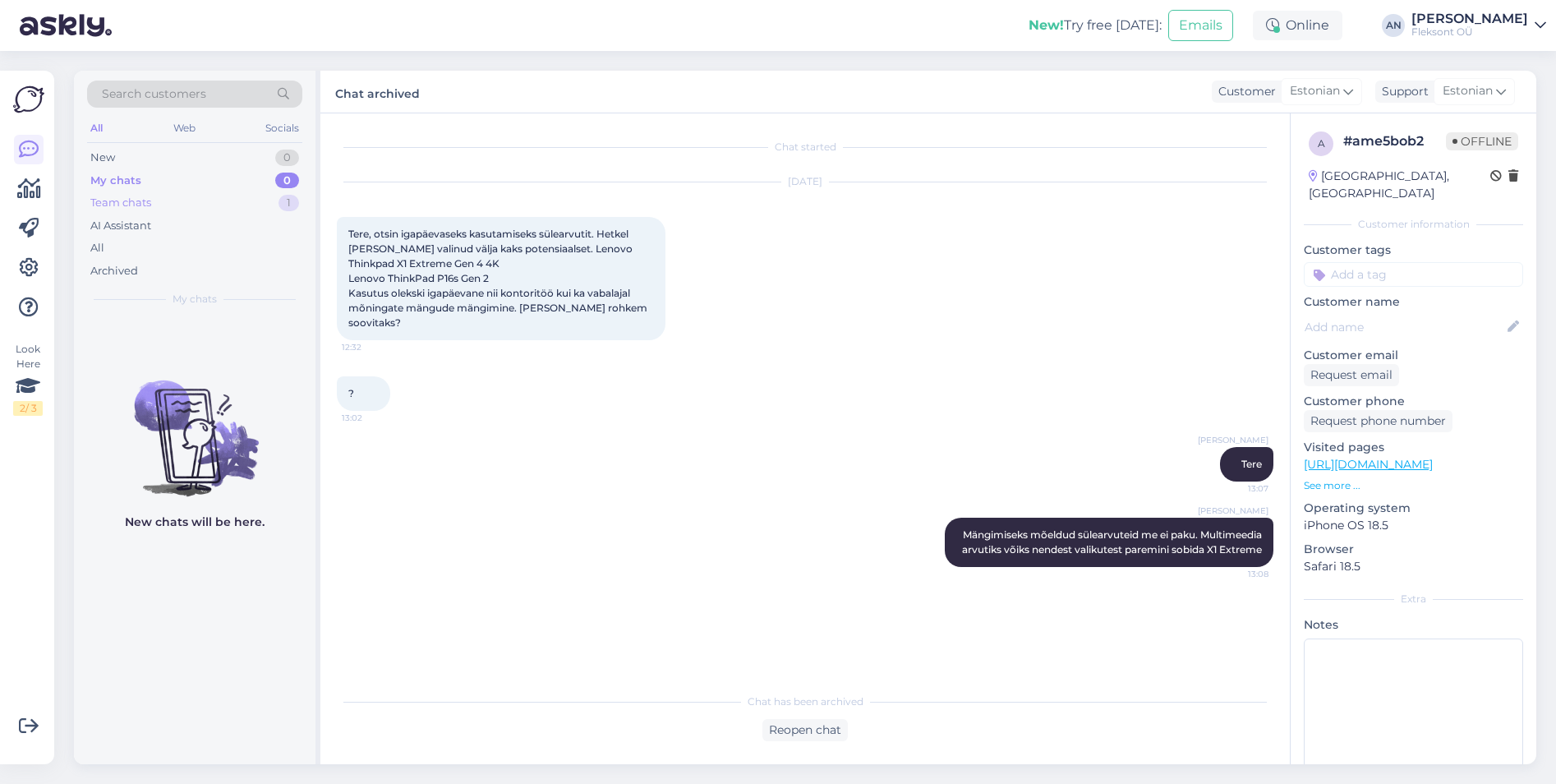
click at [117, 200] on div "Team chats" at bounding box center [121, 203] width 60 height 16
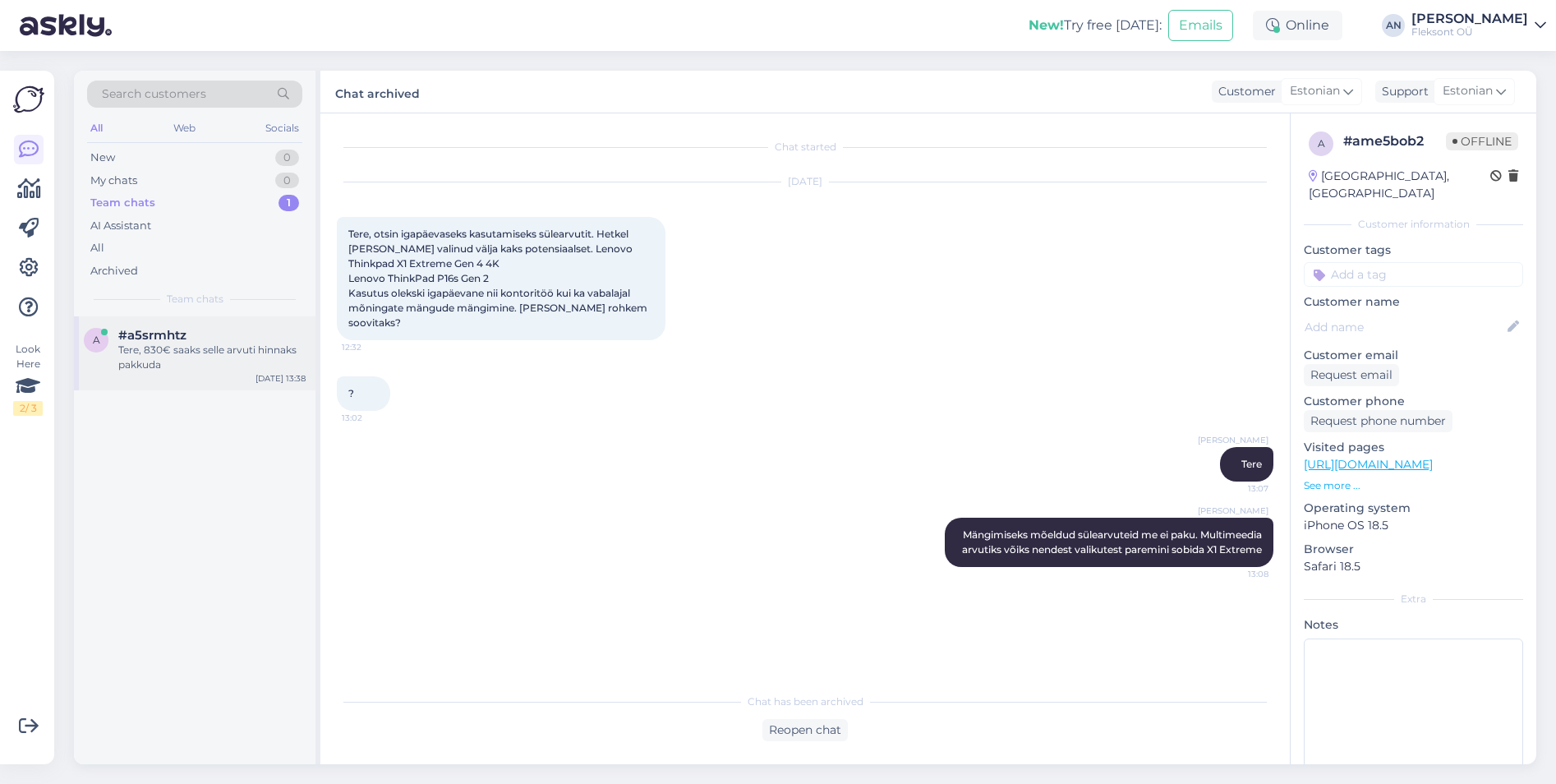
click at [161, 360] on div "Tere, 830€ saaks selle arvuti hinnaks pakkuda" at bounding box center [212, 356] width 188 height 29
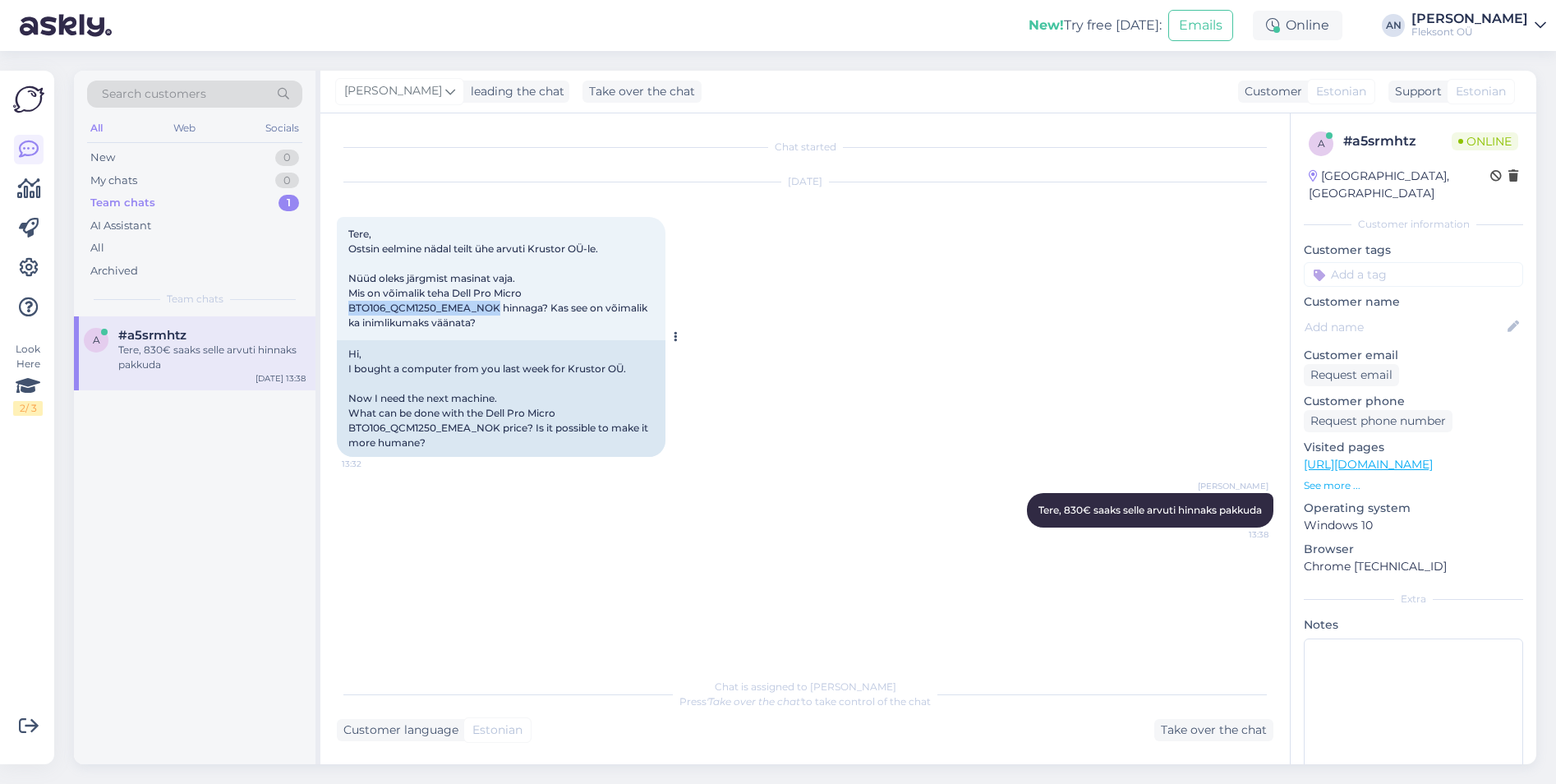
drag, startPoint x: 351, startPoint y: 307, endPoint x: 500, endPoint y: 306, distance: 149.0
click at [500, 306] on span "Tere, Ostsin eelmine nädal teilt ühe arvuti Krustor OÜ-le. Nüüd oleks järgmist …" at bounding box center [499, 278] width 301 height 101
